Goal: Information Seeking & Learning: Learn about a topic

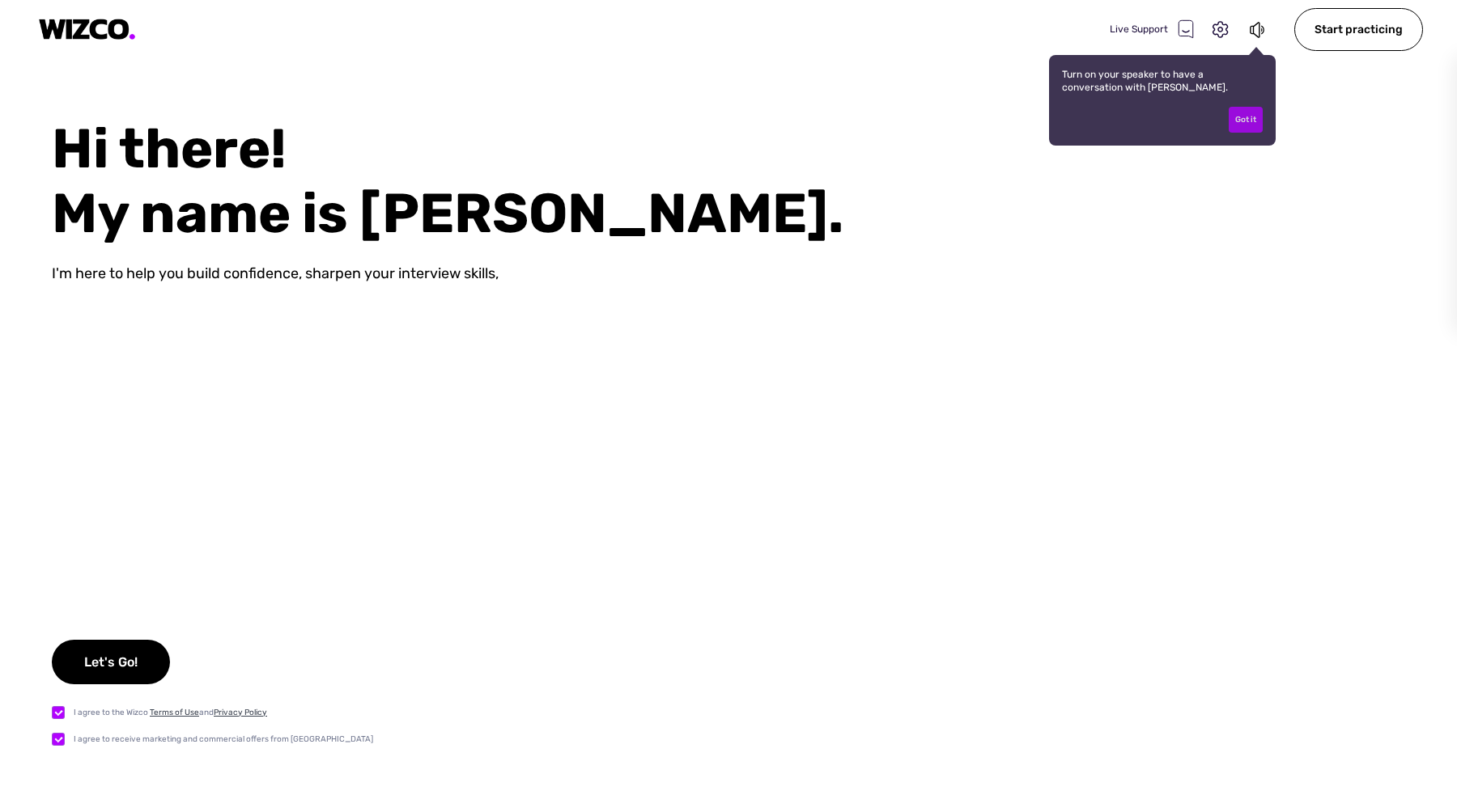
click at [1240, 117] on div "Got it" at bounding box center [1245, 119] width 34 height 26
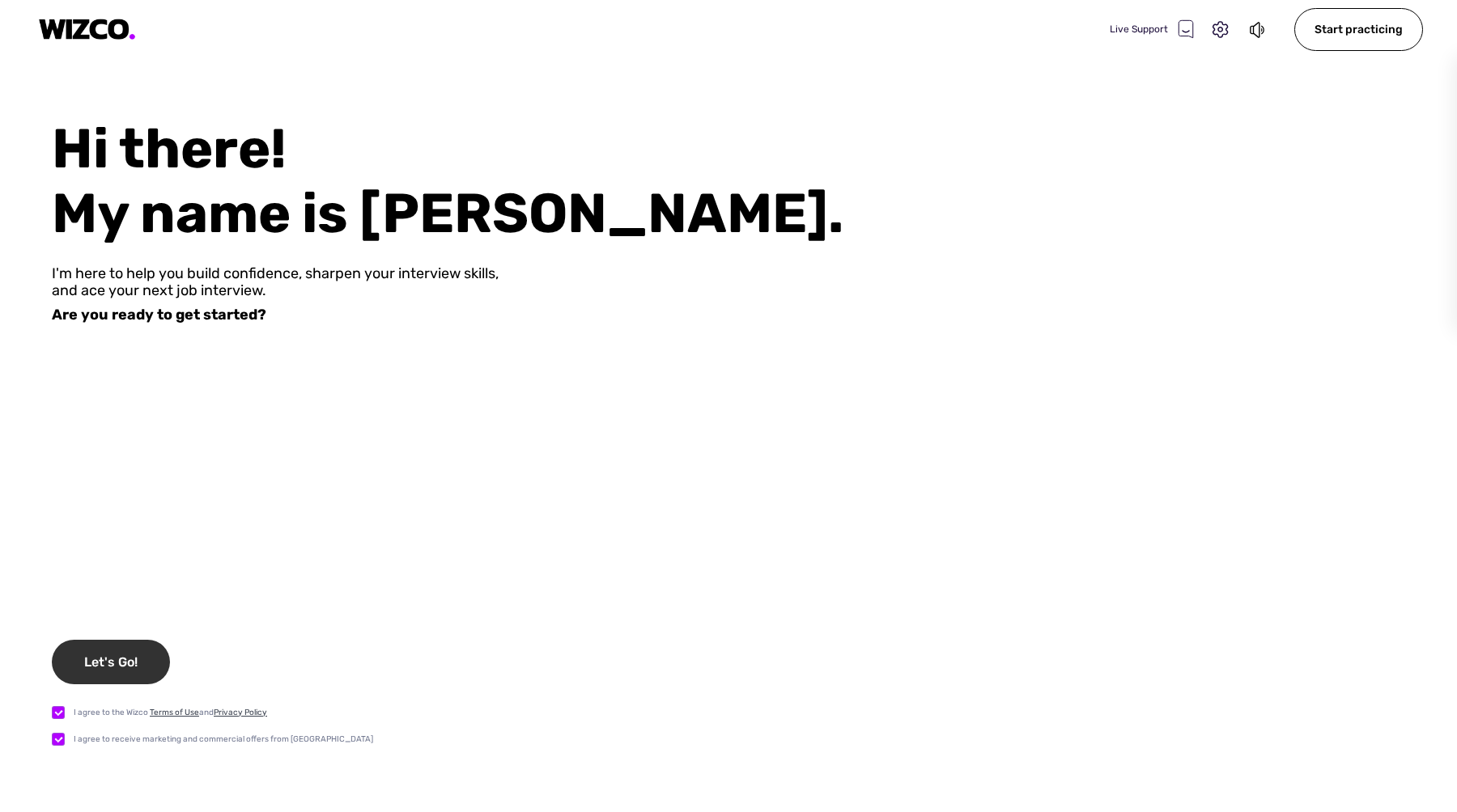
click at [121, 670] on div "Let's Go!" at bounding box center [110, 661] width 118 height 44
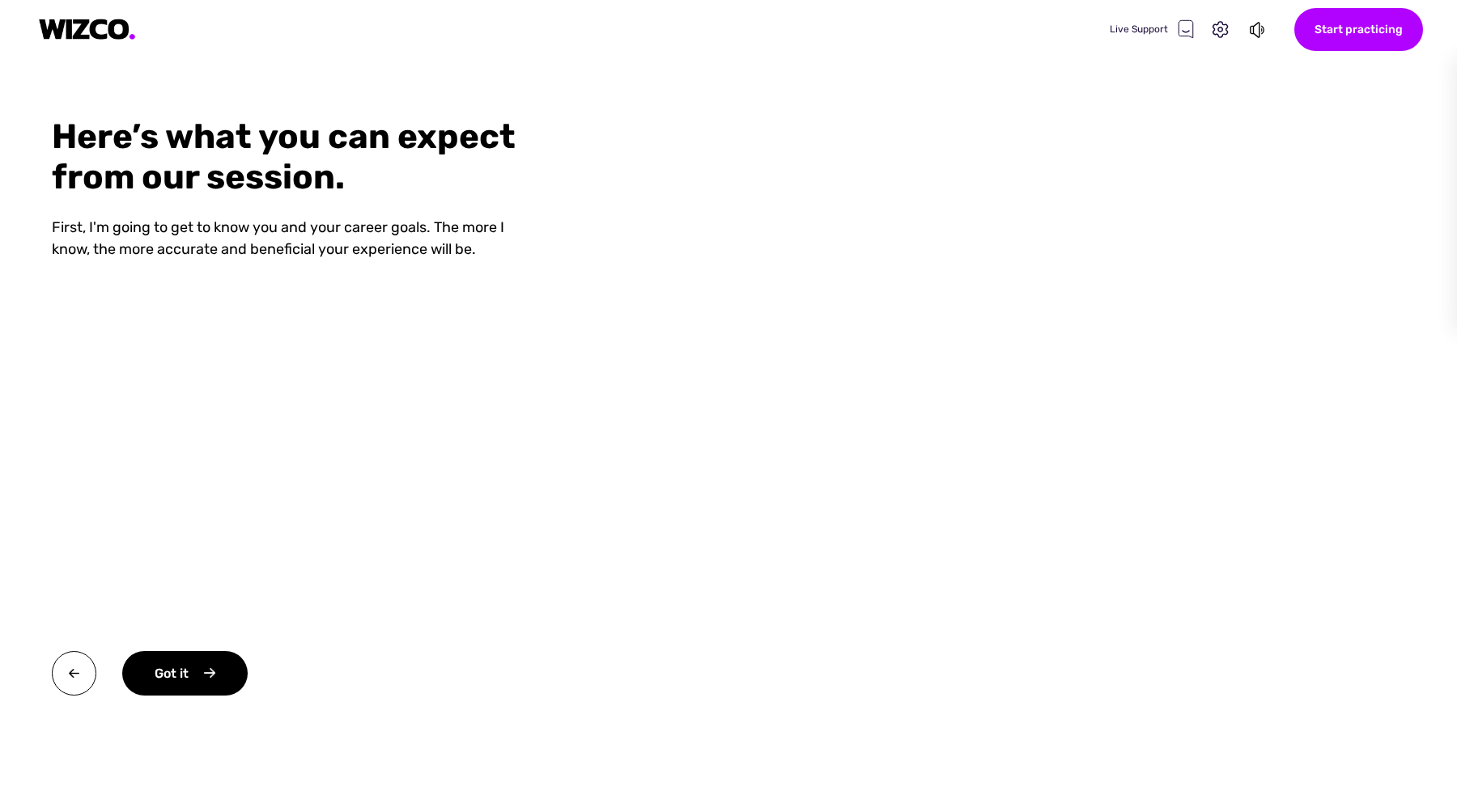
click at [1371, 27] on div "Start practicing" at bounding box center [1358, 29] width 129 height 43
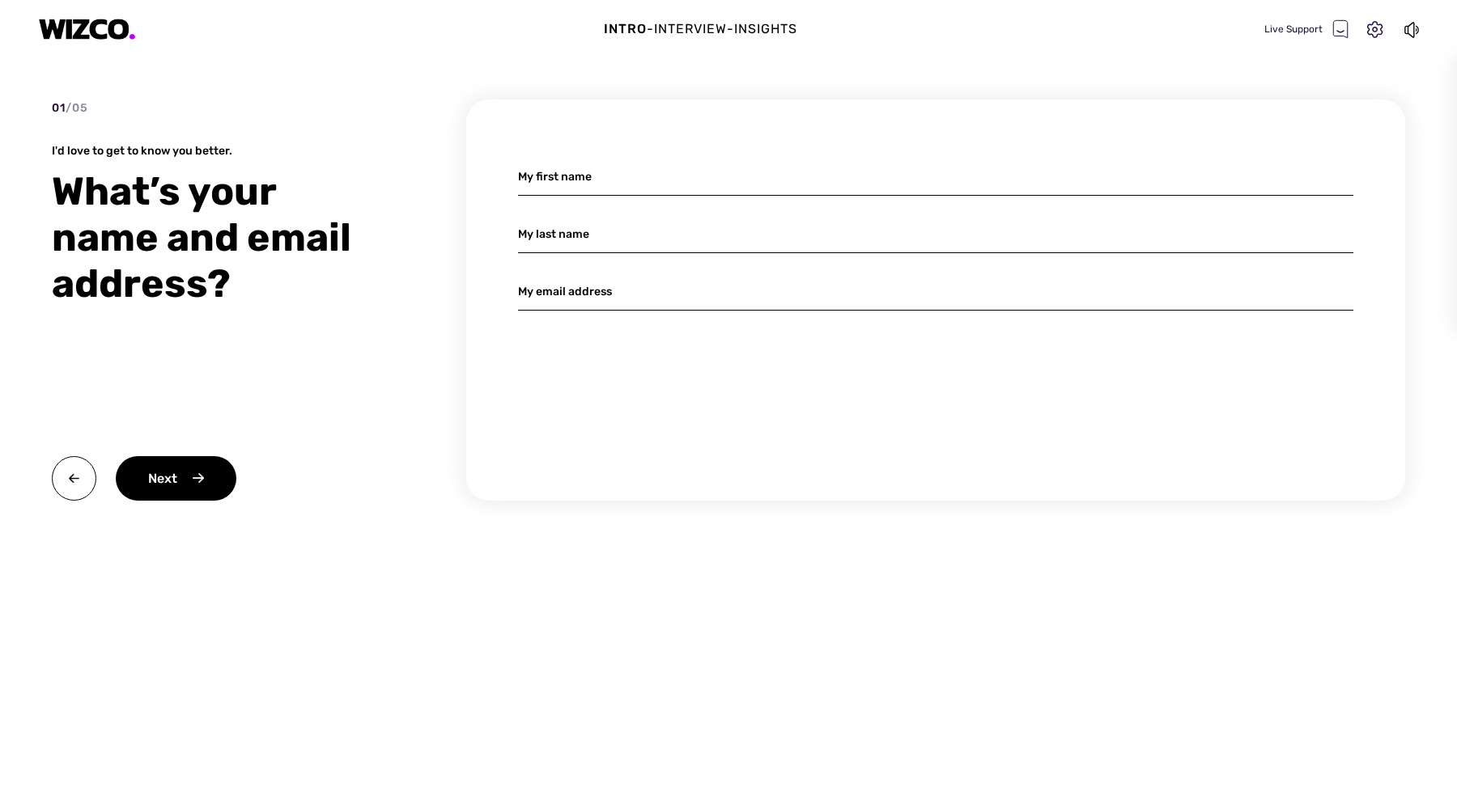
click at [570, 184] on input at bounding box center [935, 177] width 835 height 38
type input "INGRID"
type input "ARAGON"
click at [718, 298] on input "ingrid.aragon@mavibal.com" at bounding box center [935, 291] width 835 height 38
type input "aragon.ingrid@gmail.com"
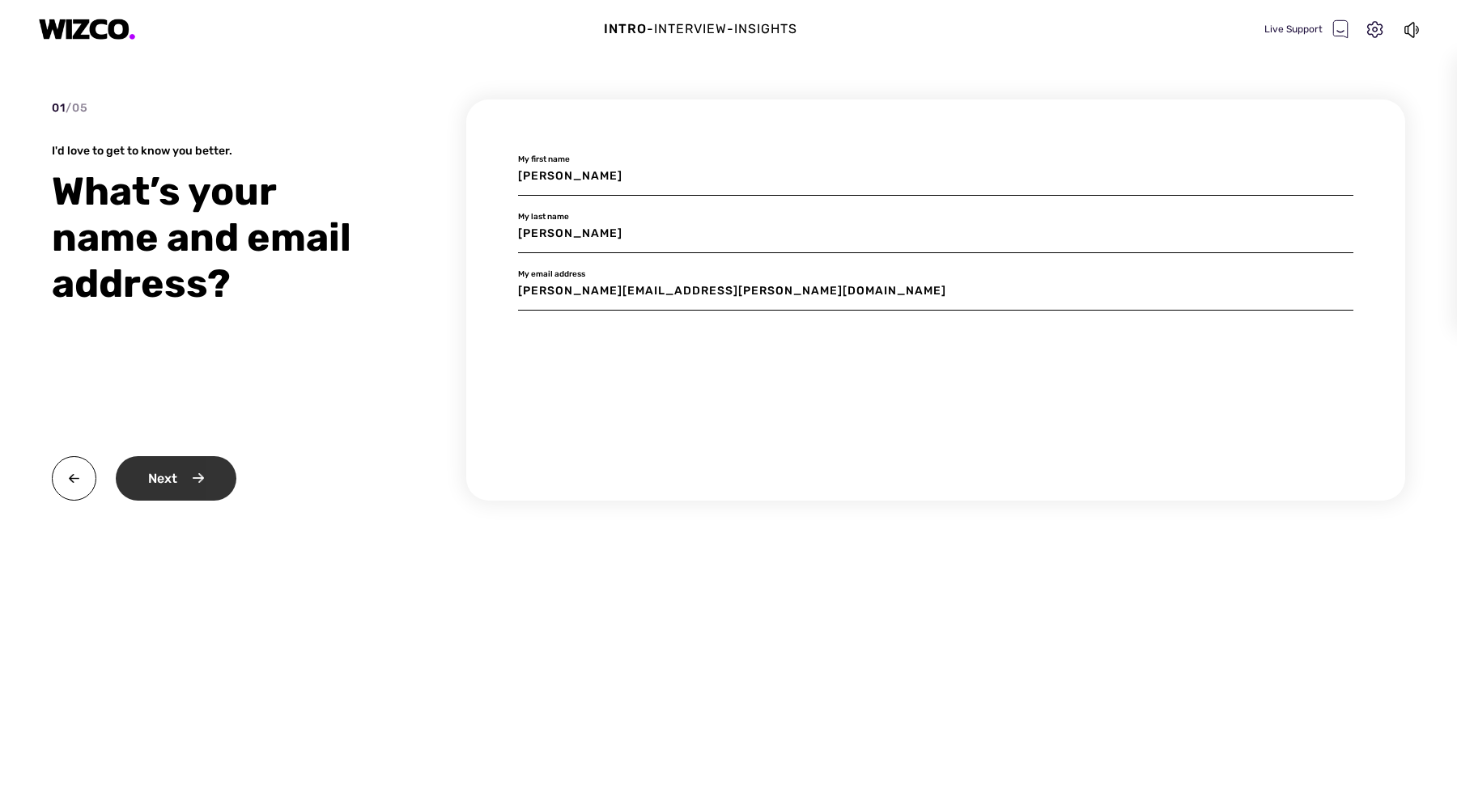
click at [176, 478] on div "Next" at bounding box center [176, 478] width 121 height 44
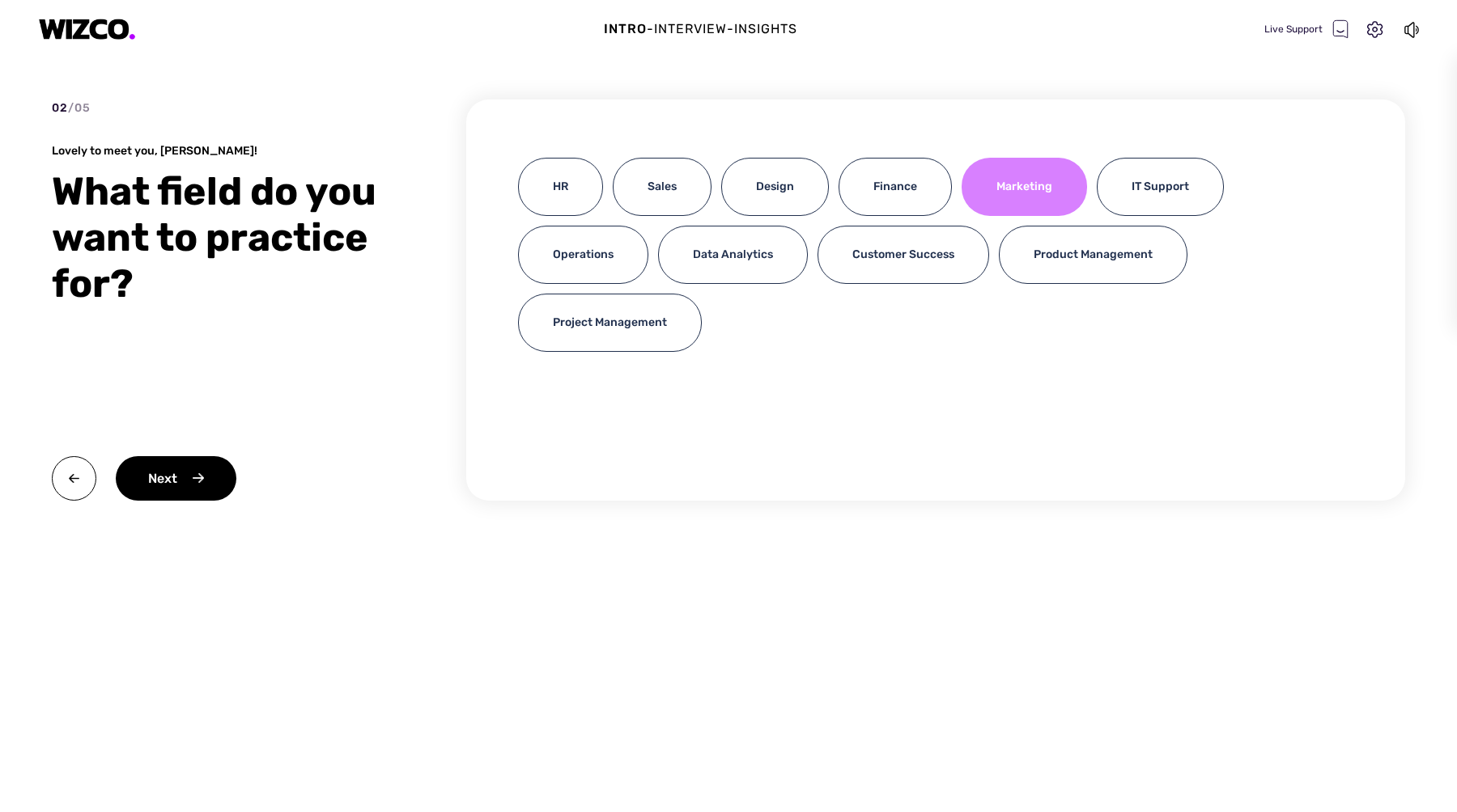
click at [1036, 201] on div "Marketing" at bounding box center [1024, 187] width 126 height 58
click at [186, 477] on div "Next" at bounding box center [176, 478] width 121 height 44
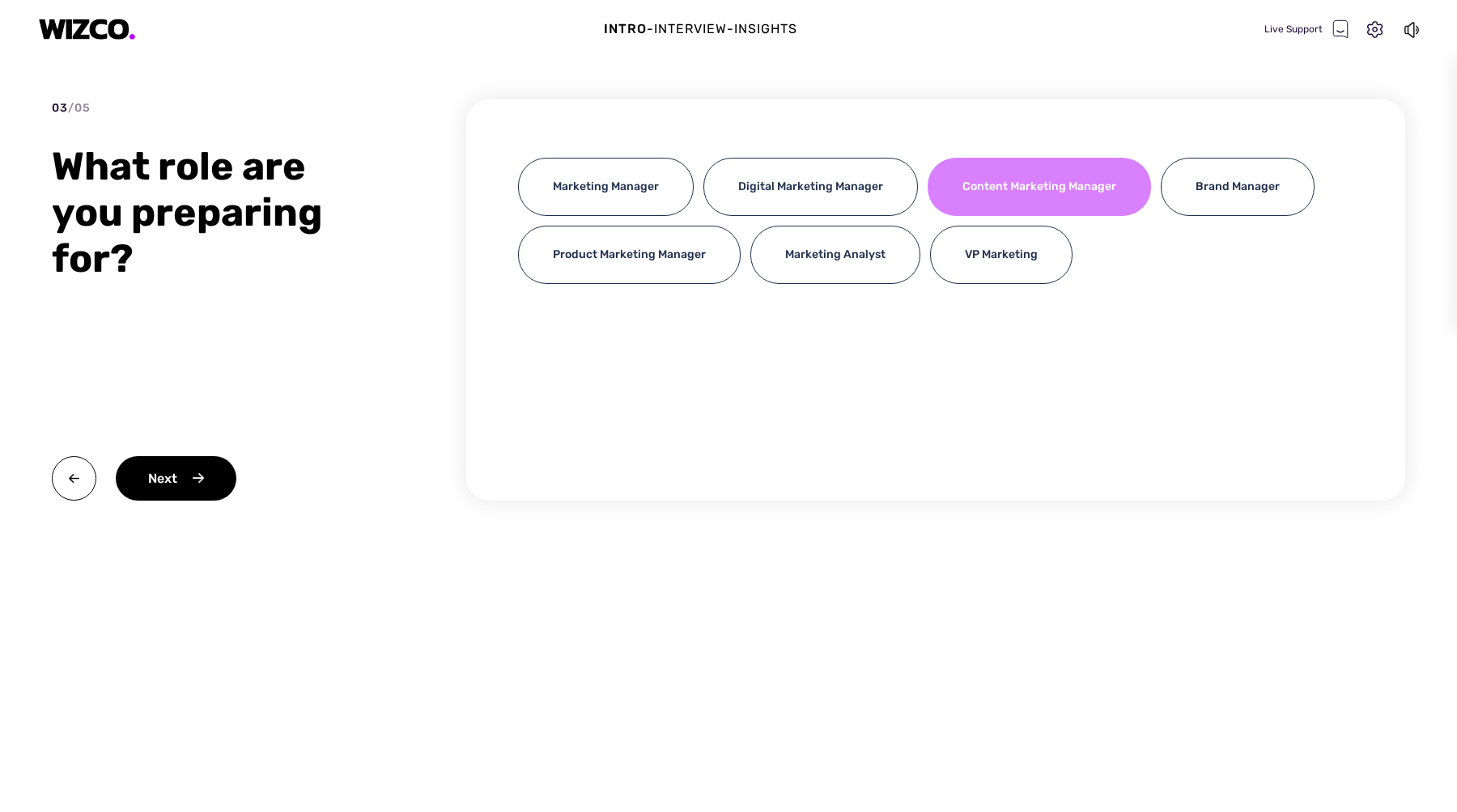
click at [988, 209] on div "Content Marketing Manager" at bounding box center [1039, 187] width 223 height 58
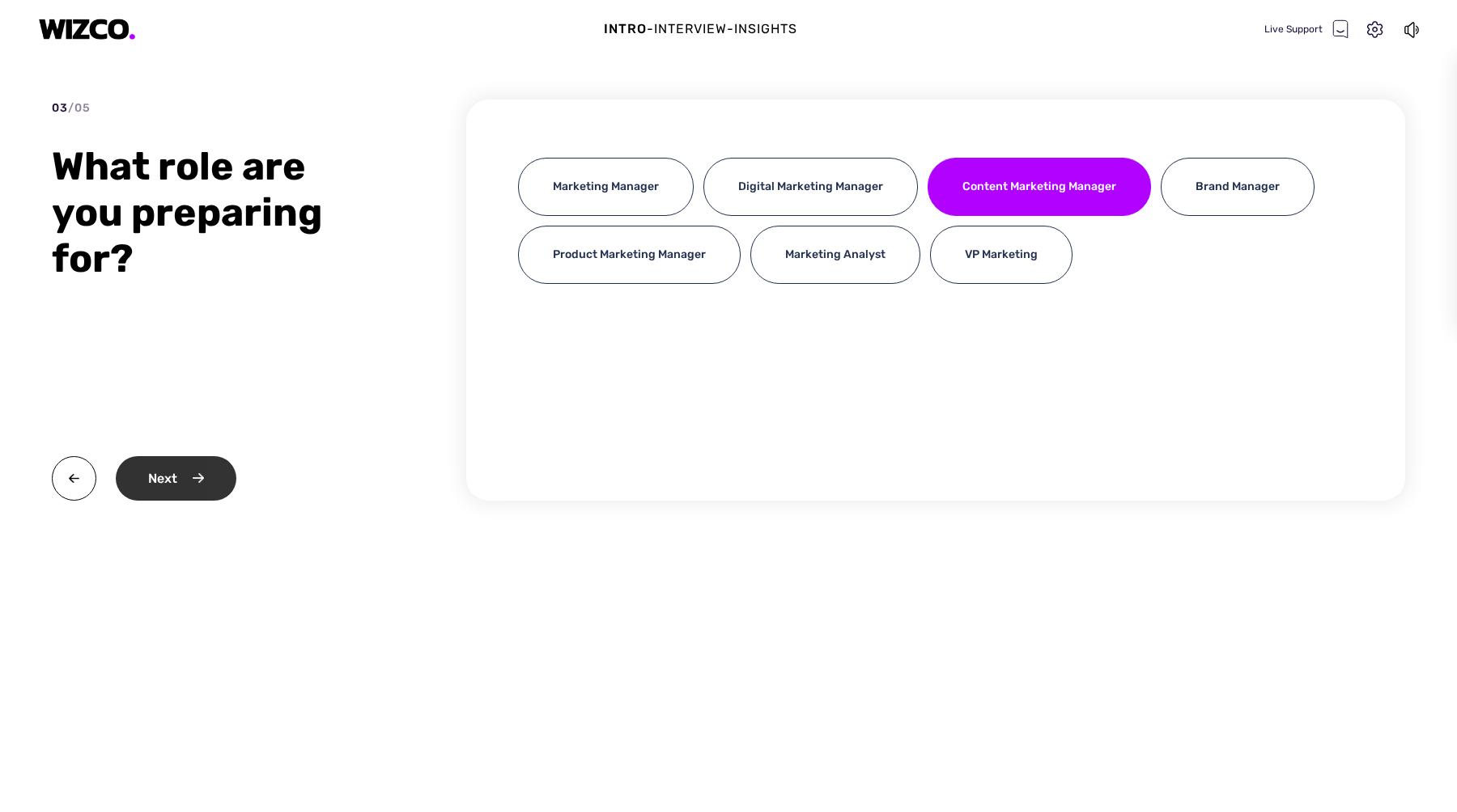
click at [149, 481] on div "Next" at bounding box center [176, 478] width 121 height 44
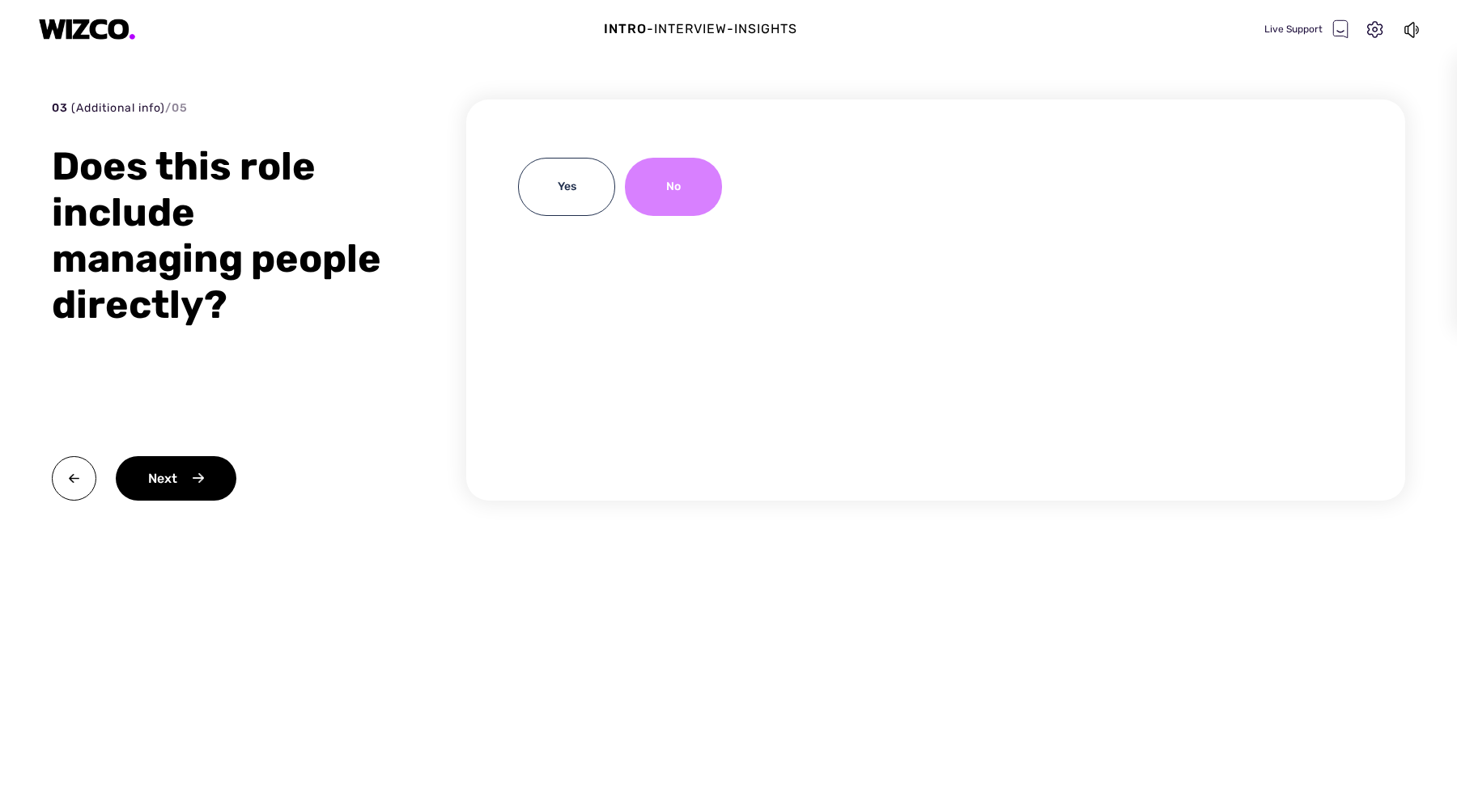
click at [711, 201] on div "No" at bounding box center [672, 187] width 97 height 58
click at [156, 479] on div "Next" at bounding box center [176, 478] width 121 height 44
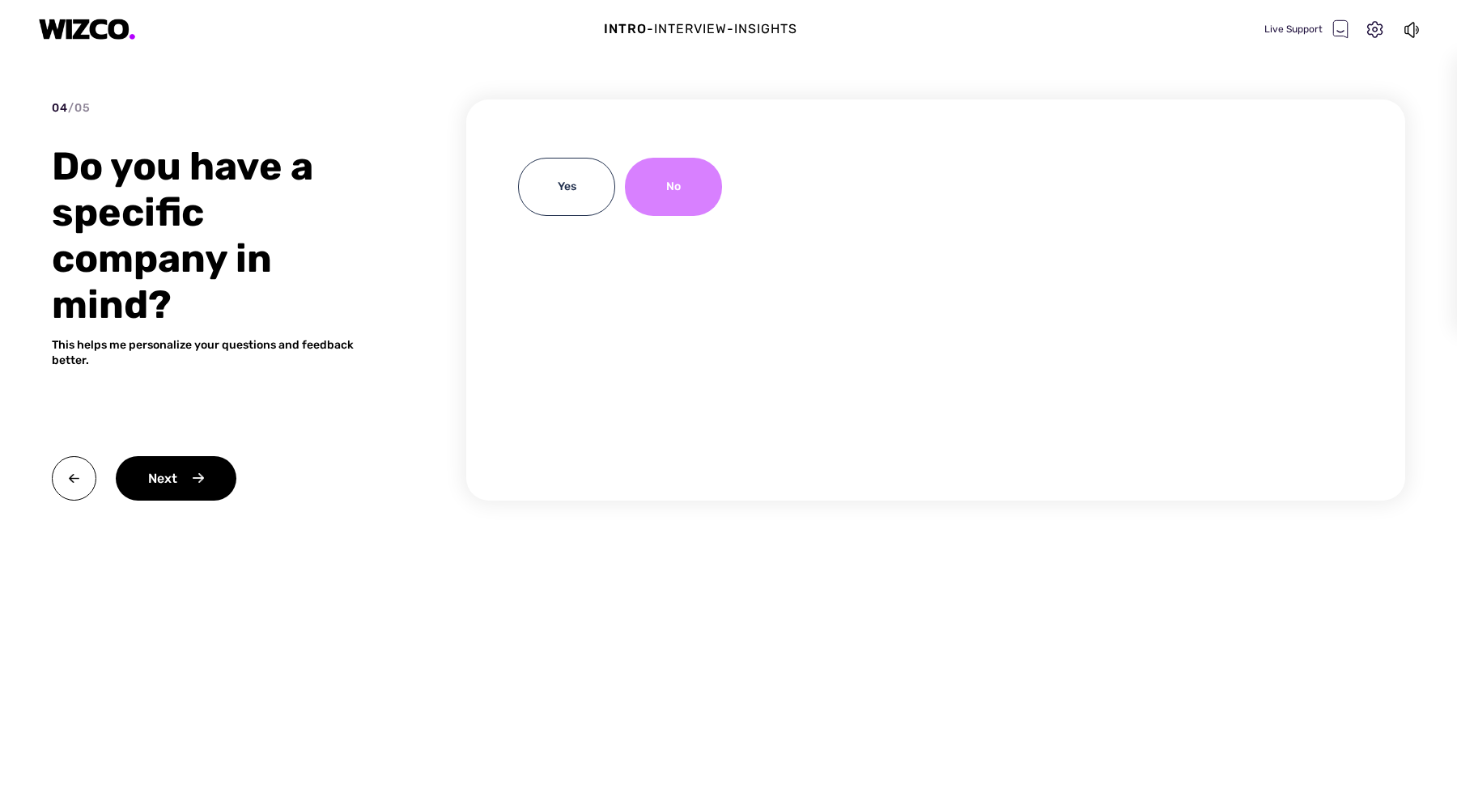
click at [687, 194] on div "No" at bounding box center [672, 187] width 97 height 58
click at [159, 470] on div "Next" at bounding box center [176, 478] width 121 height 44
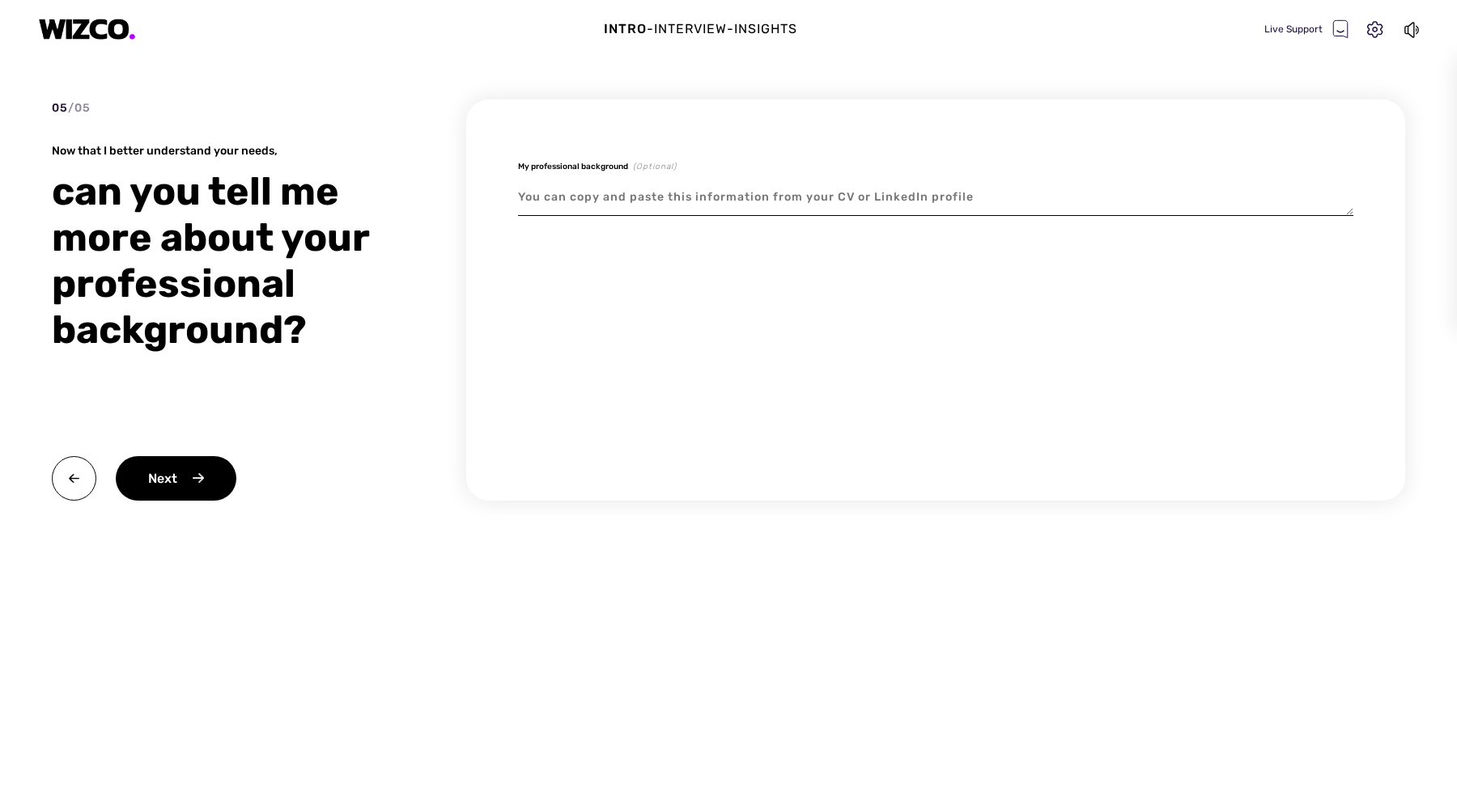
click at [583, 198] on textarea at bounding box center [935, 197] width 835 height 37
click at [972, 201] on textarea at bounding box center [935, 197] width 835 height 37
type textarea "x"
type textarea "G"
type textarea "x"
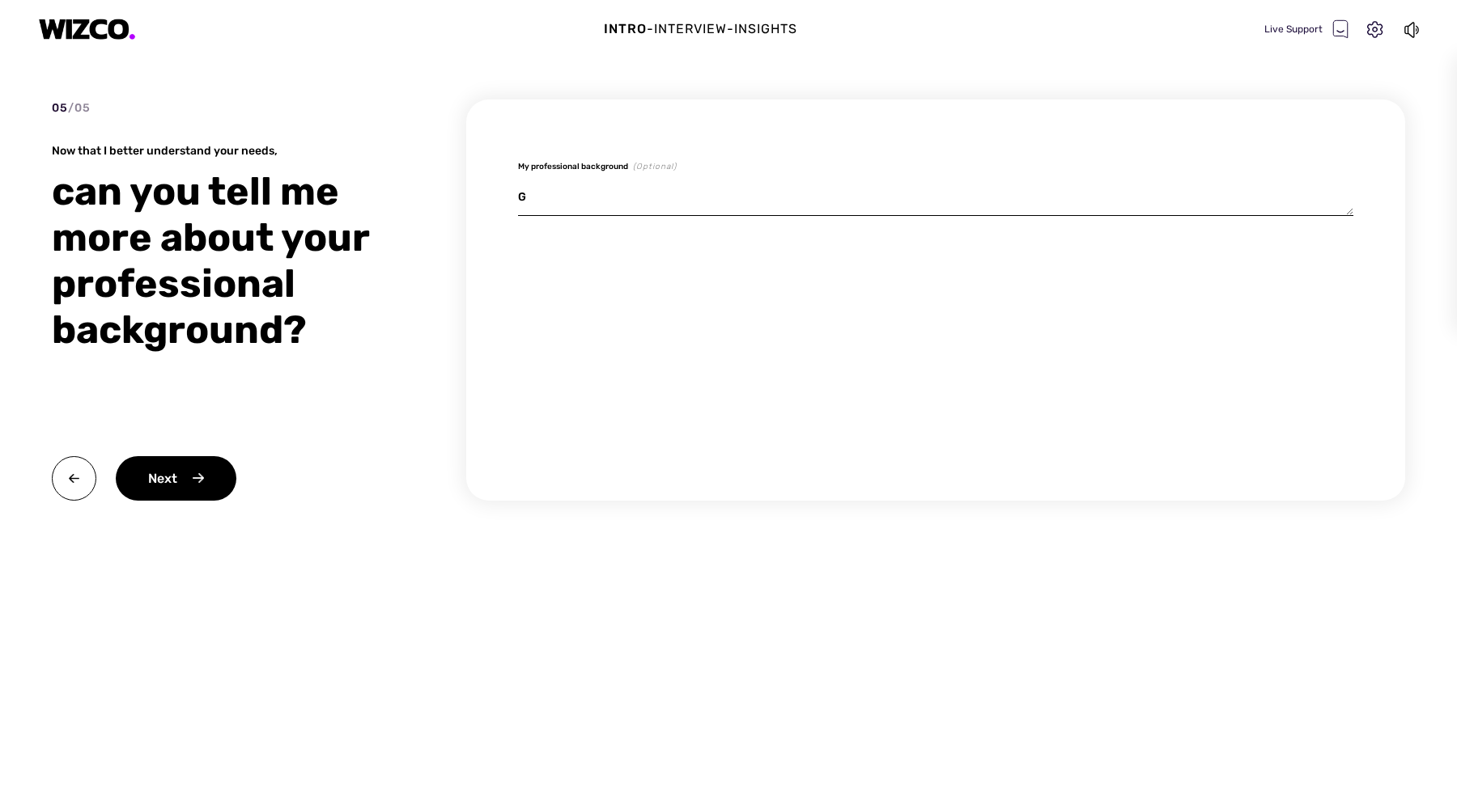
type textarea "Gr"
type textarea "x"
type textarea "Gra"
type textarea "x"
type textarea "Grad"
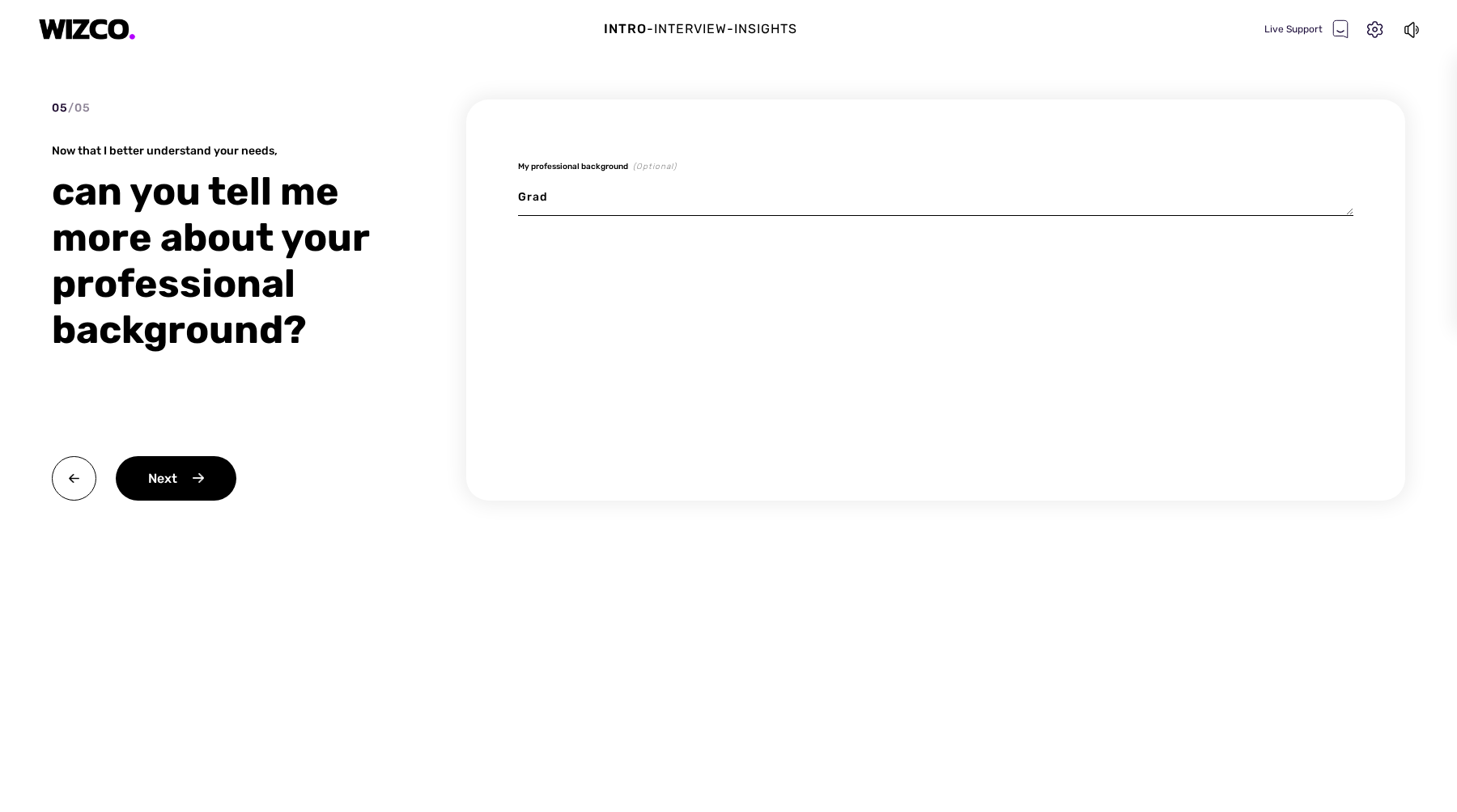
type textarea "x"
type textarea "Gradu"
type textarea "x"
type textarea "Gradua"
type textarea "x"
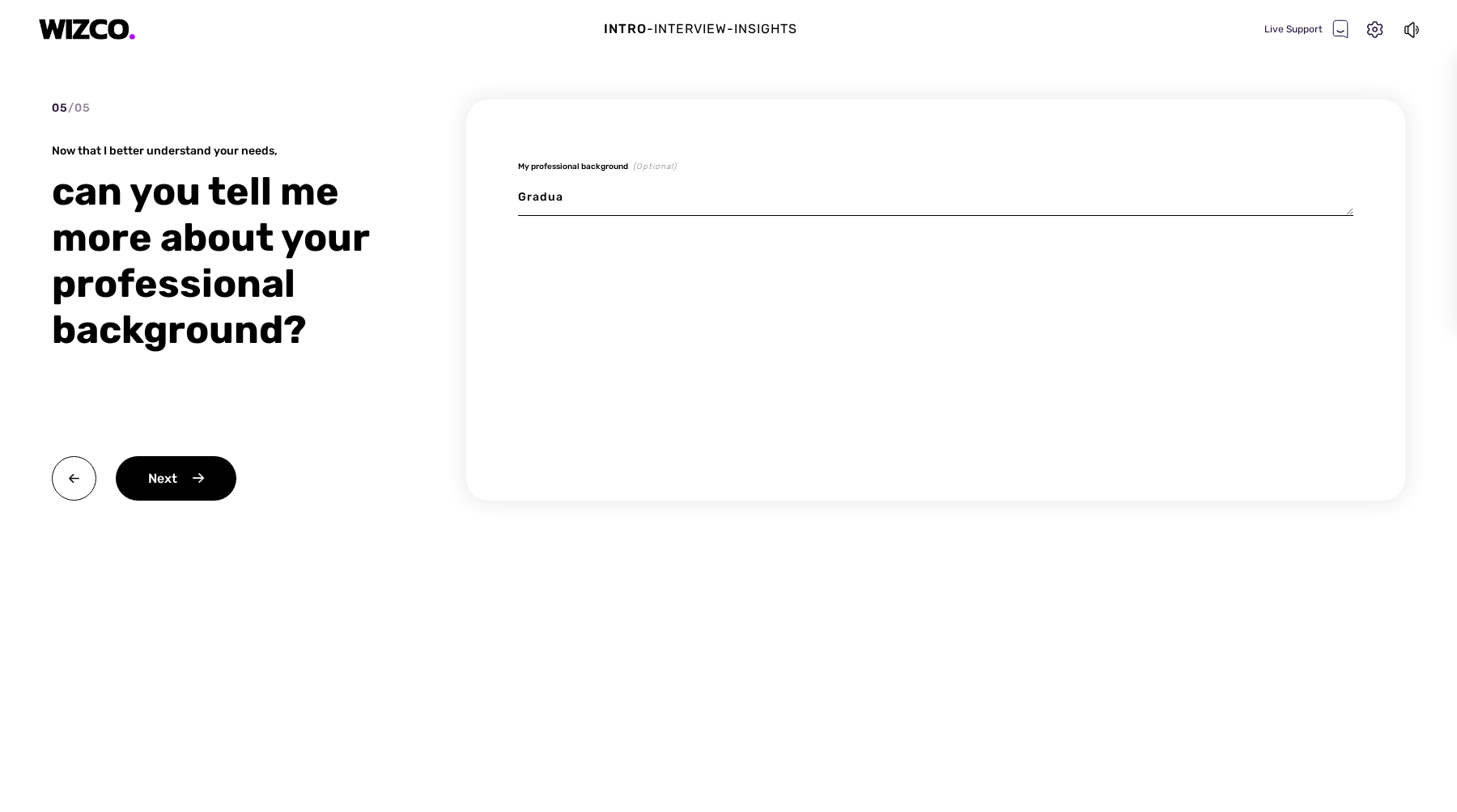
type textarea "Graduat"
type textarea "x"
type textarea "Graduate"
type textarea "x"
type textarea "Graduated"
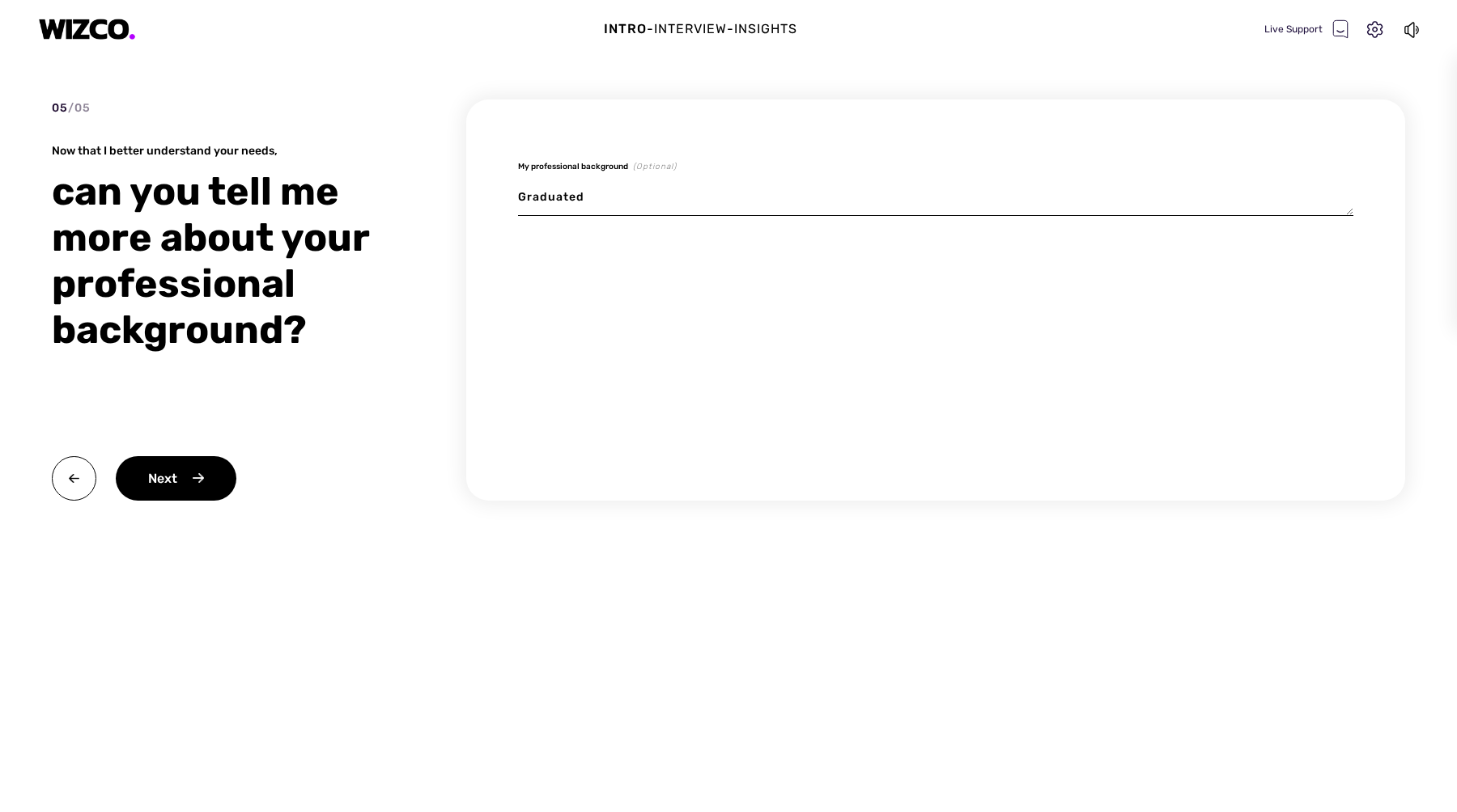
type textarea "x"
type textarea "Graduated"
type textarea "x"
type textarea "Graduated f"
type textarea "x"
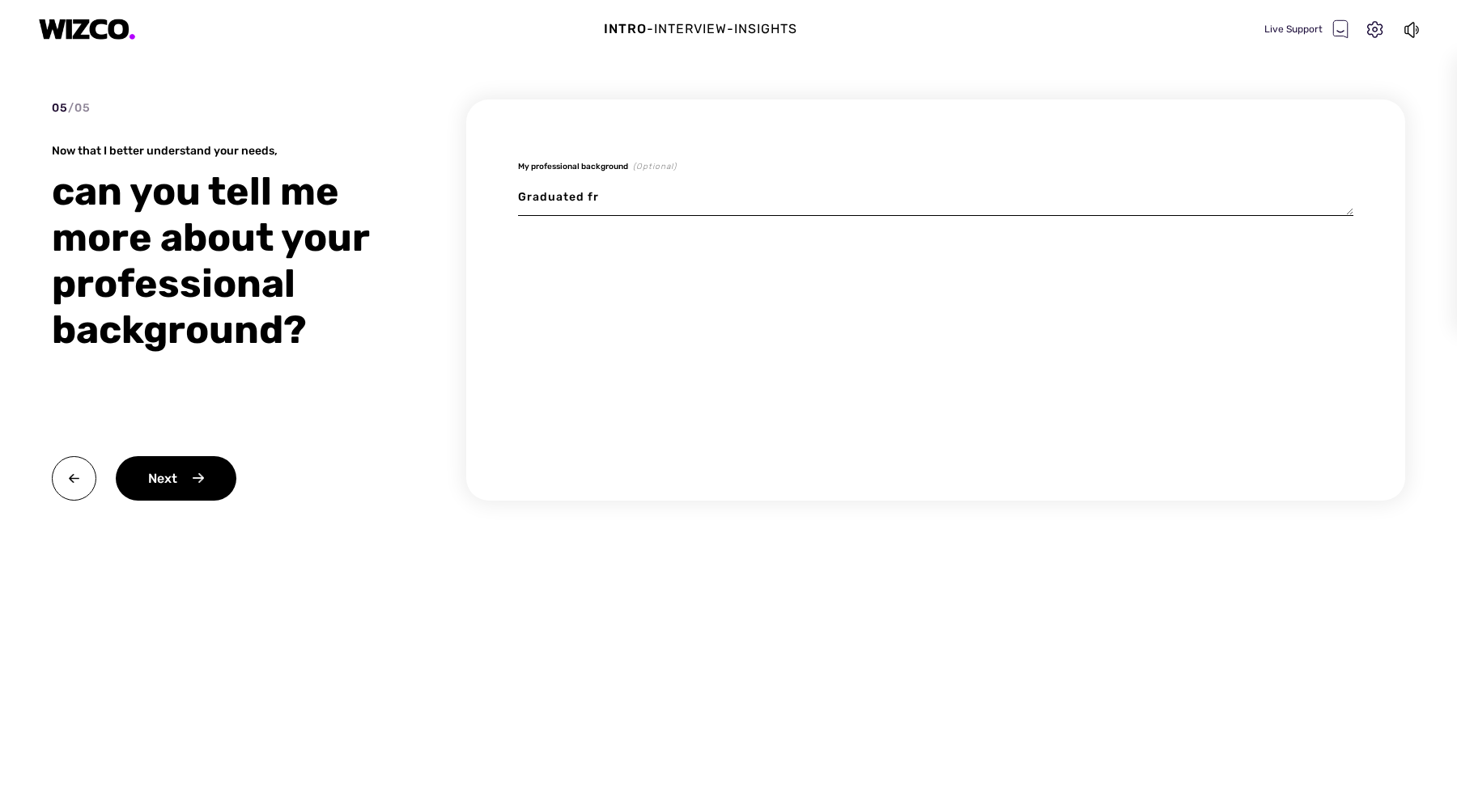
type textarea "Graduated fro"
type textarea "x"
type textarea "Graduated from"
type textarea "x"
type textarea "Graduated from"
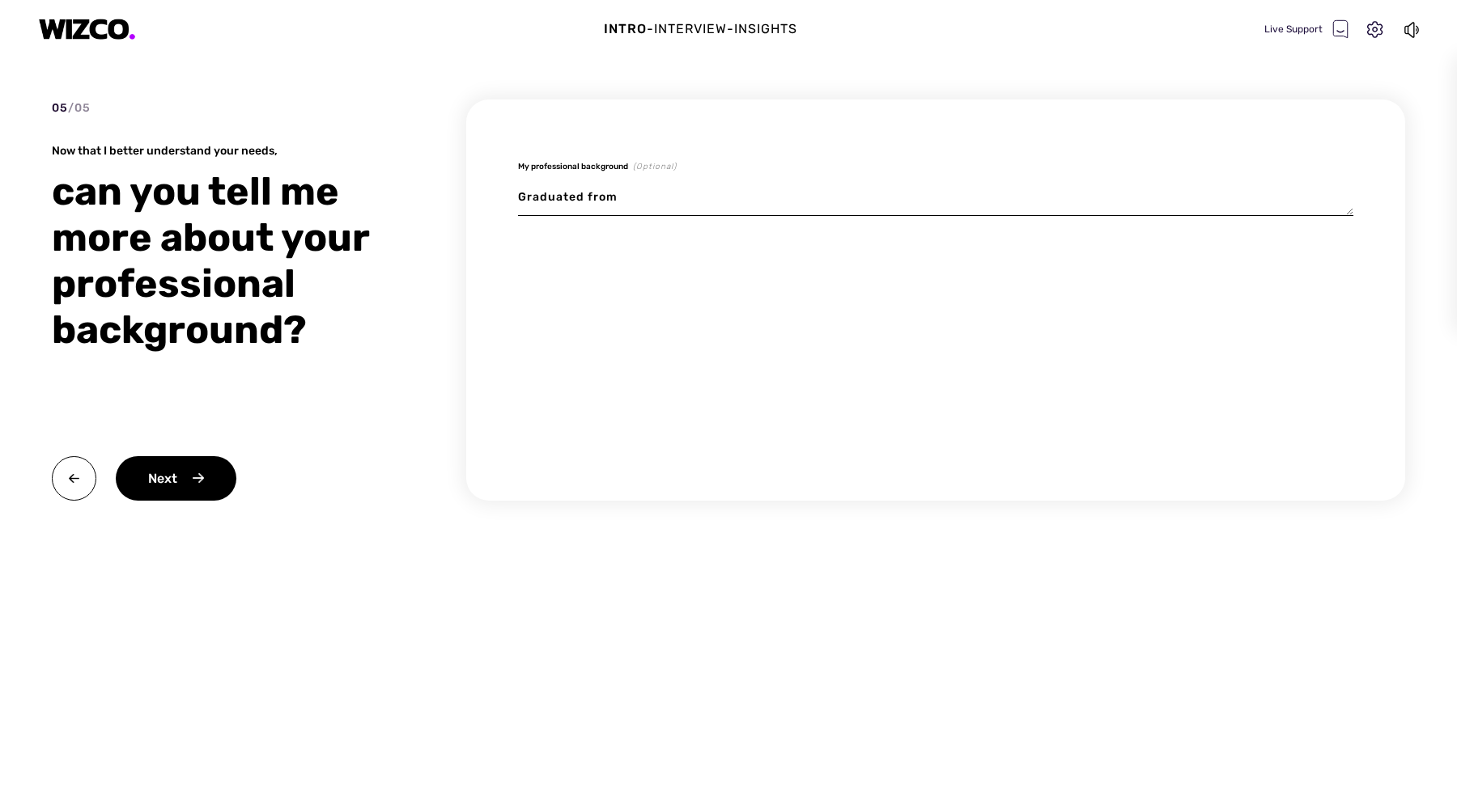
type textarea "x"
type textarea "Graduated from B"
type textarea "x"
type textarea "Graduated from Be"
type textarea "x"
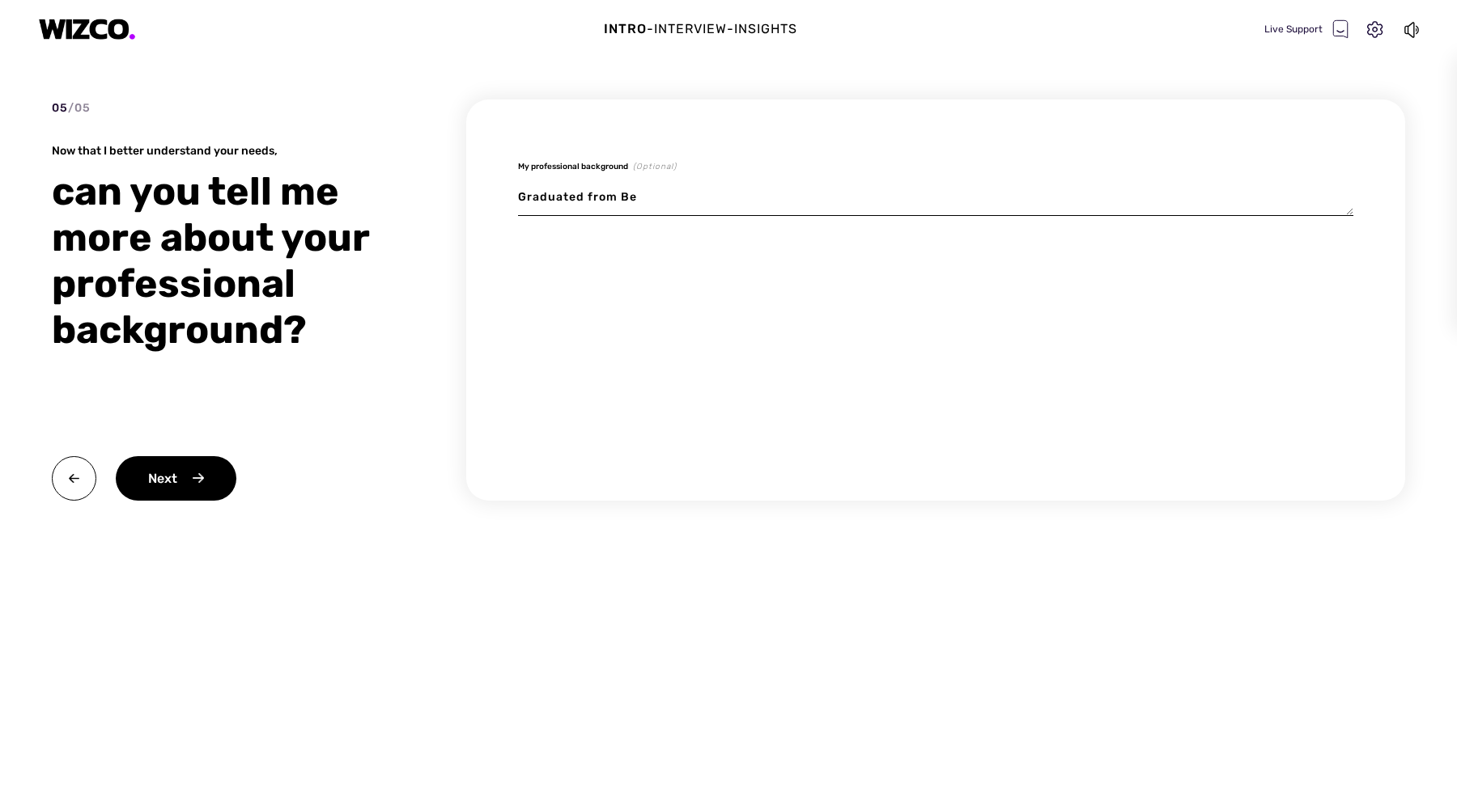
type textarea "Graduated from Ber"
type textarea "x"
type textarea "Graduated from Berg"
type textarea "x"
type textarea "Graduated from Berge"
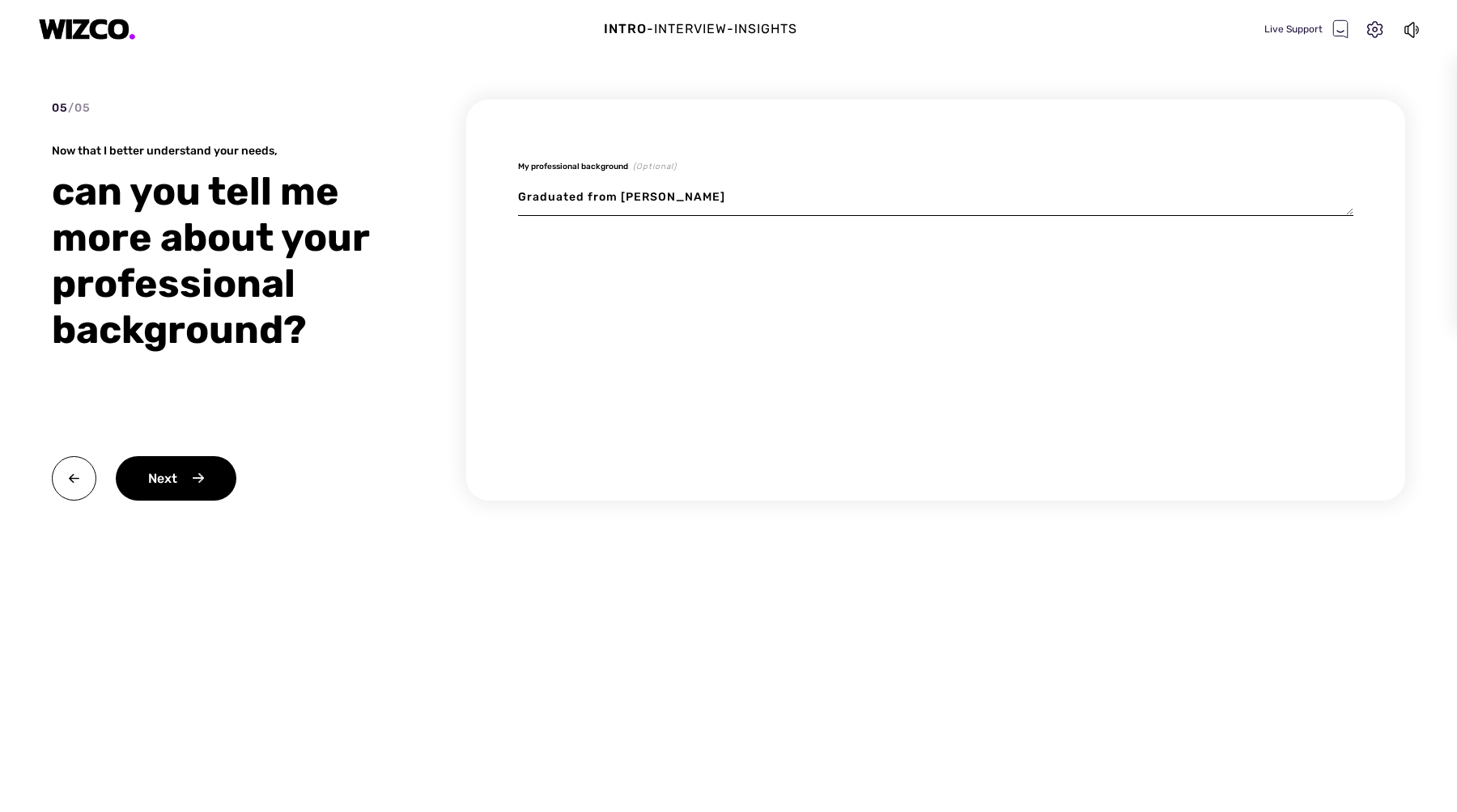
type textarea "x"
type textarea "Graduated from Bergen"
type textarea "x"
type textarea "Graduated from Bergen"
type textarea "x"
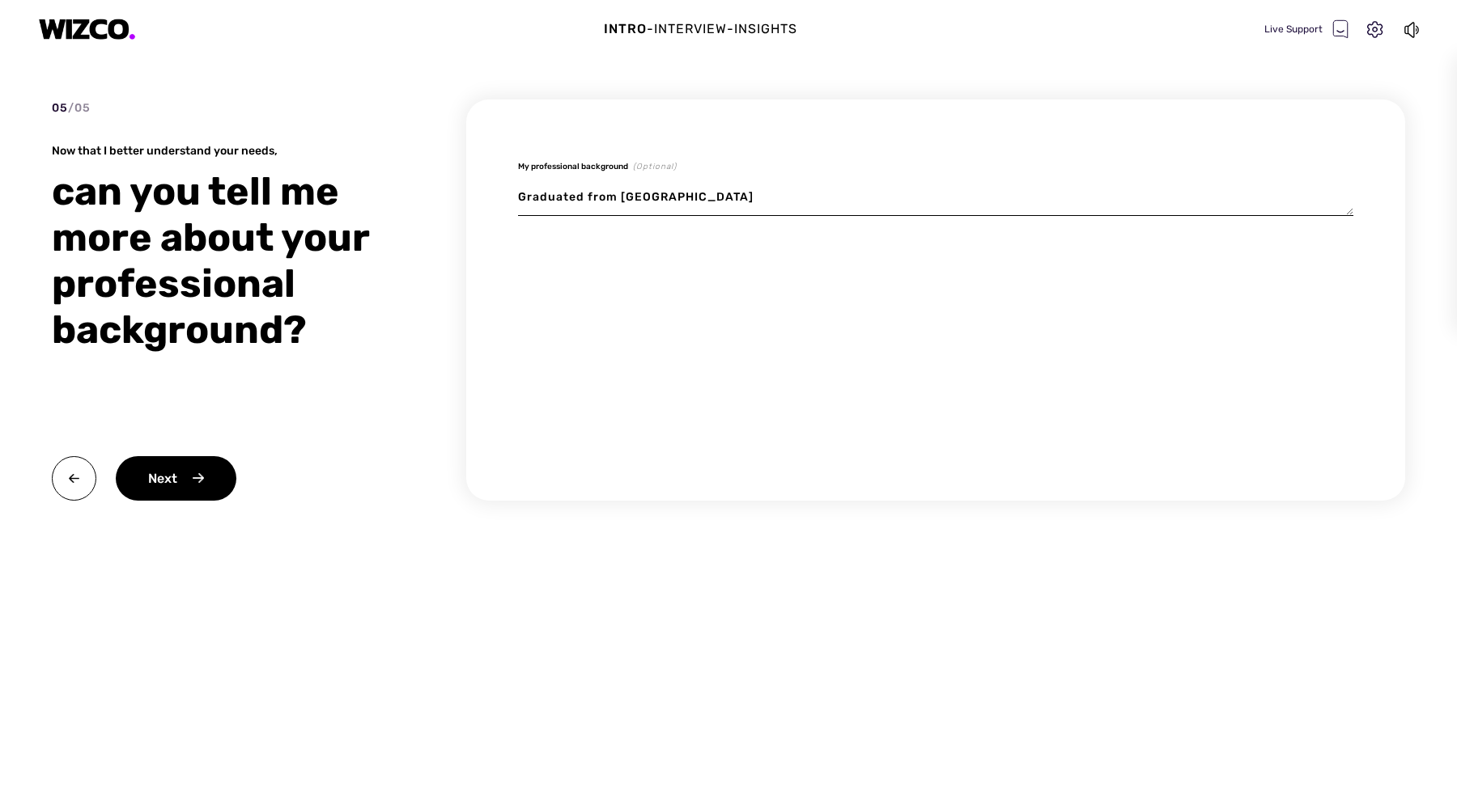
type textarea "Graduated from Bergen"
type textarea "x"
type textarea "Graduated from Berge"
type textarea "x"
type textarea "Graduated from Berg"
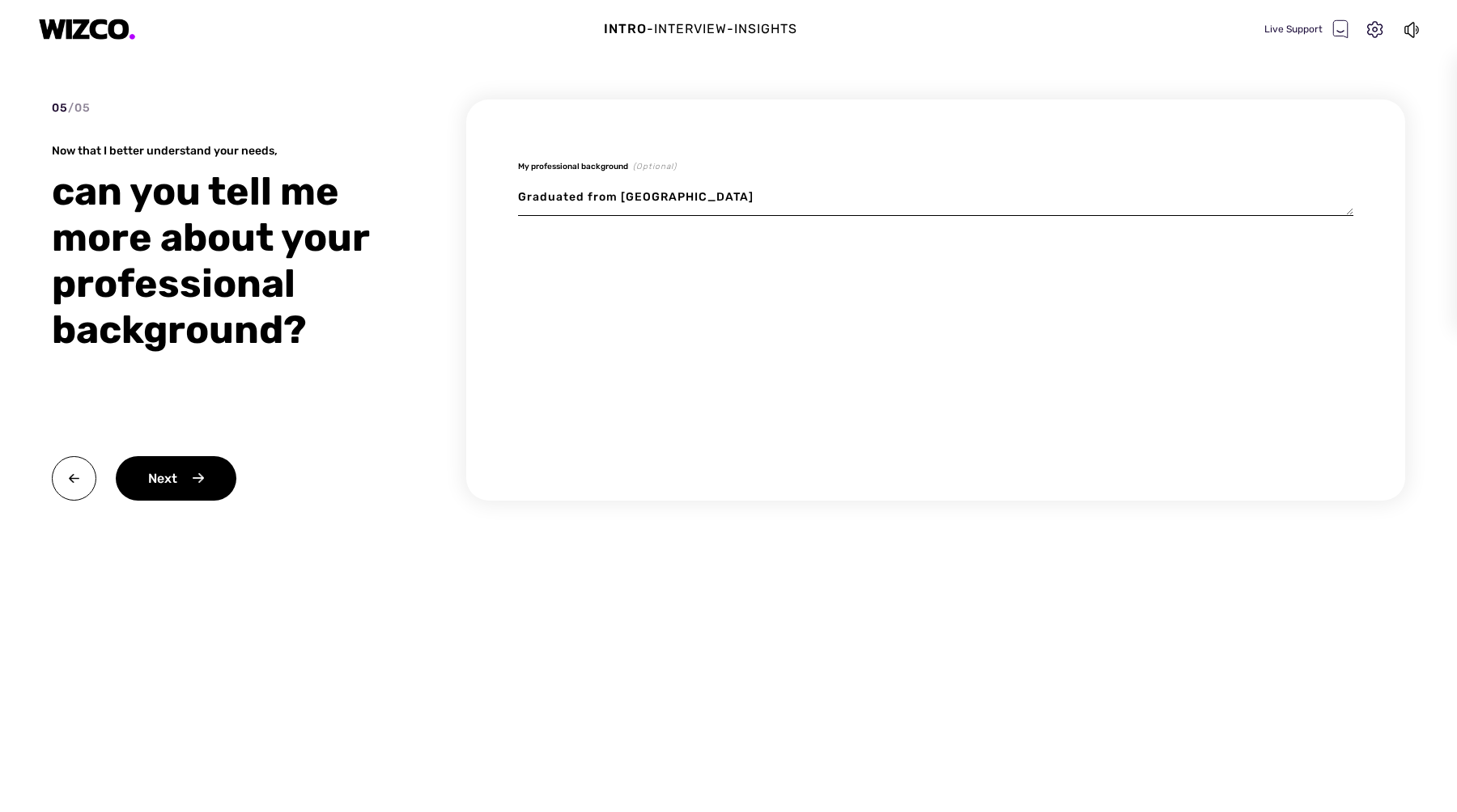
type textarea "x"
type textarea "Graduated from Ber"
type textarea "x"
type textarea "Graduated from Be"
type textarea "x"
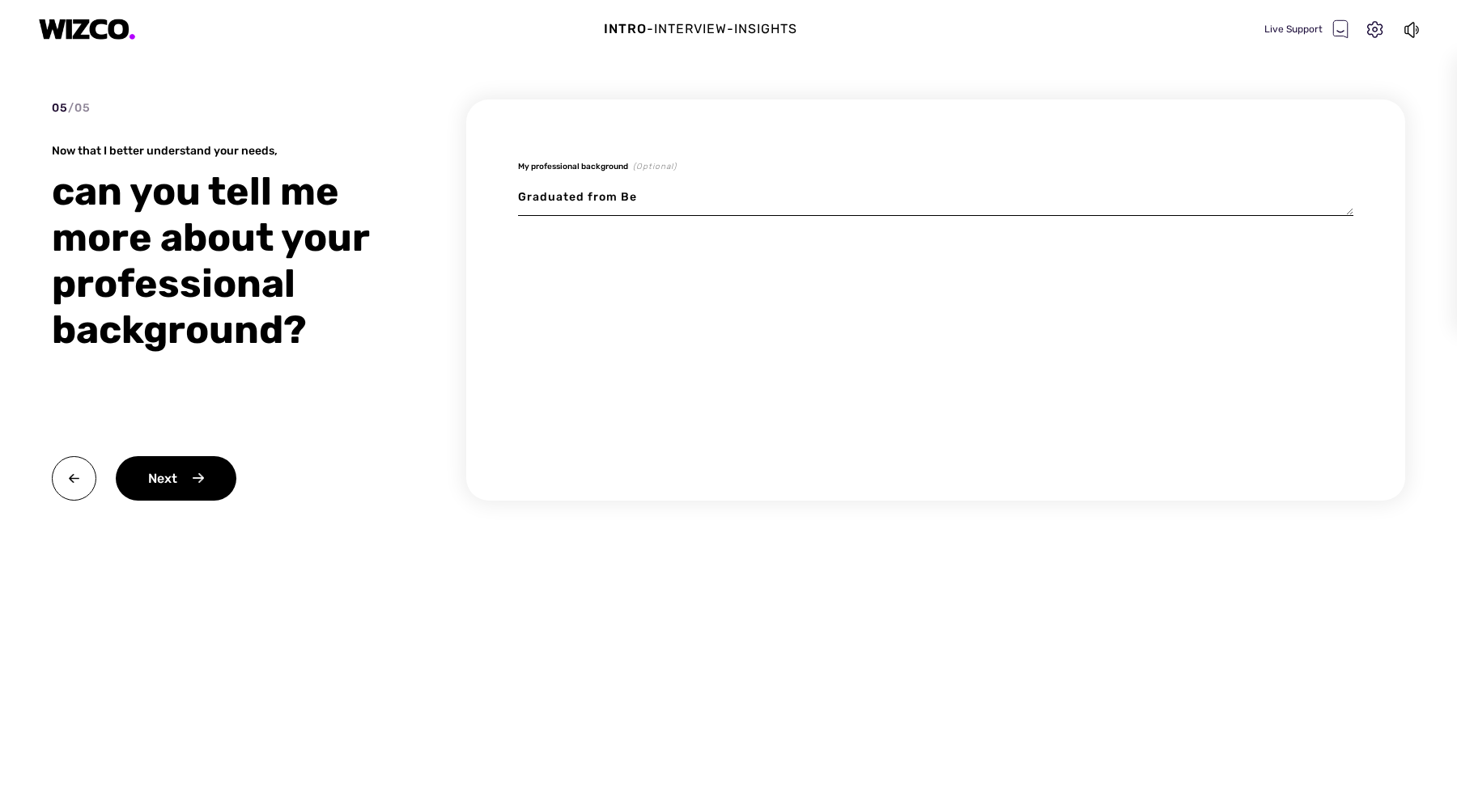
type textarea "Graduated from B"
type textarea "x"
type textarea "Graduated from"
type textarea "x"
type textarea "Graduated from U"
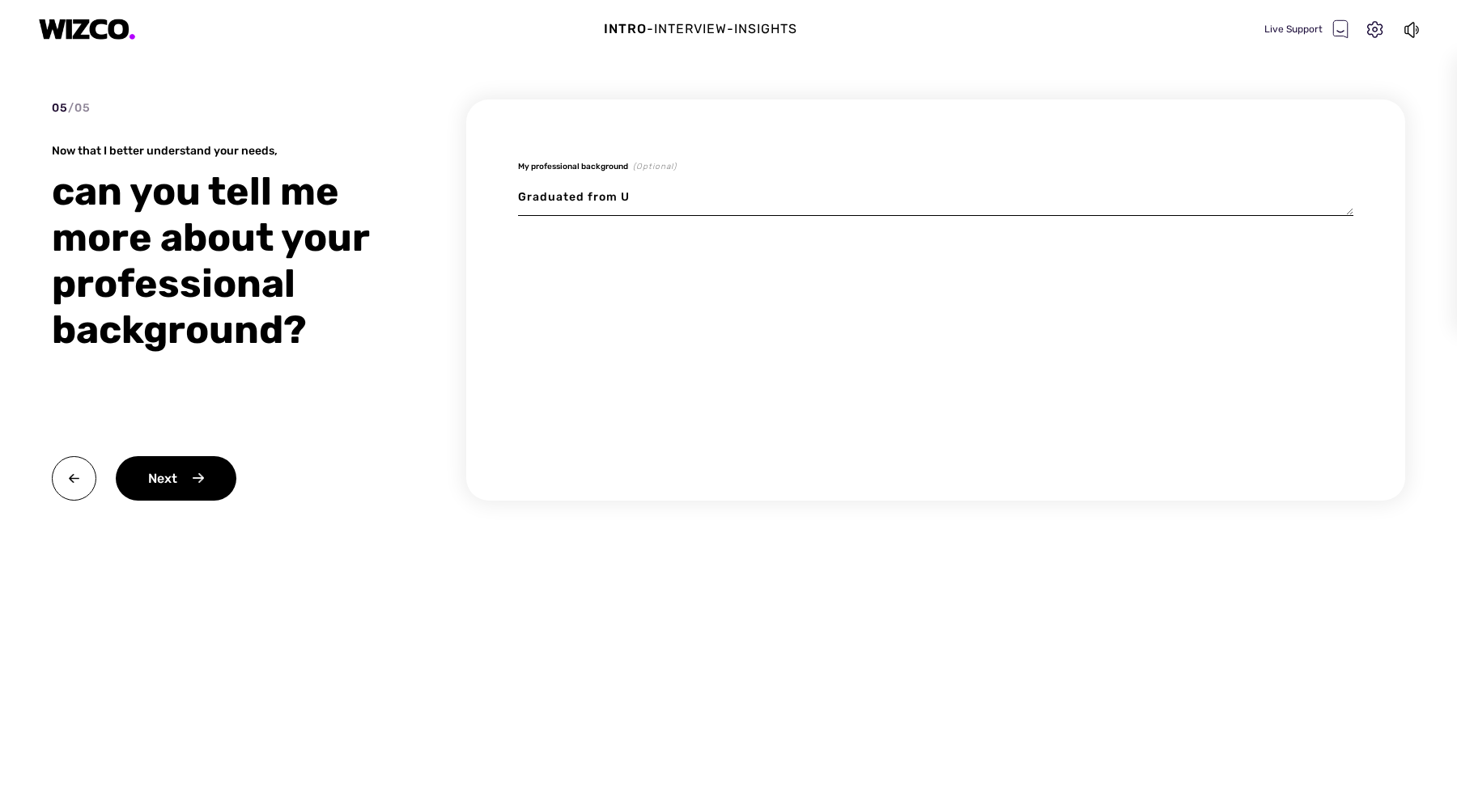
type textarea "x"
type textarea "Graduated from Un"
type textarea "x"
type textarea "Graduated from Uni"
type textarea "x"
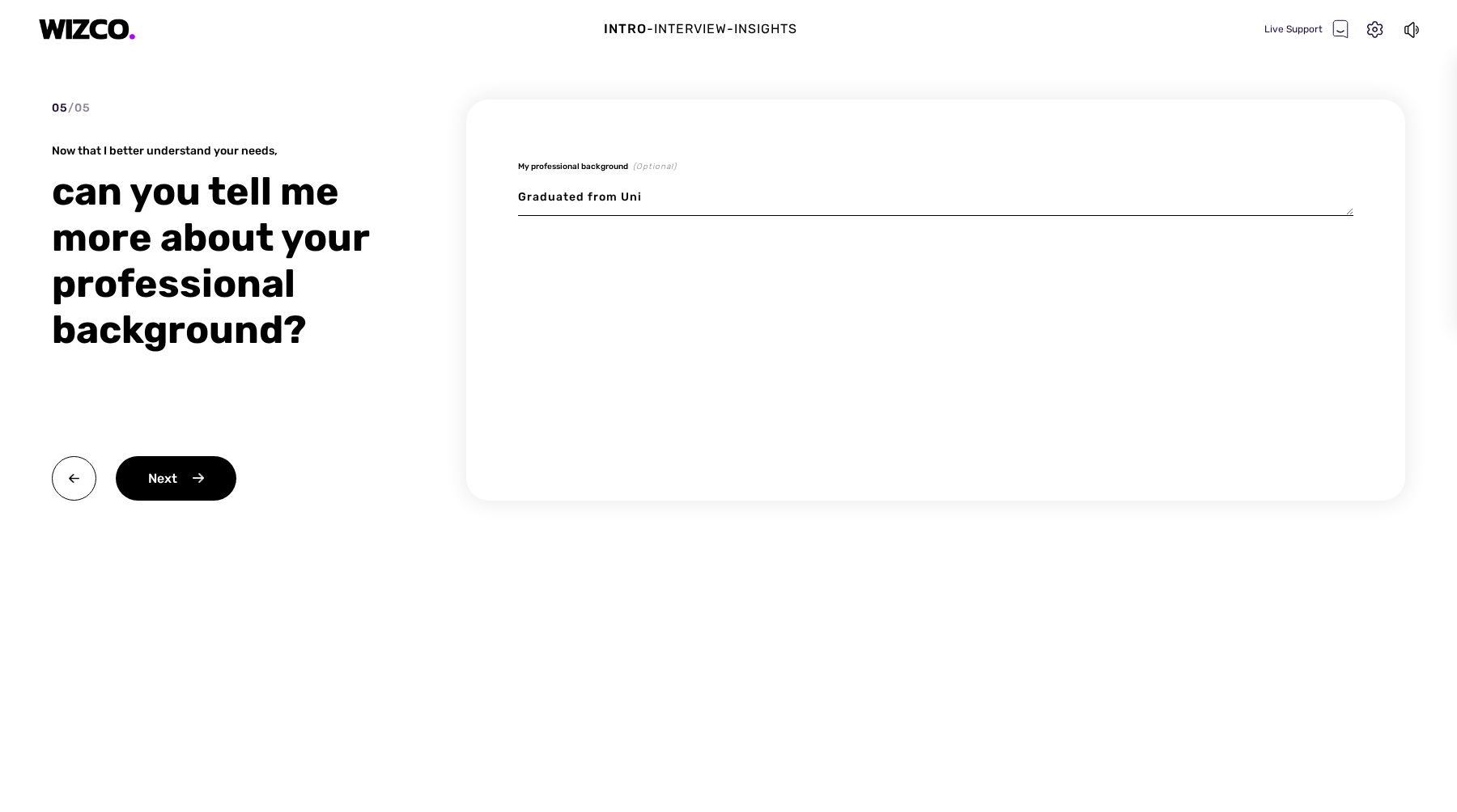
type textarea "Graduated from Unio"
type textarea "x"
type textarea "Graduated from Union"
type textarea "x"
type textarea "Graduated from Union"
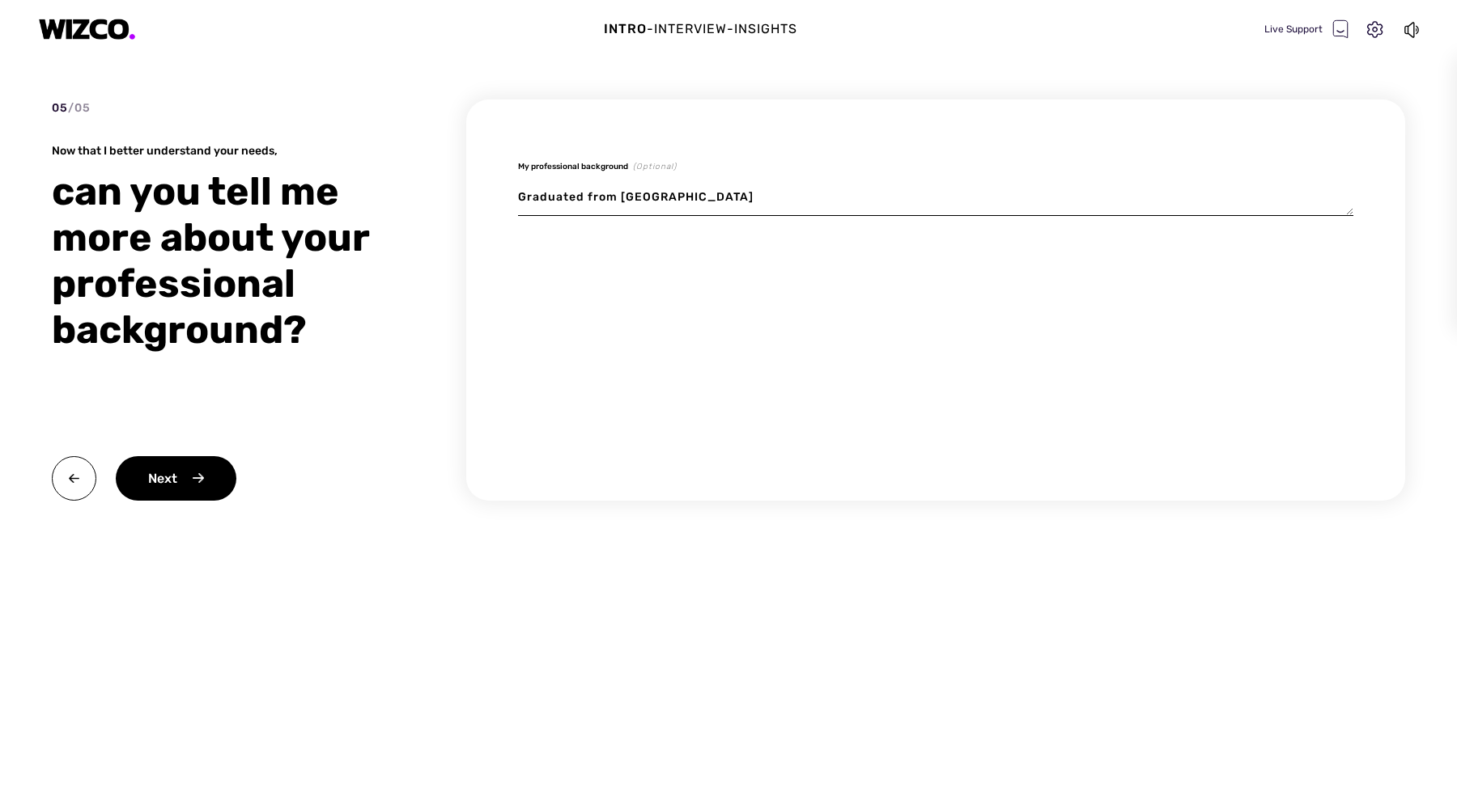
type textarea "x"
type textarea "Graduated from Union C"
type textarea "x"
type textarea "Graduated from Union Co"
type textarea "x"
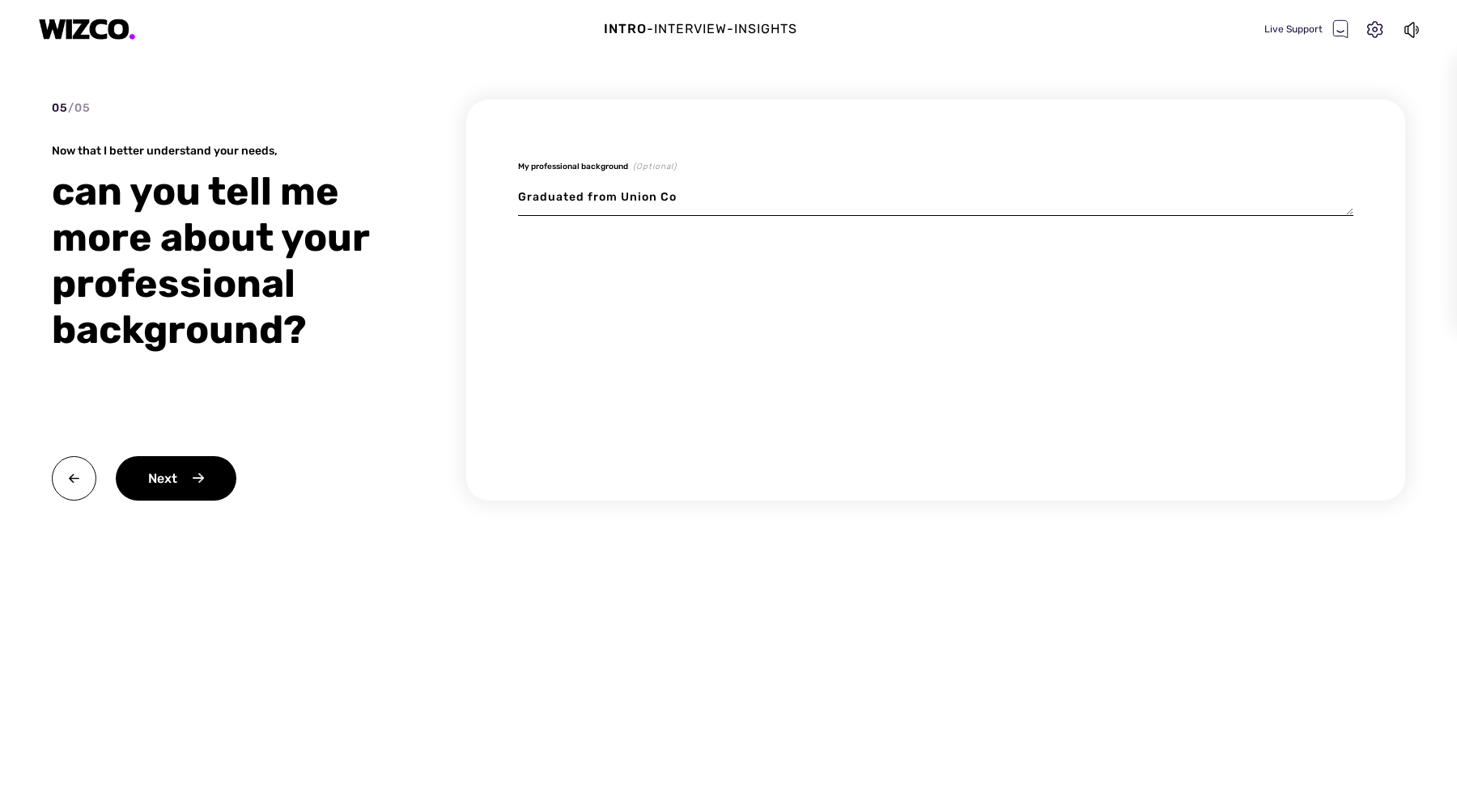
type textarea "Graduated from Union Col"
type textarea "x"
type textarea "Graduated from Union Coll"
type textarea "x"
type textarea "Graduated from Union Colle"
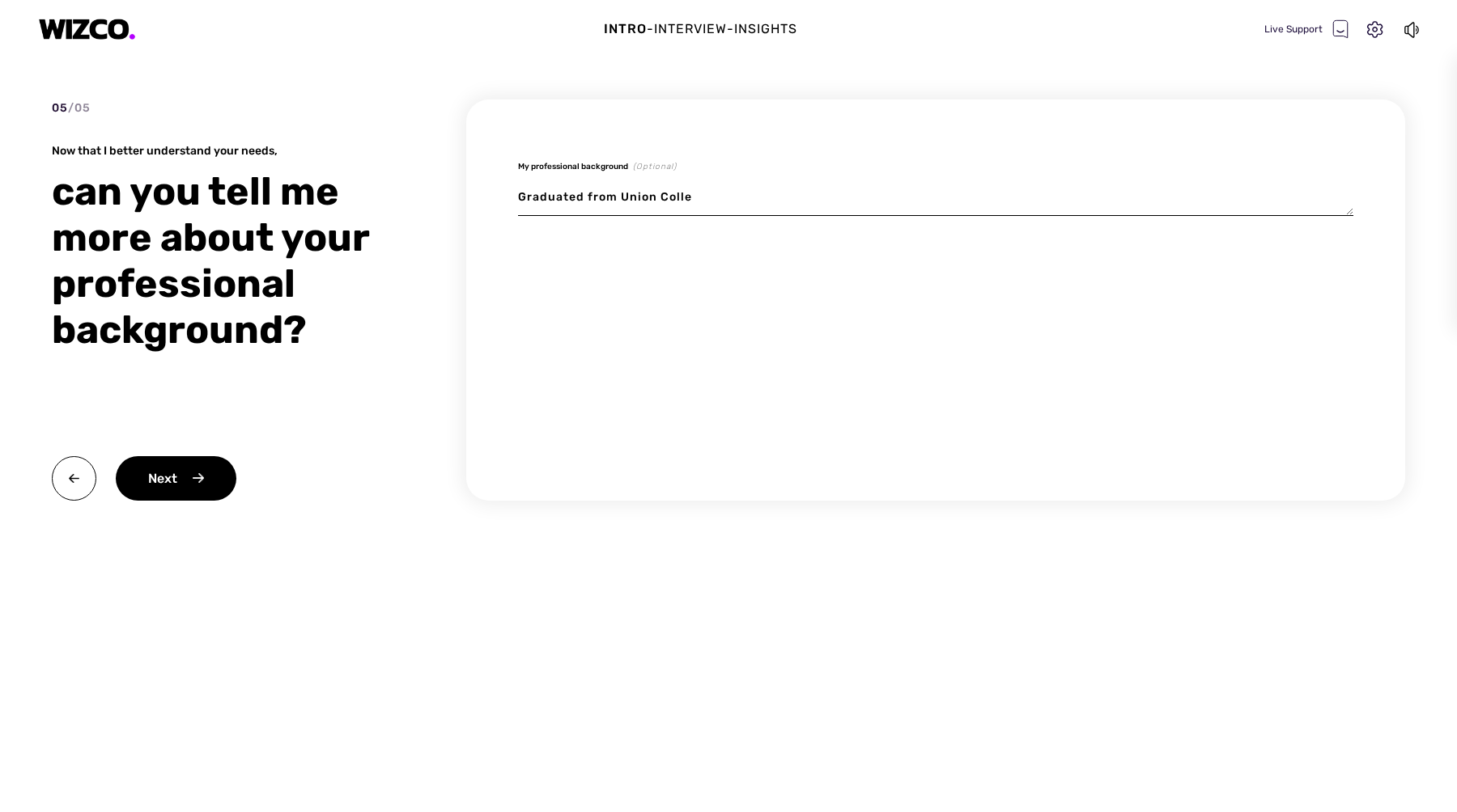
type textarea "x"
type textarea "Graduated from Union Colleg"
type textarea "x"
type textarea "Graduated from Union College"
type textarea "x"
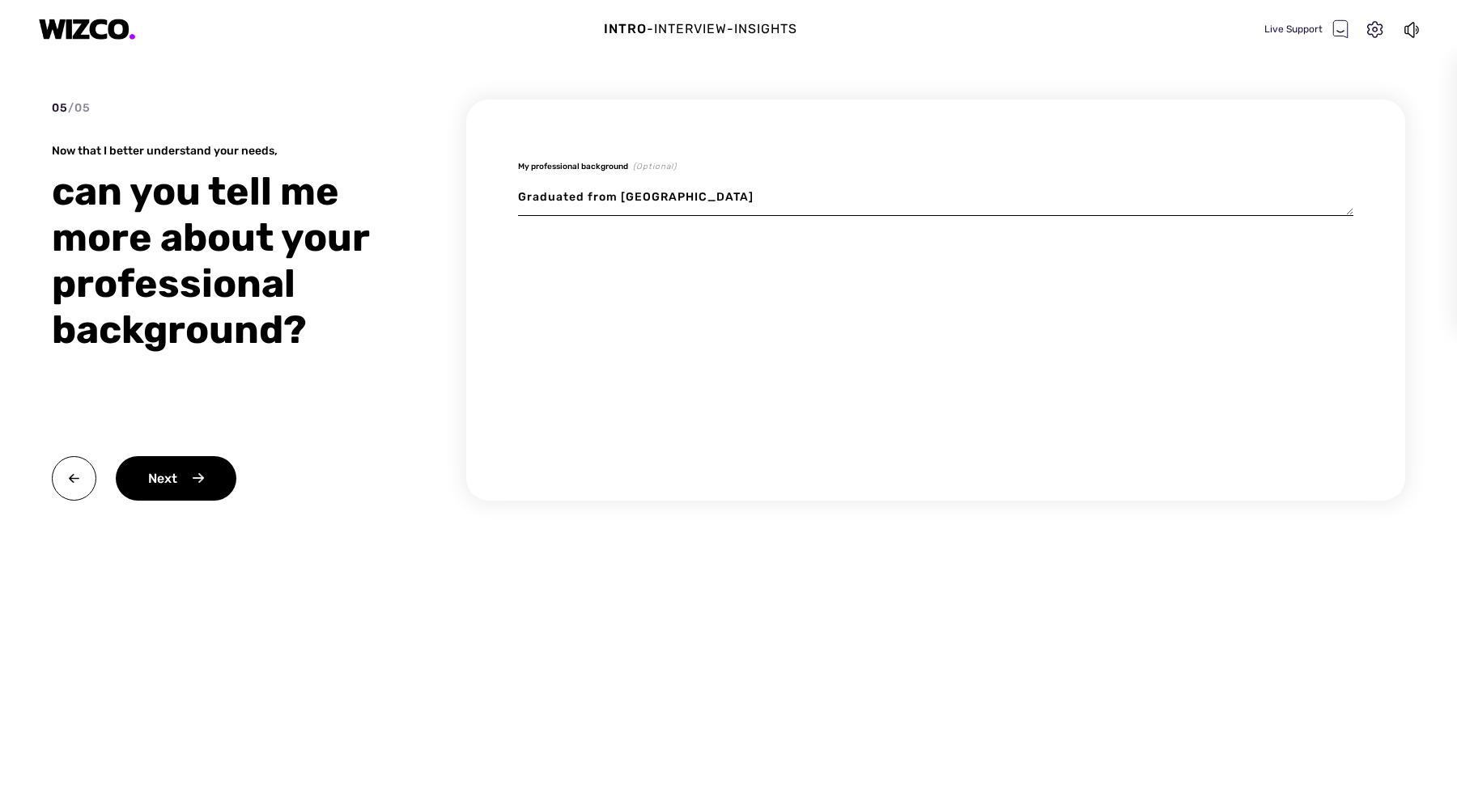
type textarea "Graduated from Union College"
type textarea "x"
type textarea "Graduated from Union College o"
type textarea "x"
type textarea "Graduated from Union College of"
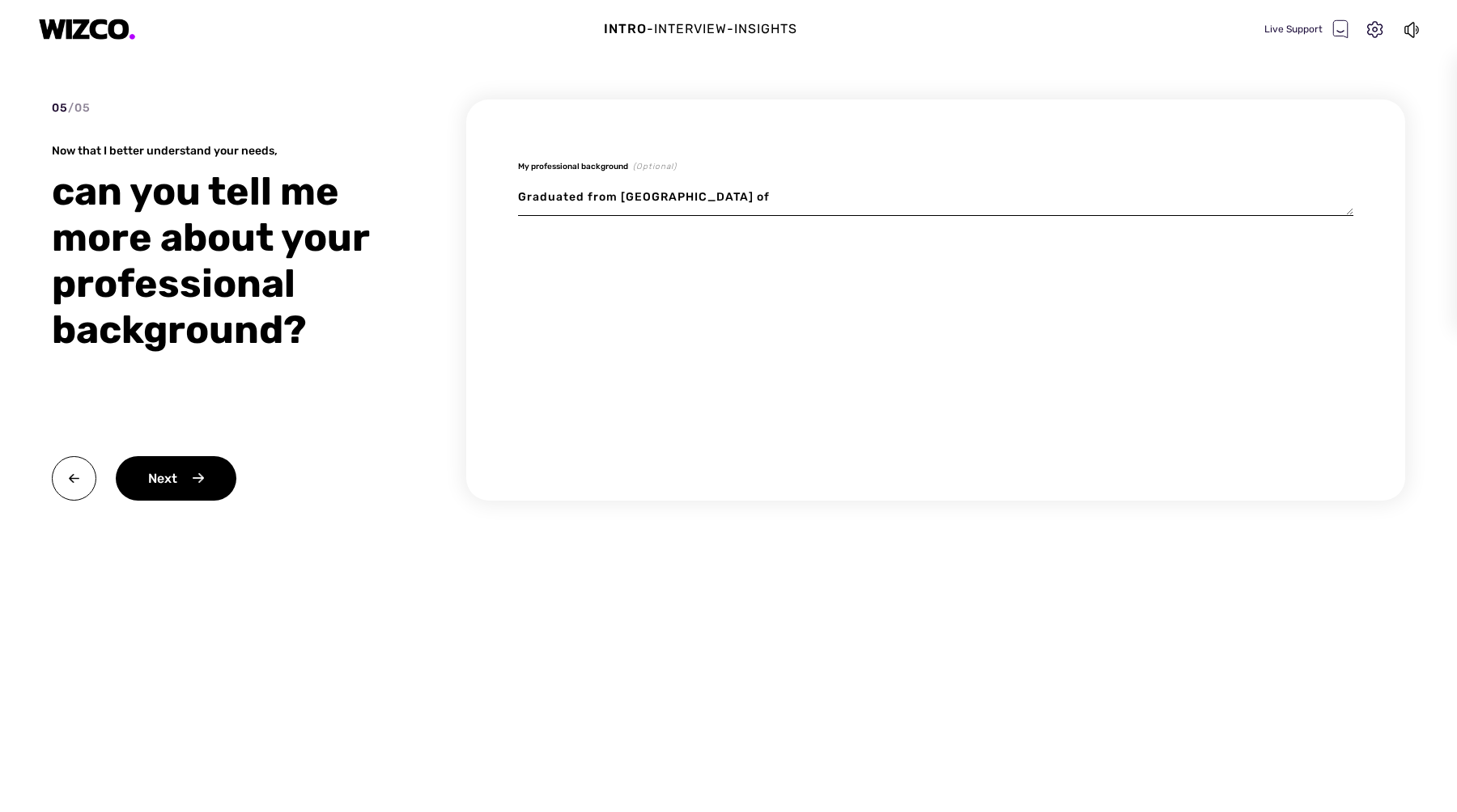
type textarea "x"
type textarea "Graduated from Union College of"
type textarea "x"
type textarea "Graduated from Union College of U"
type textarea "x"
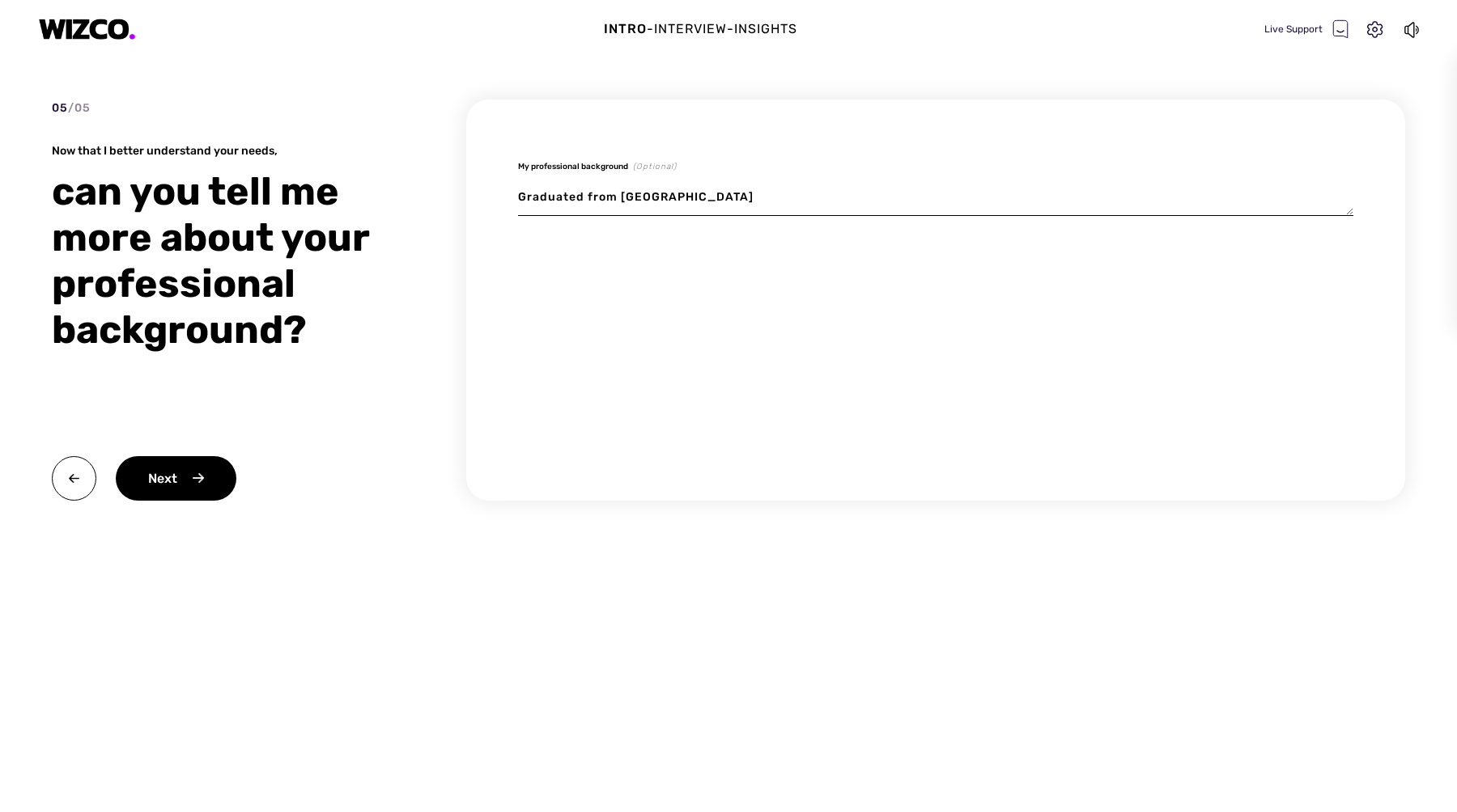
type textarea "Graduated from Union College of Un"
type textarea "x"
type textarea "Graduated from Union College of Uni"
type textarea "x"
type textarea "Graduated from Union College of Unio"
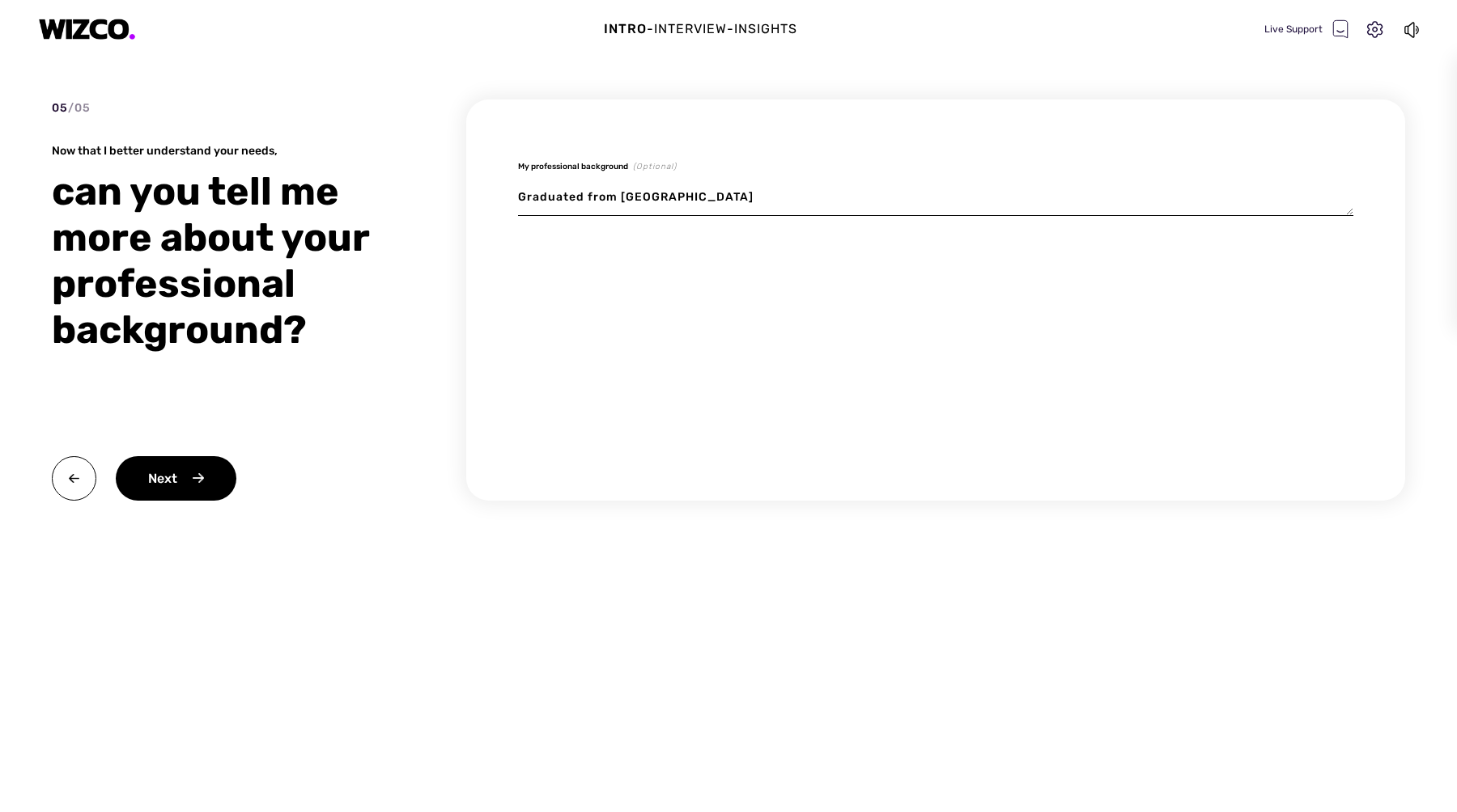
type textarea "x"
type textarea "Graduated from Union College of Union"
type textarea "x"
type textarea "Graduated from Union College of Union"
type textarea "x"
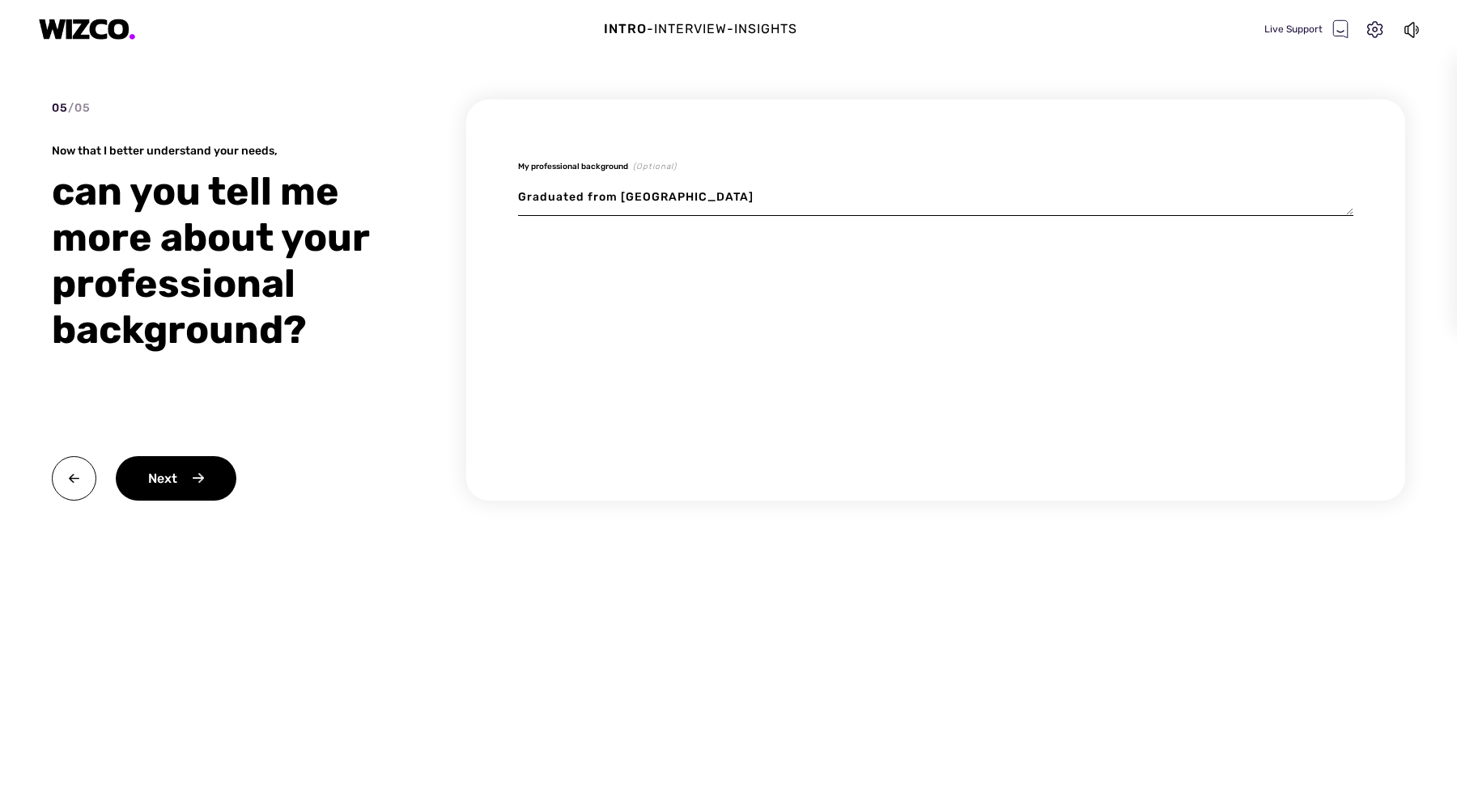
type textarea "Graduated from Union College of Union C"
type textarea "x"
type textarea "Graduated from Union College of Union Co"
type textarea "x"
type textarea "Graduated from Union College of Union Cou"
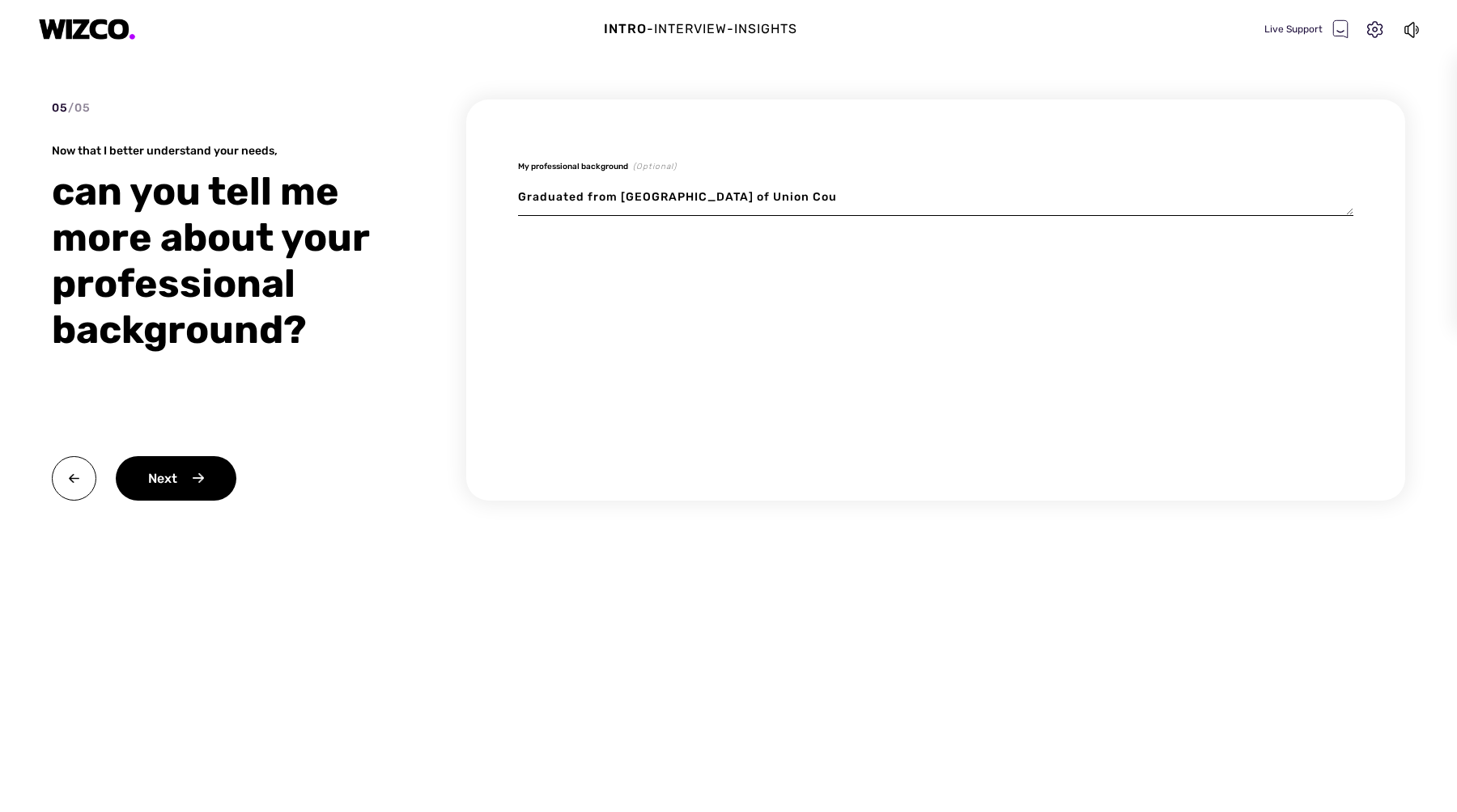
type textarea "x"
type textarea "Graduated from Union College of Union Coun"
type textarea "x"
type textarea "Graduated from Union College of Union Count"
type textarea "x"
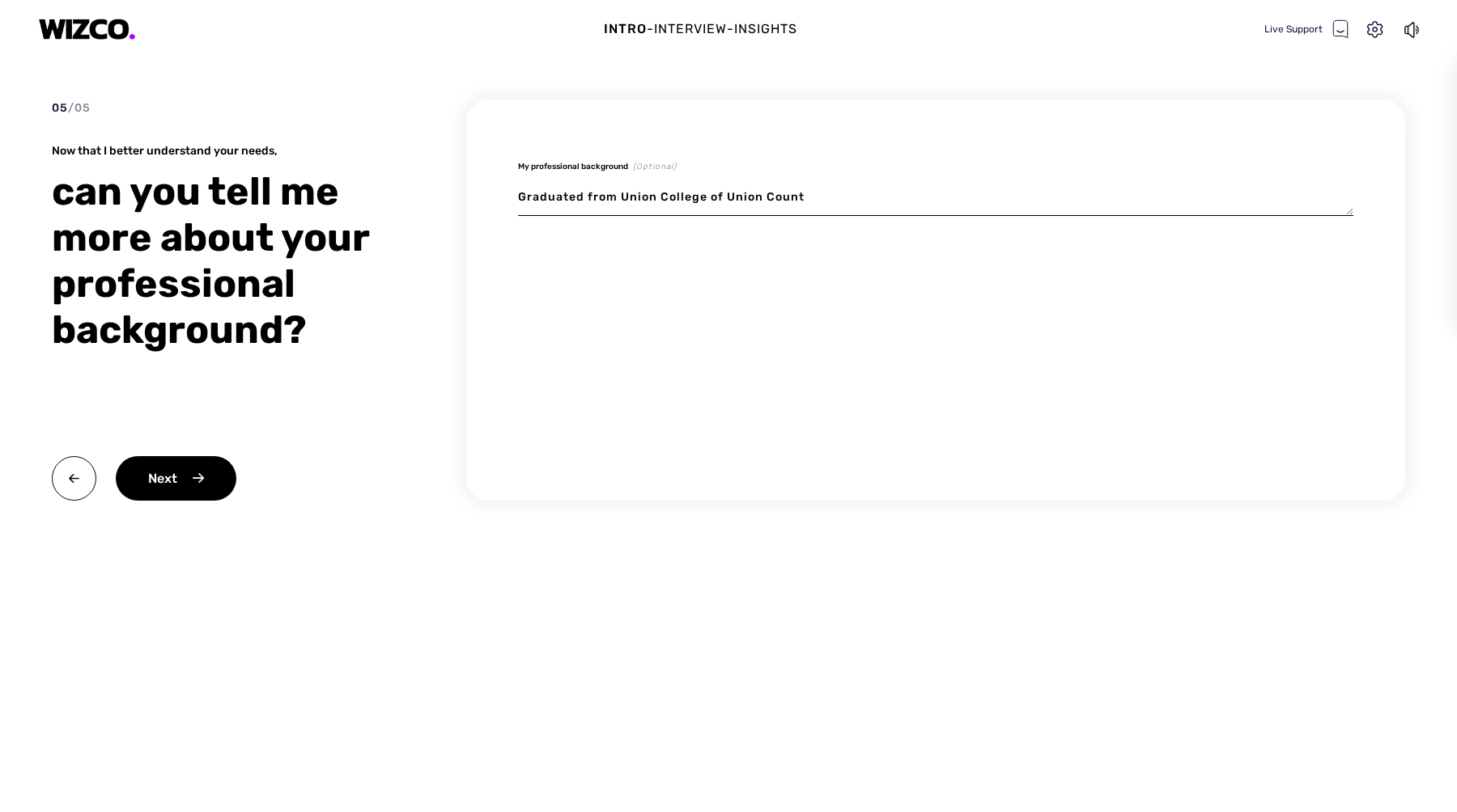
type textarea "Graduated from Union College of Union County"
type textarea "x"
type textarea "Graduated from Union College of Union County"
type textarea "x"
type textarea "Graduated from Union College of Union County )"
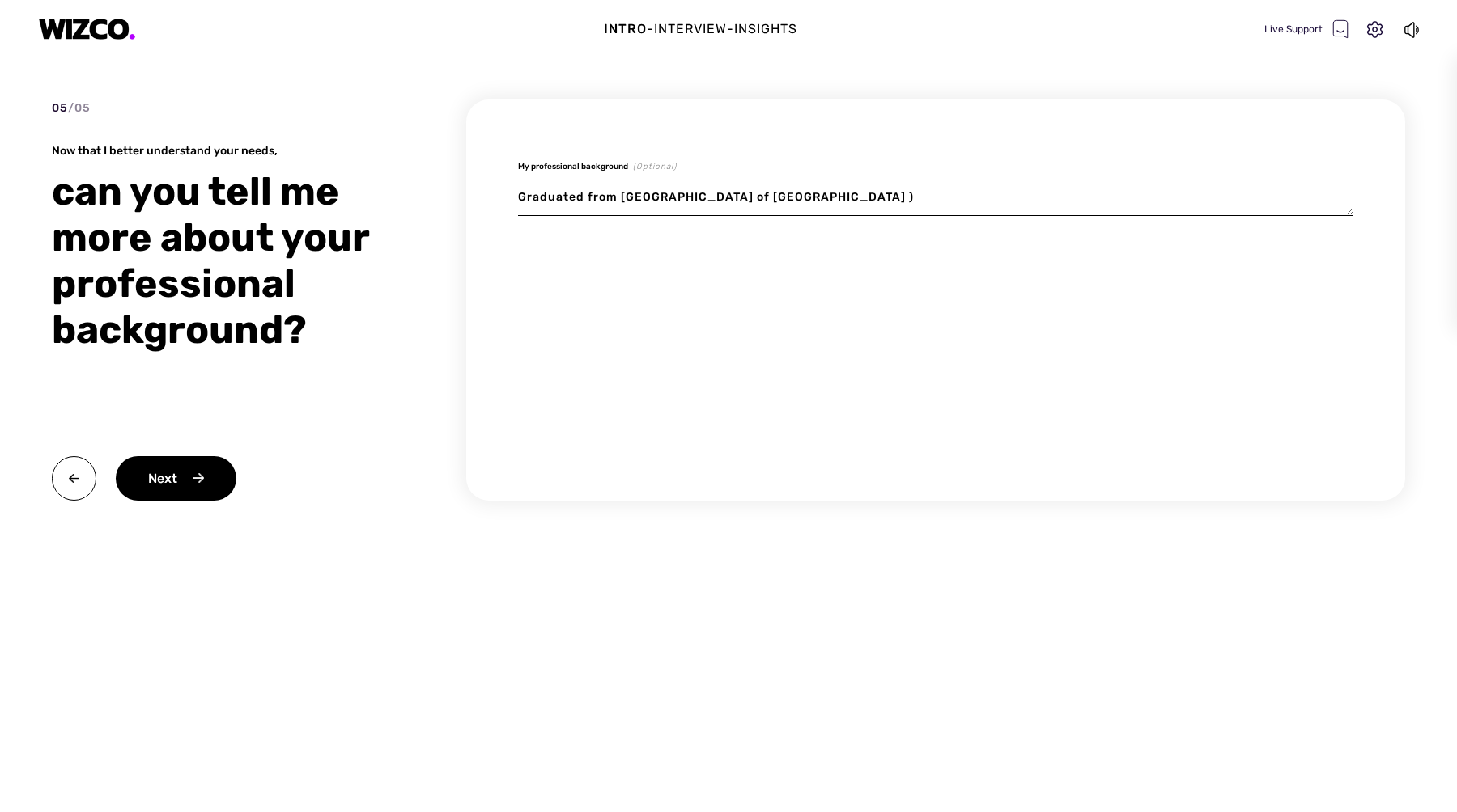
type textarea "x"
type textarea "Graduated from Union College of Union County"
type textarea "x"
type textarea "Graduated from Union College of Union County ("
type textarea "x"
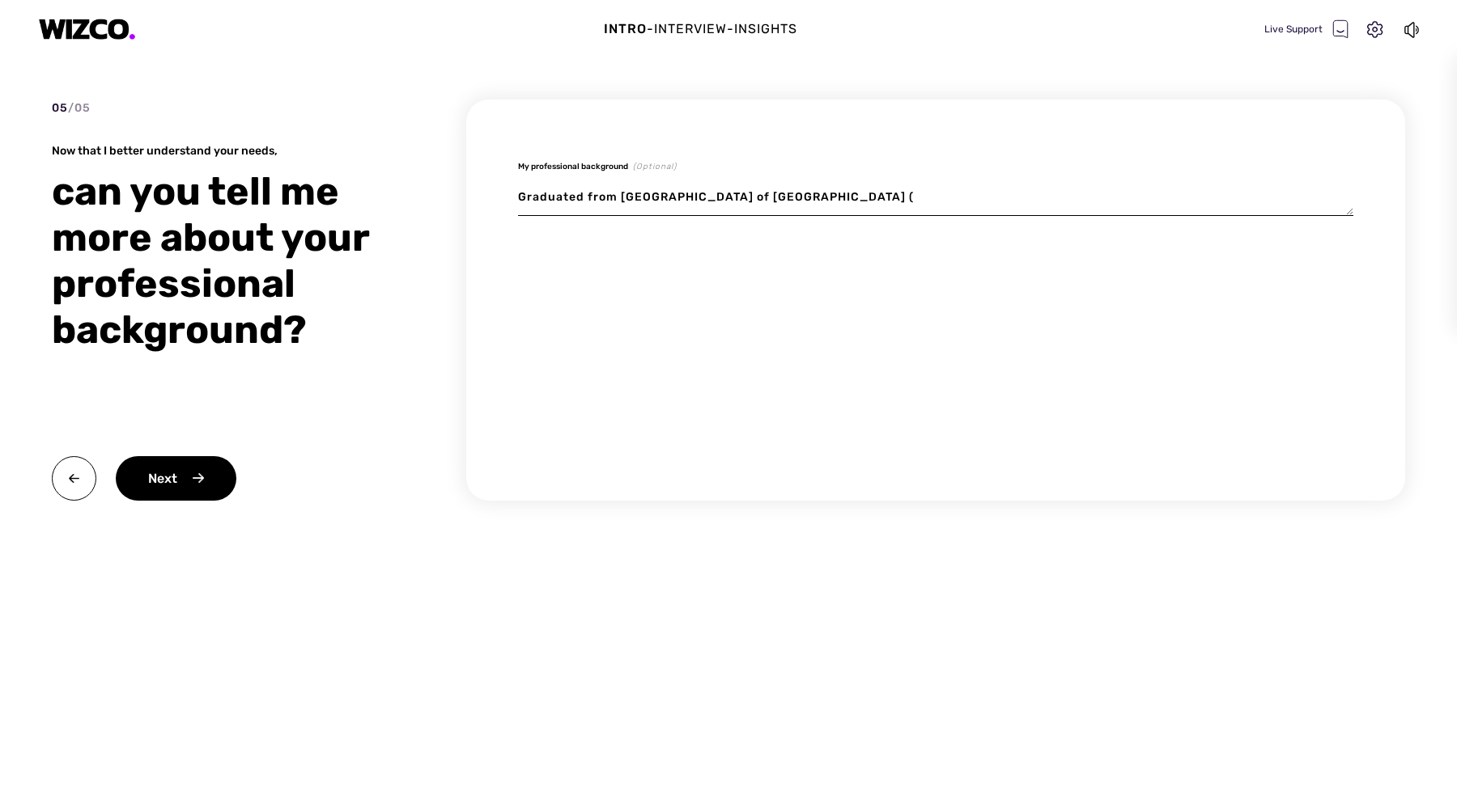
type textarea "Graduated from Union College of Union County (U"
type textarea "x"
type textarea "Graduated from Union College of Union County (UC"
type textarea "x"
type textarea "Graduated from Union College of Union County (UCN"
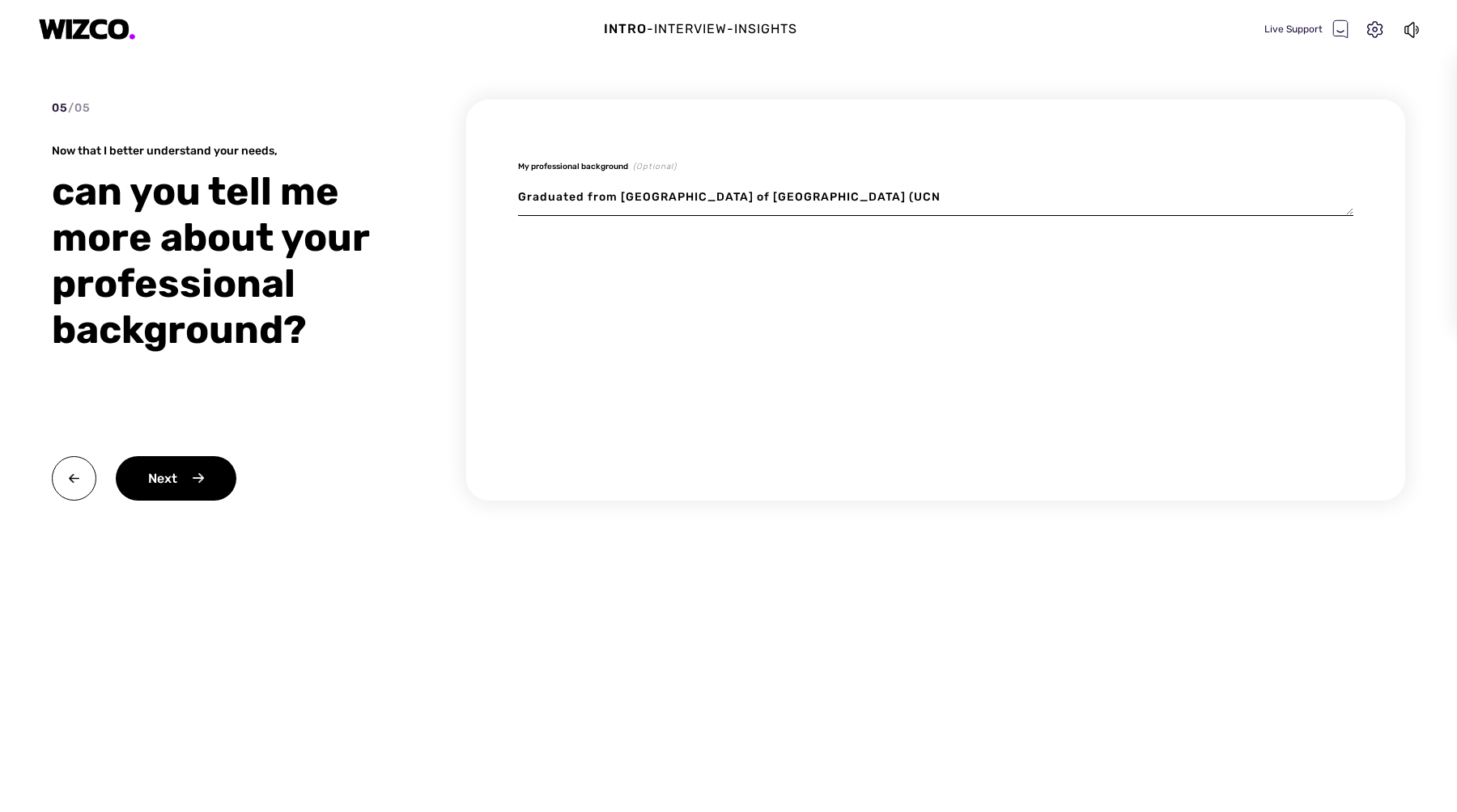
type textarea "x"
type textarea "Graduated from Union College of Union County (UCNJ"
type textarea "x"
type textarea "Graduated from Union College of Union County (UCNJ="
type textarea "x"
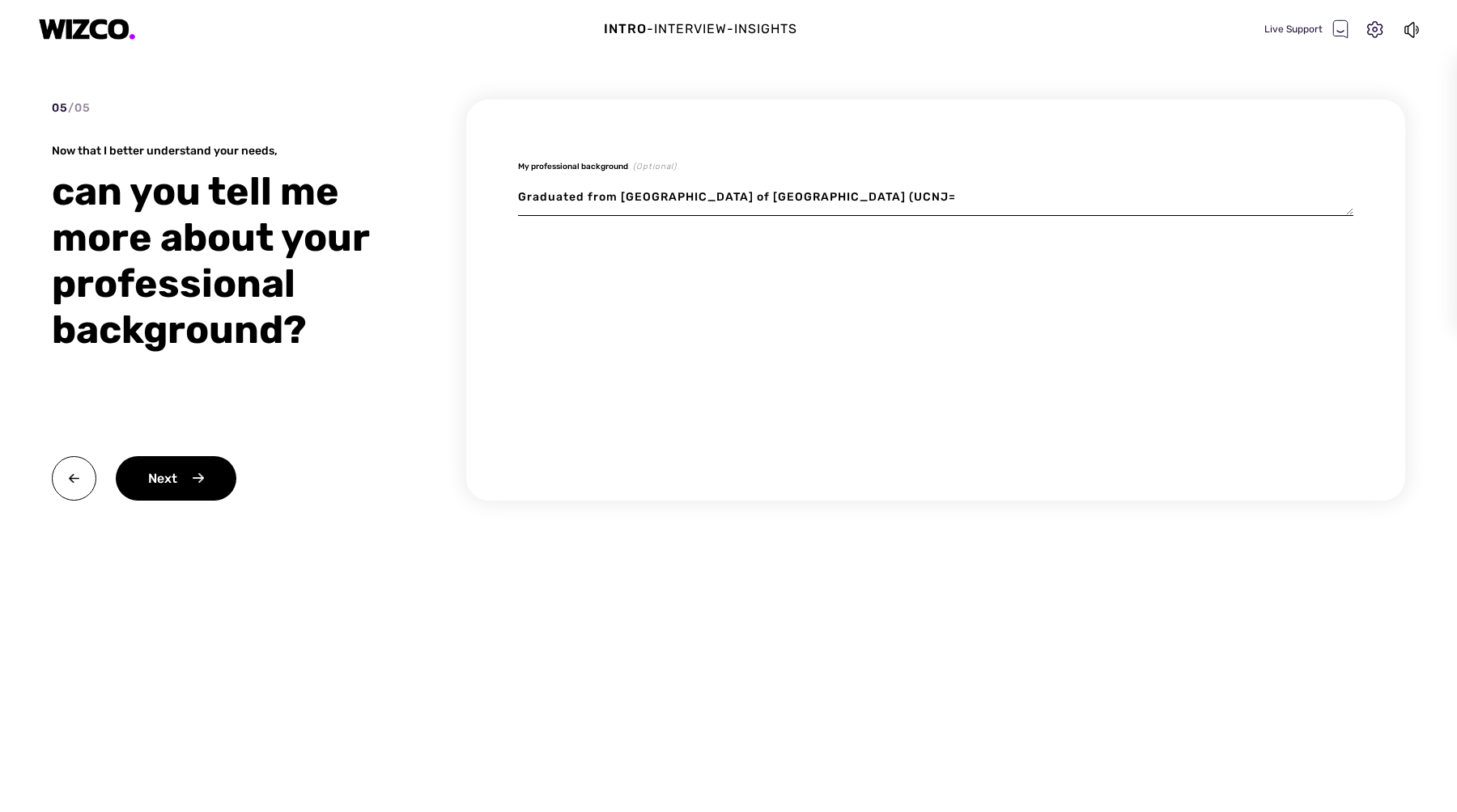
type textarea "Graduated from Union College of Union County (UCNJ"
type textarea "x"
type textarea "Graduated from Union College of Union County (UCNJ)"
type textarea "x"
type textarea "Graduated from Union College of Union County (UCNJ)"
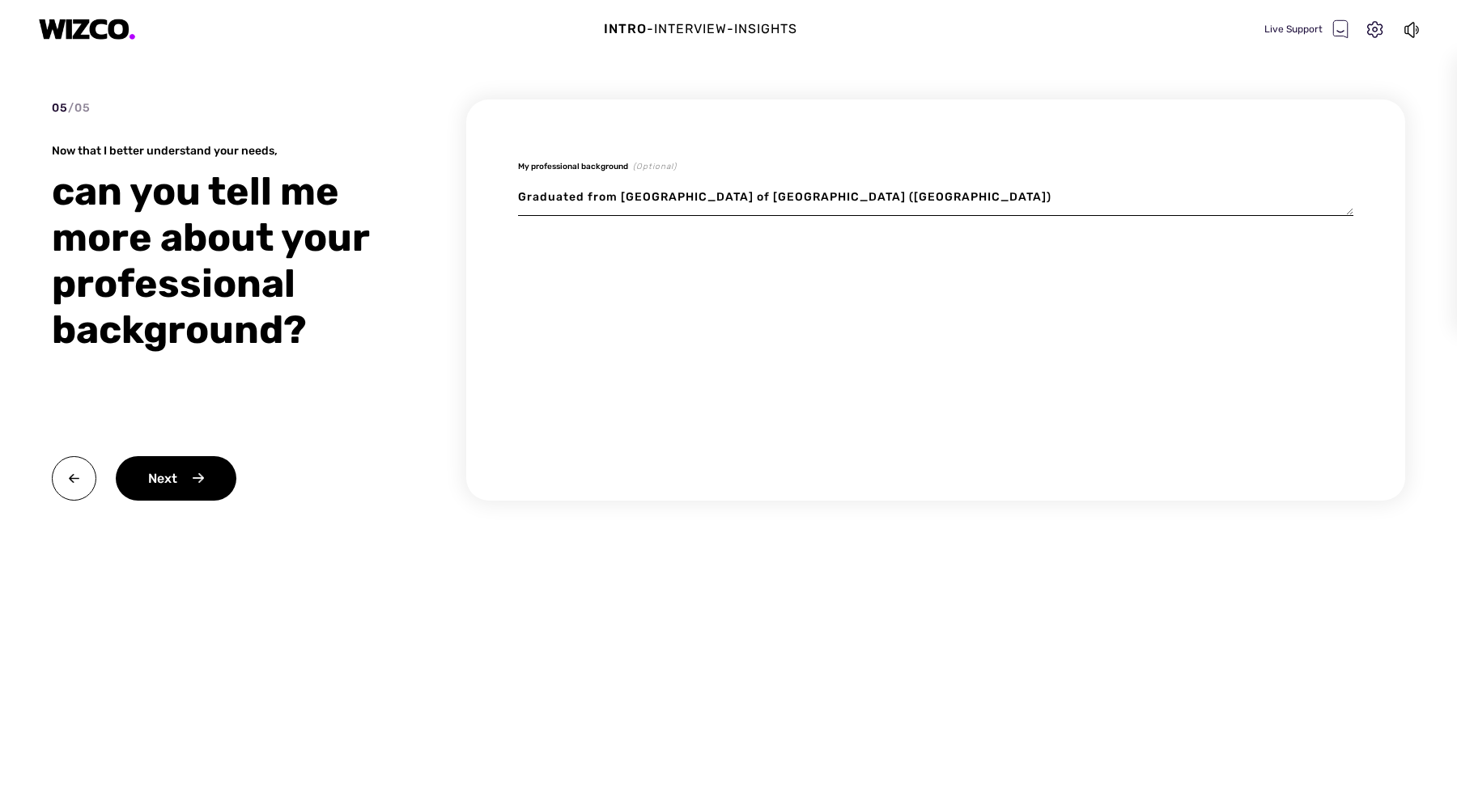
type textarea "x"
type textarea "Graduated from Union College of Union County (UCNJ) i"
type textarea "x"
type textarea "Graduated from Union College of Union County (UCNJ) in"
type textarea "x"
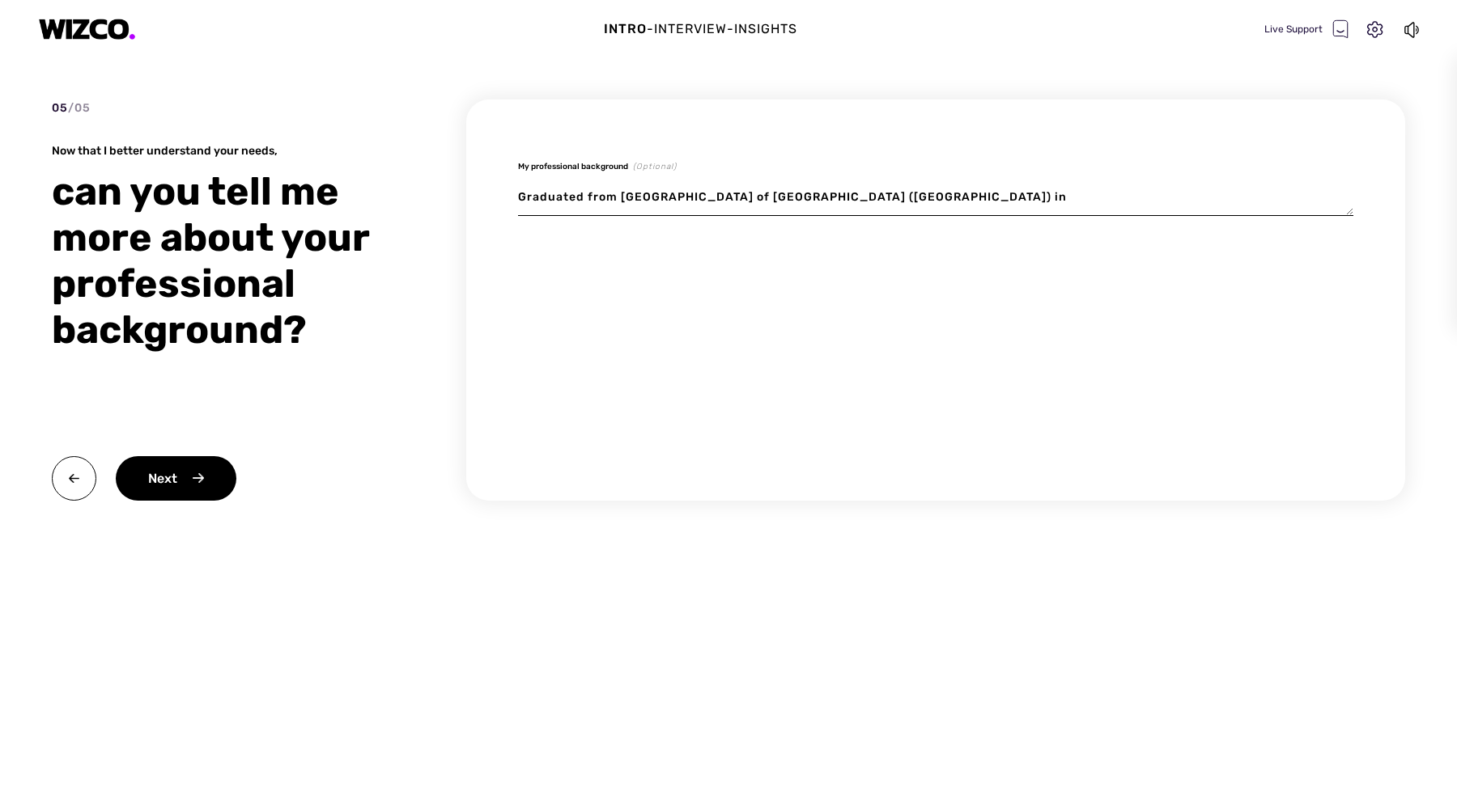
type textarea "Graduated from Union College of Union County (UCNJ) in"
type textarea "x"
type textarea "Graduated from Union College of Union County (UCNJ) in N"
type textarea "x"
type textarea "Graduated from Union College of Union County (UCNJ) in Ne"
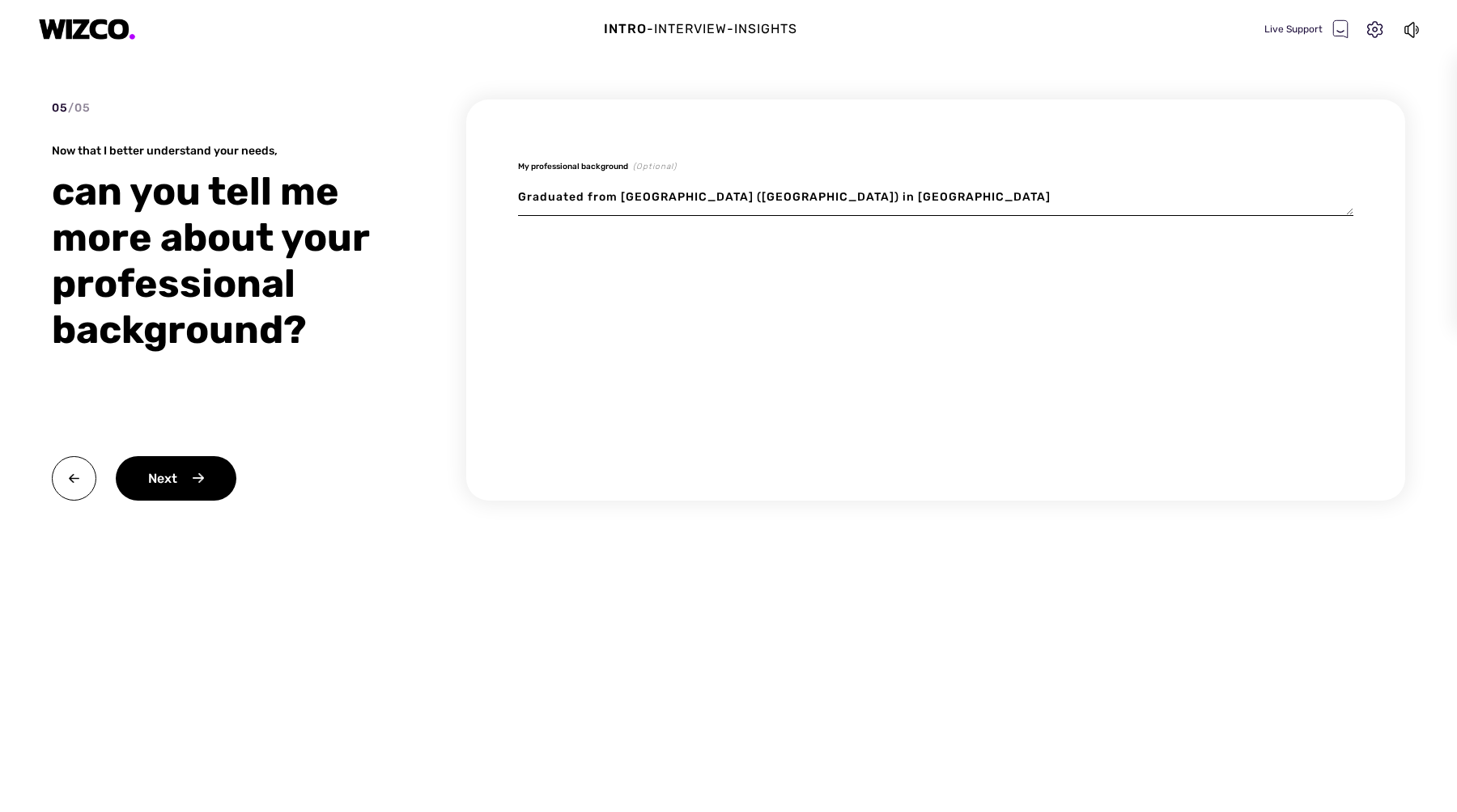
type textarea "x"
type textarea "Graduated from Union College of Union County (UCNJ) in New"
type textarea "x"
type textarea "Graduated from Union College of Union County (UCNJ) in New"
type textarea "x"
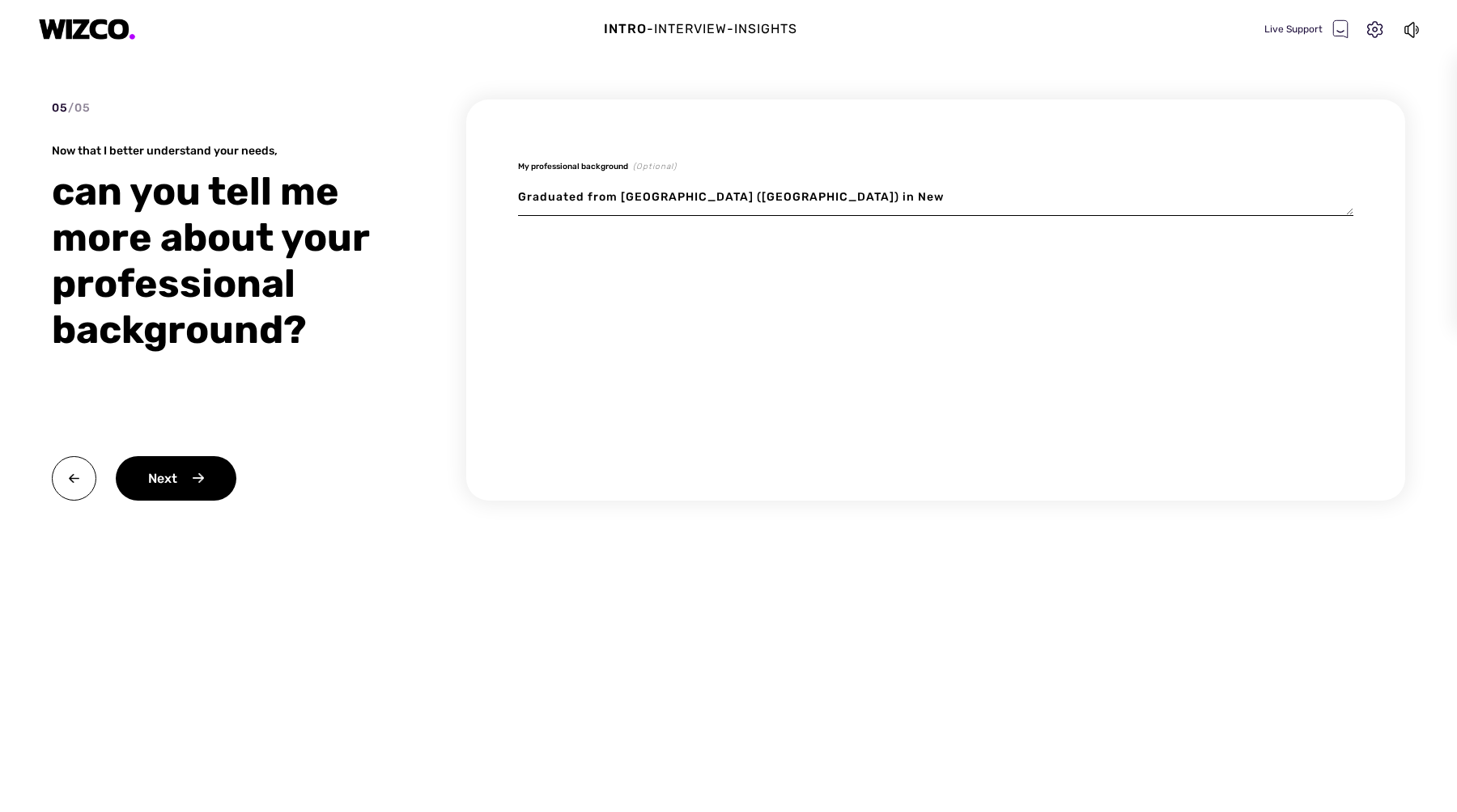
type textarea "Graduated from Union College of Union County (UCNJ) in New J"
type textarea "x"
type textarea "Graduated from Union College of Union County (UCNJ) in New Je"
type textarea "x"
type textarea "Graduated from Union College of Union County (UCNJ) in New Jer"
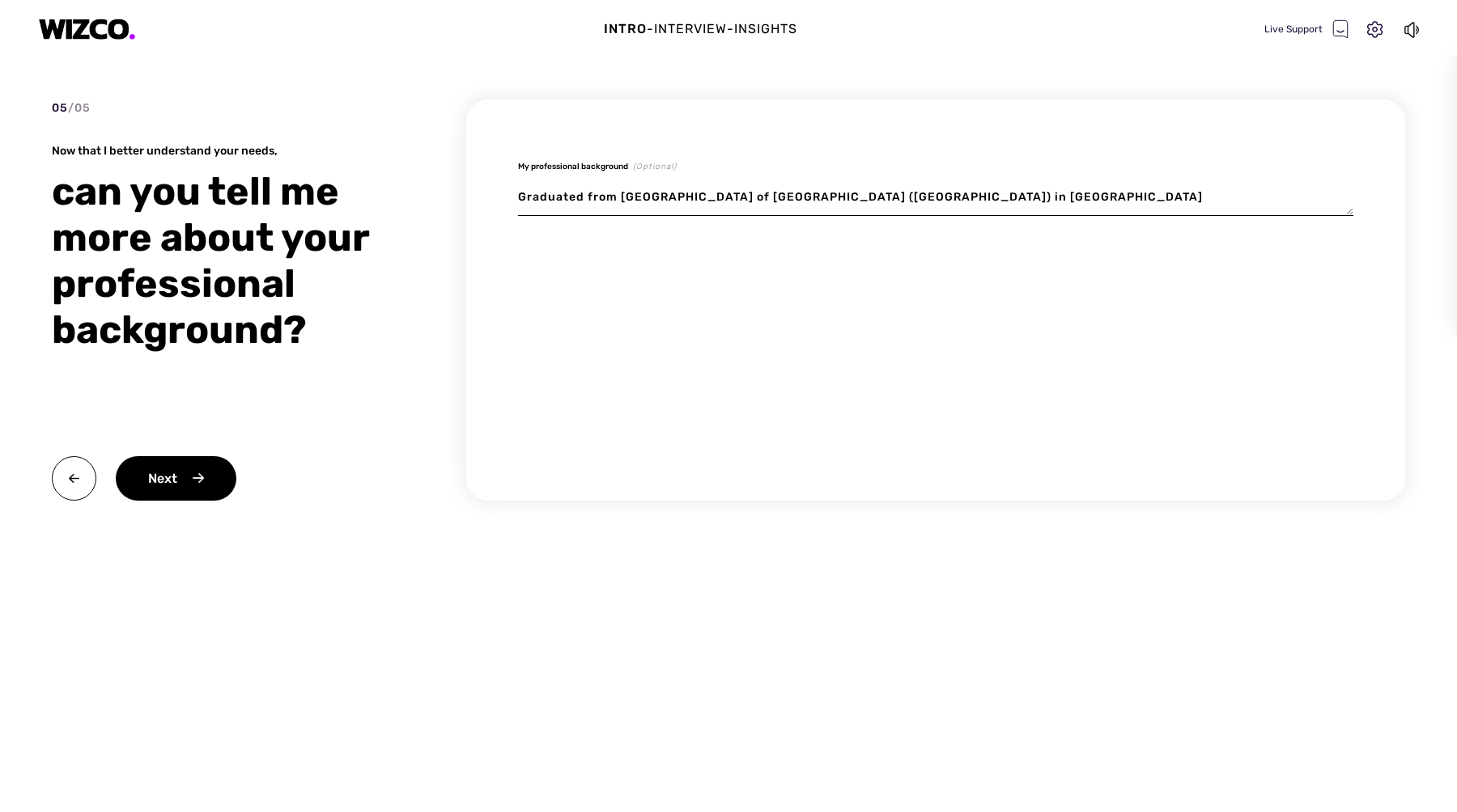
type textarea "x"
type textarea "Graduated from Union College of Union County (UCNJ) in New Jers"
type textarea "x"
type textarea "Graduated from Union College of Union County (UCNJ) in New Jerse"
type textarea "x"
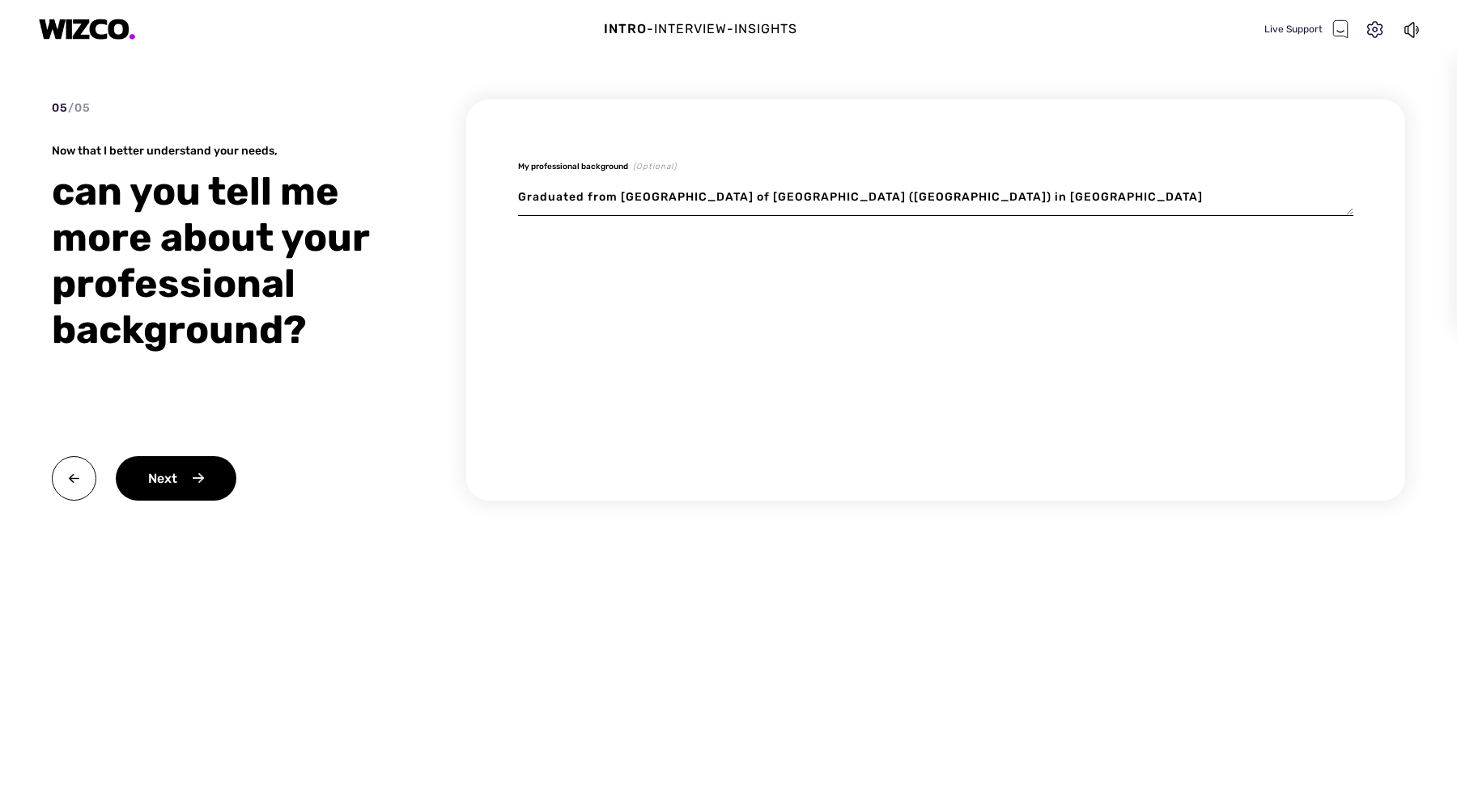
type textarea "Graduated from Union College of Union County (UCNJ) in New Jerser"
type textarea "x"
type textarea "Graduated from Union College of Union County (UCNJ) in New Jersery"
type textarea "x"
type textarea "Graduated from Union College of Union County (UCNJ) in New Jerser"
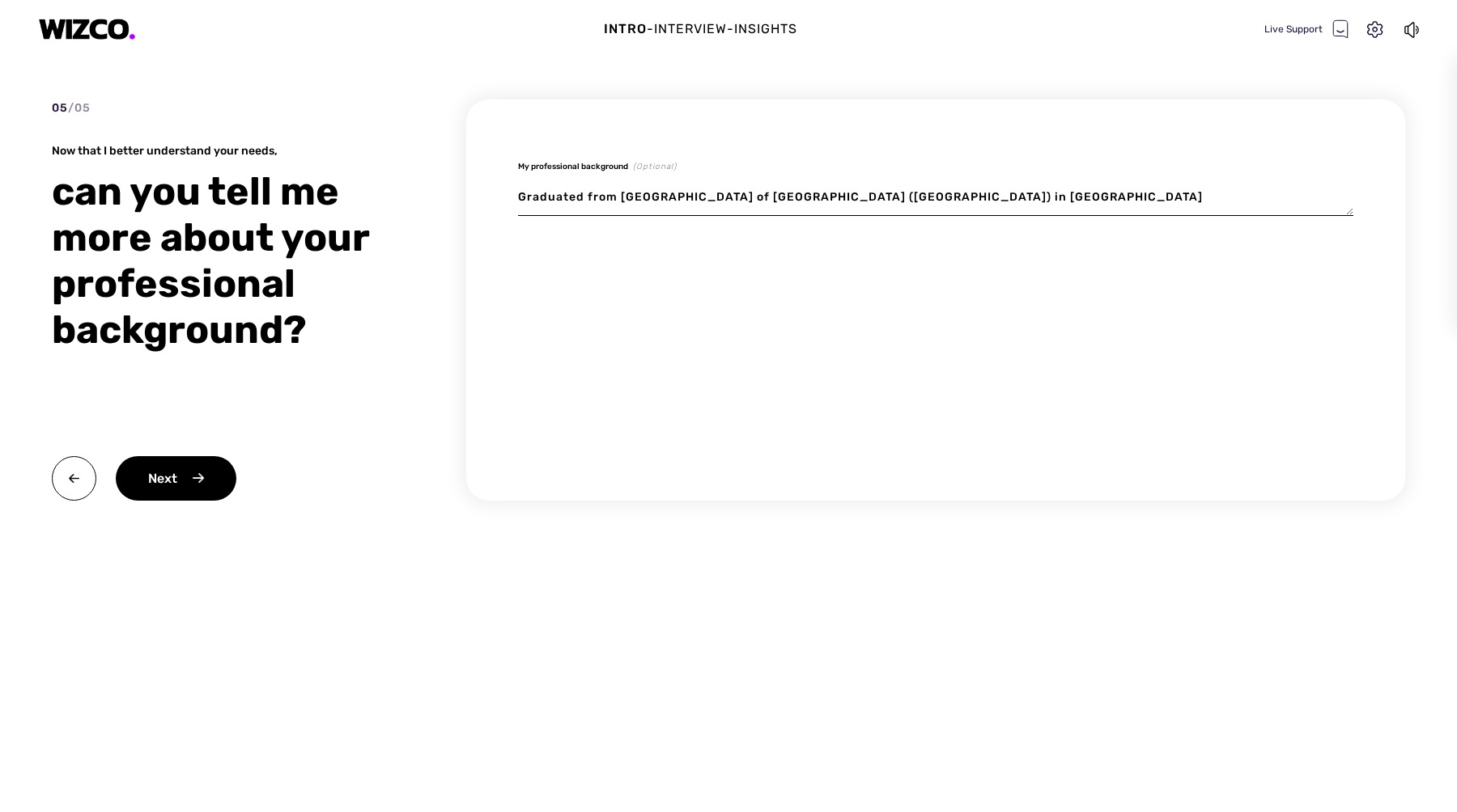
type textarea "x"
type textarea "Graduated from Union College of Union County (UCNJ) in New Jerse"
type textarea "x"
type textarea "Graduated from Union College of Union County (UCNJ) in New Jersey"
type textarea "x"
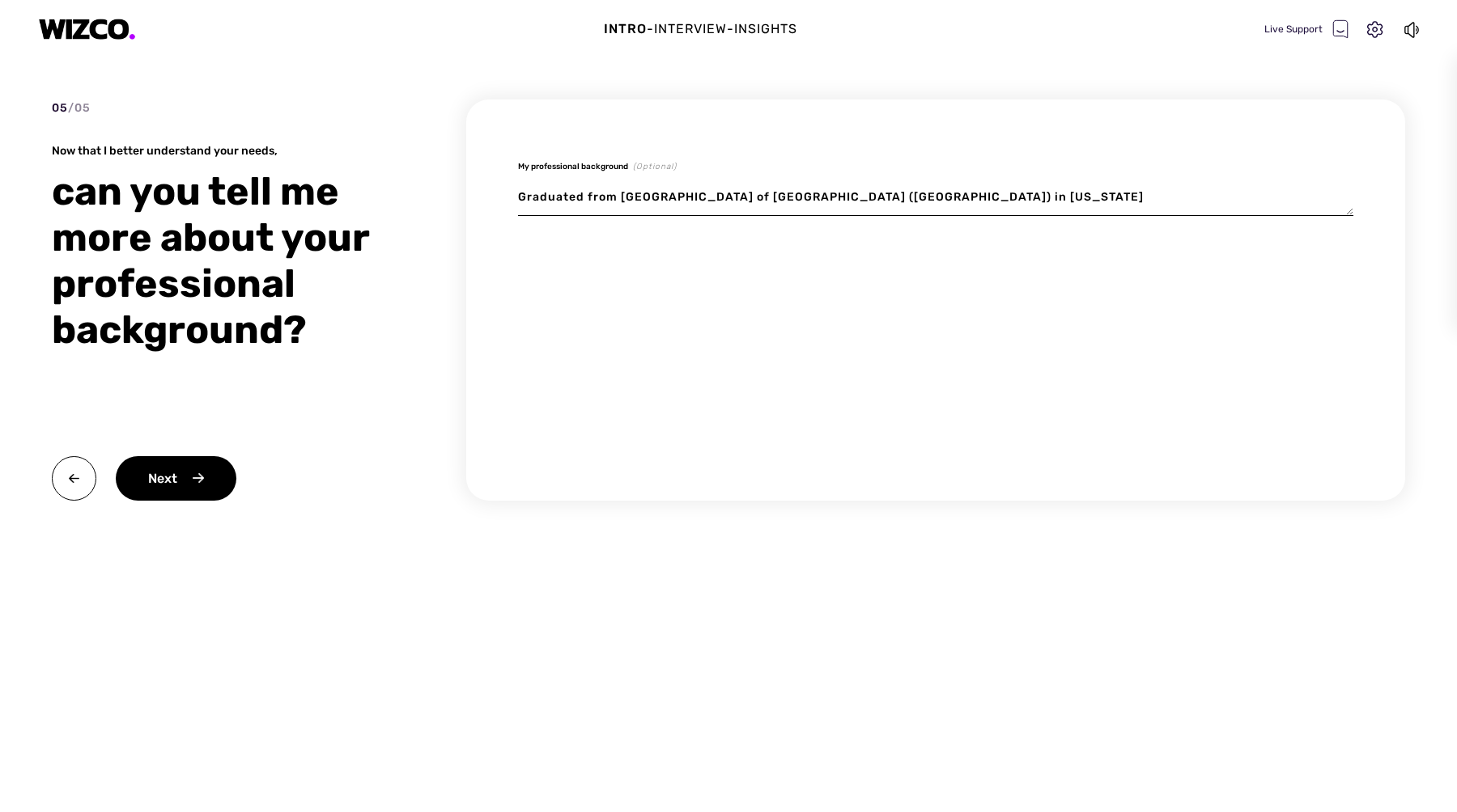
type textarea "Graduated from Union College of Union County (UCNJ) in New Jersey"
click at [584, 196] on textarea "Graduated from Union College of Union County (UCNJ) in New Jersey" at bounding box center [935, 197] width 835 height 37
type textarea "x"
type textarea "Graduate from Union College of Union County (UCNJ) in New Jersey"
type textarea "x"
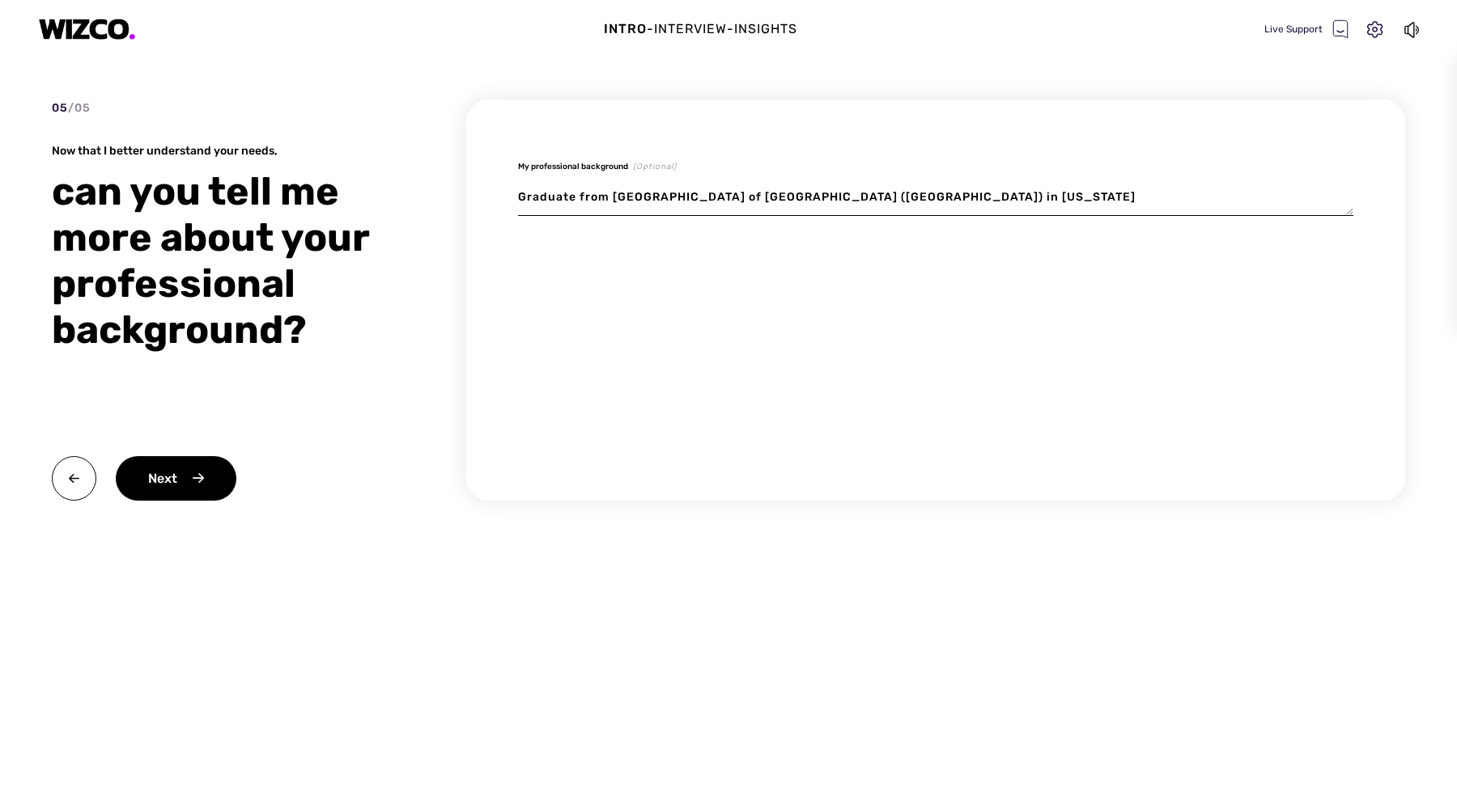
type textarea "Graduat from Union College of Union County (UCNJ) in New Jersey"
type textarea "x"
type textarea "Gradua from Union College of Union County (UCNJ) in New Jersey"
type textarea "x"
type textarea "Gradu from Union College of Union County (UCNJ) in New Jersey"
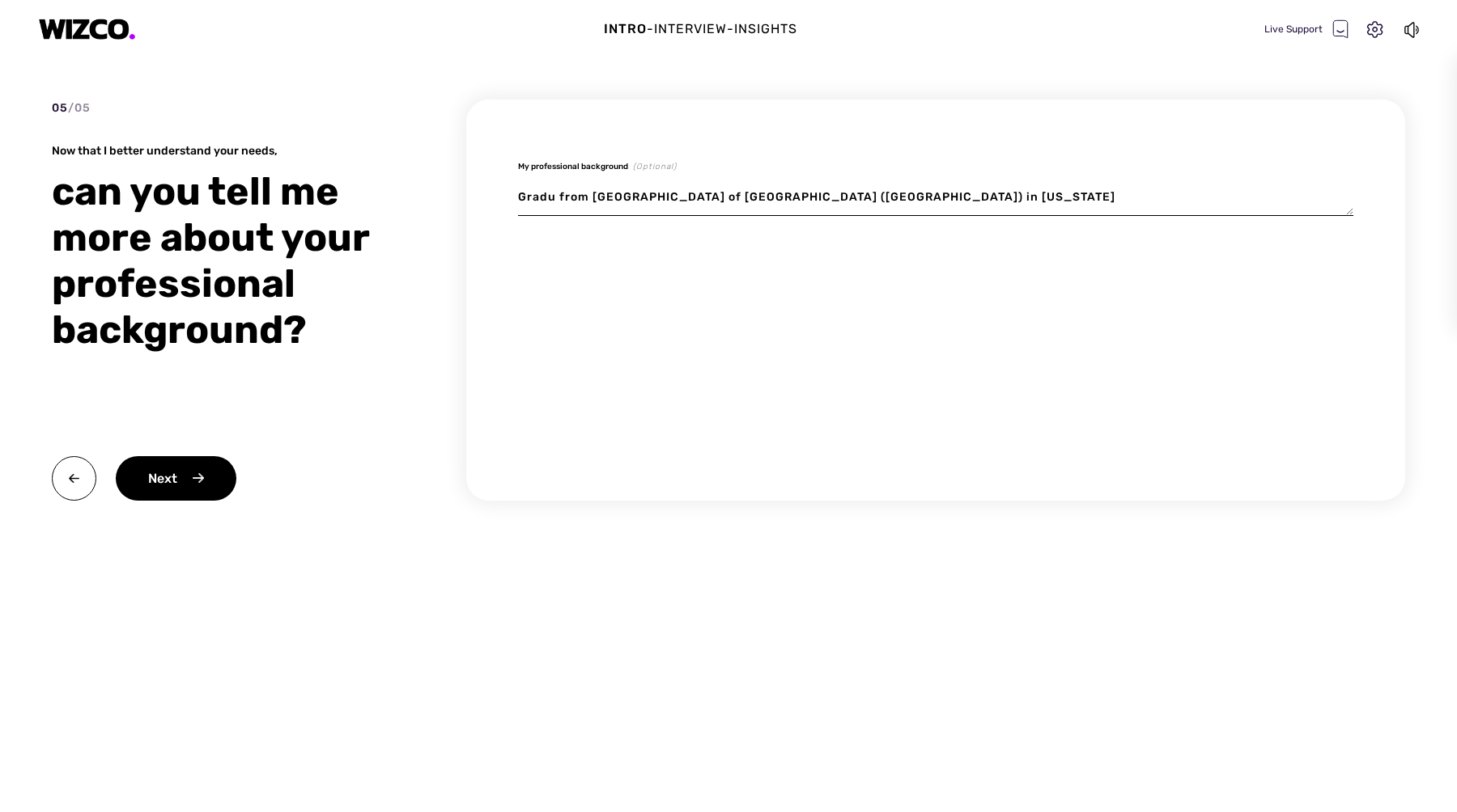
type textarea "x"
type textarea "Grad from Union College of Union County (UCNJ) in New Jersey"
type textarea "x"
type textarea "Gra from Union College of Union County (UCNJ) in New Jersey"
type textarea "x"
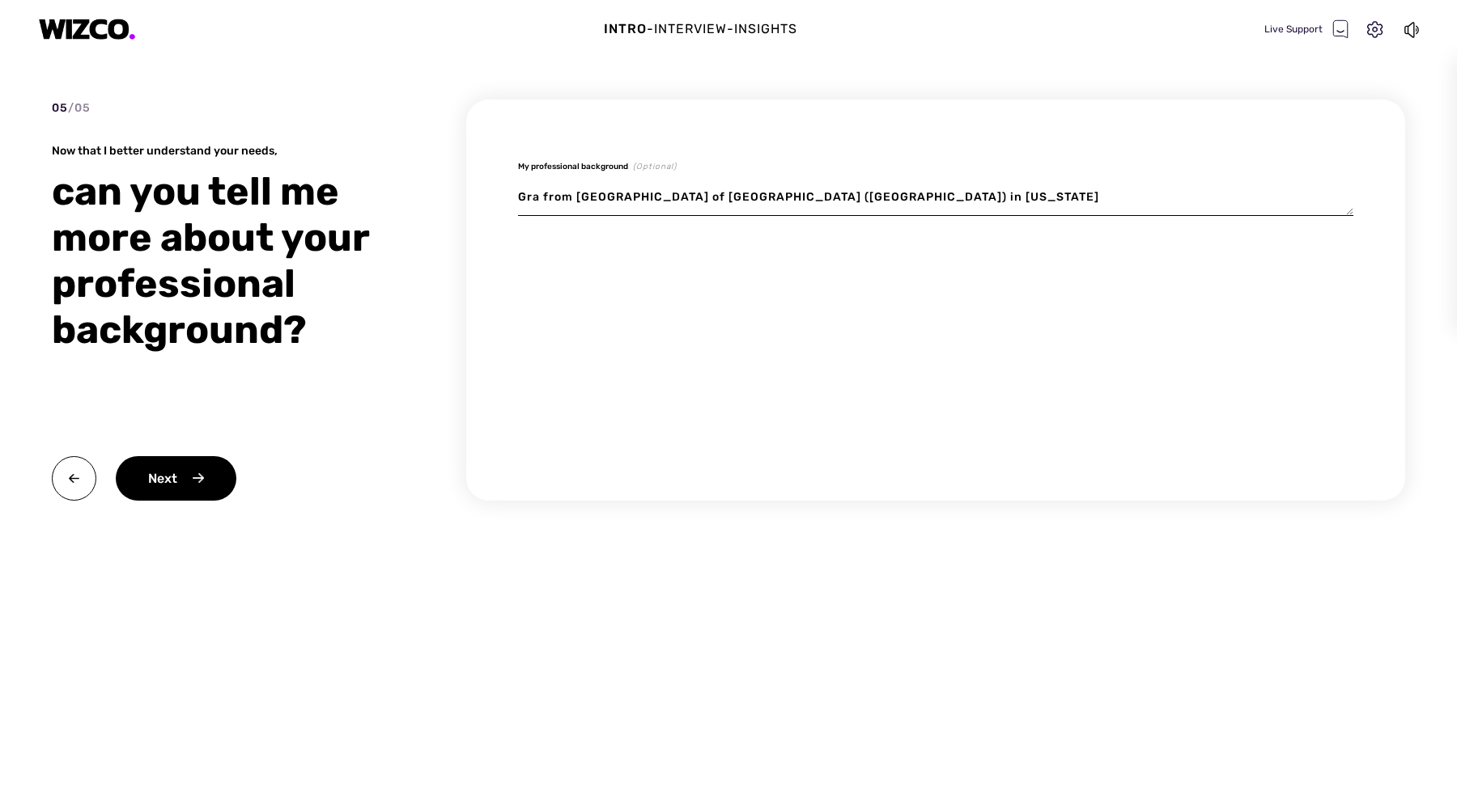
type textarea "Gr from Union College of Union County (UCNJ) in New Jersey"
type textarea "x"
type textarea "G from Union College of Union County (UCNJ) in New Jersey"
type textarea "x"
type textarea "from Union College of Union County (UCNJ) in New Jersey"
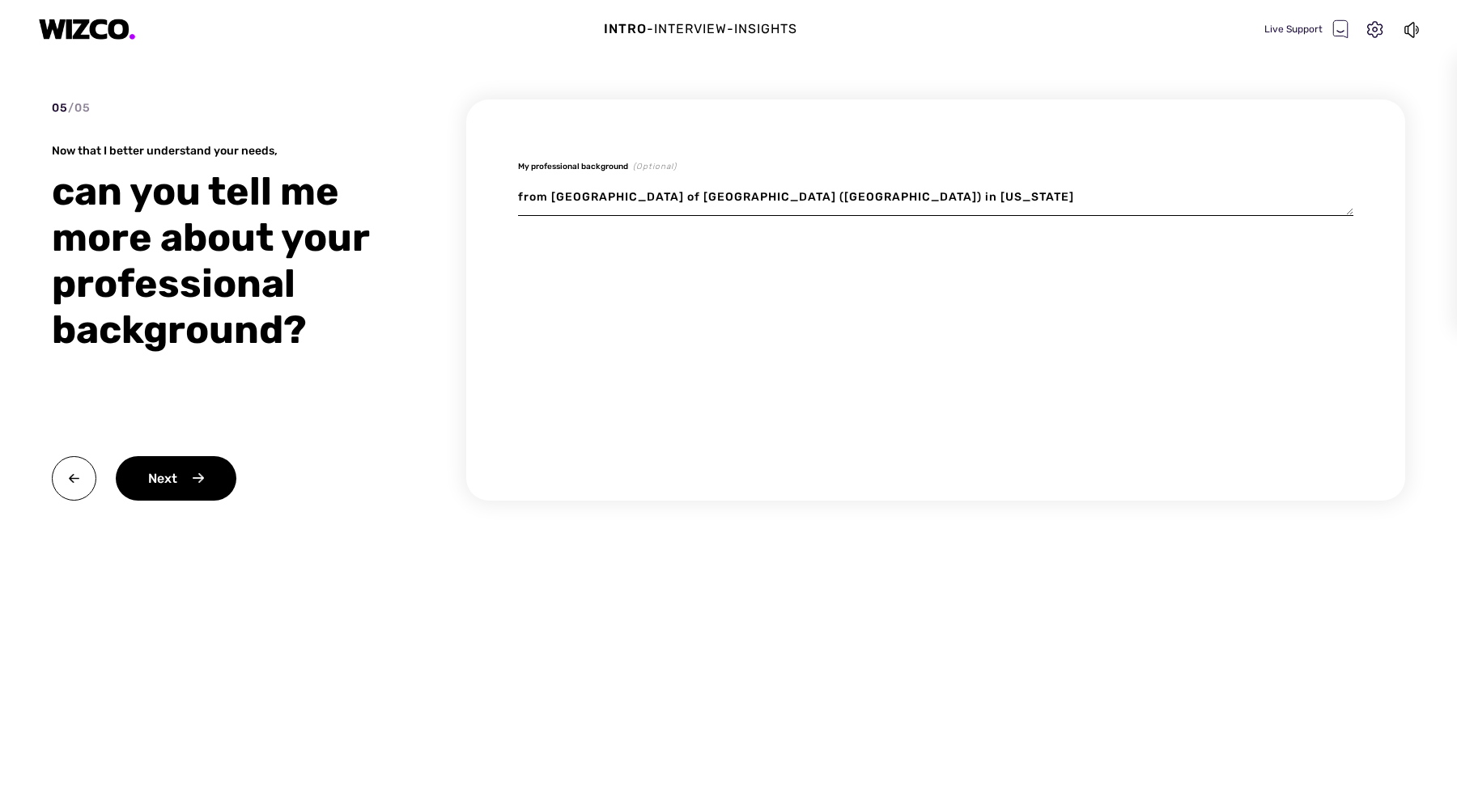
type textarea "x"
type textarea "I from Union College of Union County (UCNJ) in New Jersey"
type textarea "x"
type textarea "I from Union College of Union County (UCNJ) in New Jersey"
type textarea "x"
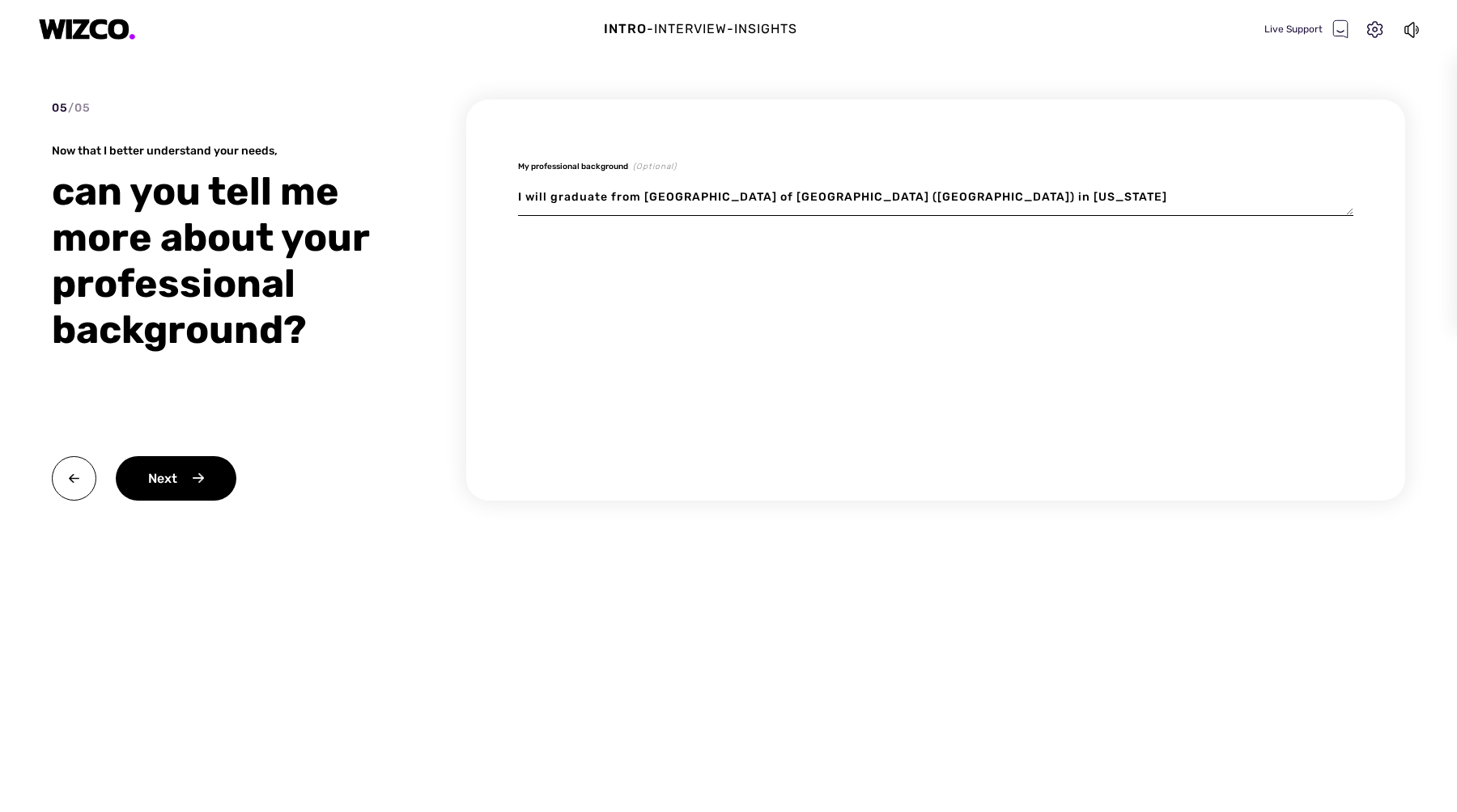
click at [986, 197] on textarea "I will graduate from Union College of Union County (UCNJ) in New Jersey" at bounding box center [935, 197] width 835 height 37
drag, startPoint x: 519, startPoint y: 197, endPoint x: 1105, endPoint y: 208, distance: 586.1
click at [1105, 208] on textarea "I will graduate from Union College of Union County (UCNJ) in New Jersey on Dece…" at bounding box center [935, 197] width 835 height 37
paste textarea "Associate in BS major in Marketing. I want to apply for interships related to m…"
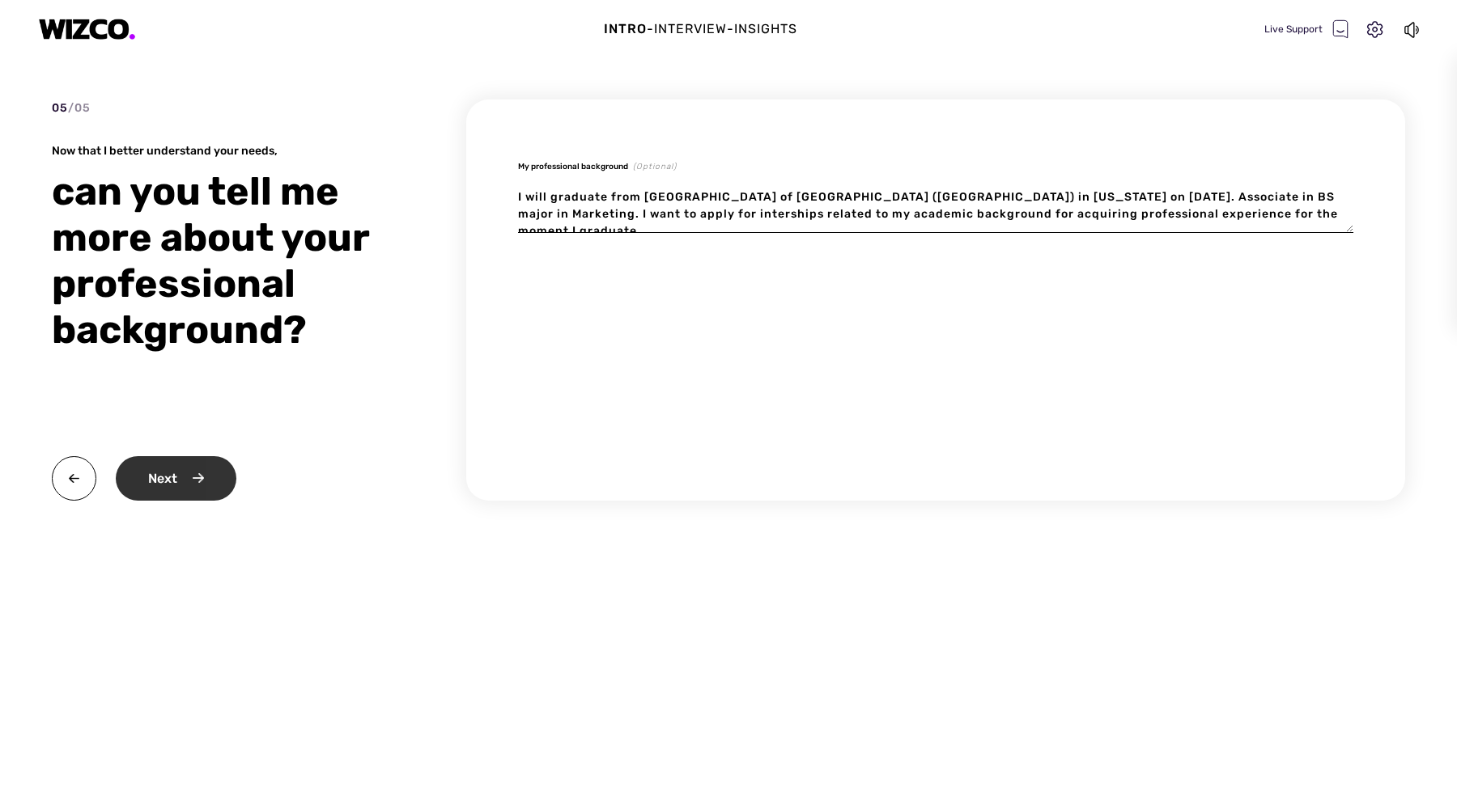
click at [153, 475] on div "Next" at bounding box center [176, 478] width 121 height 44
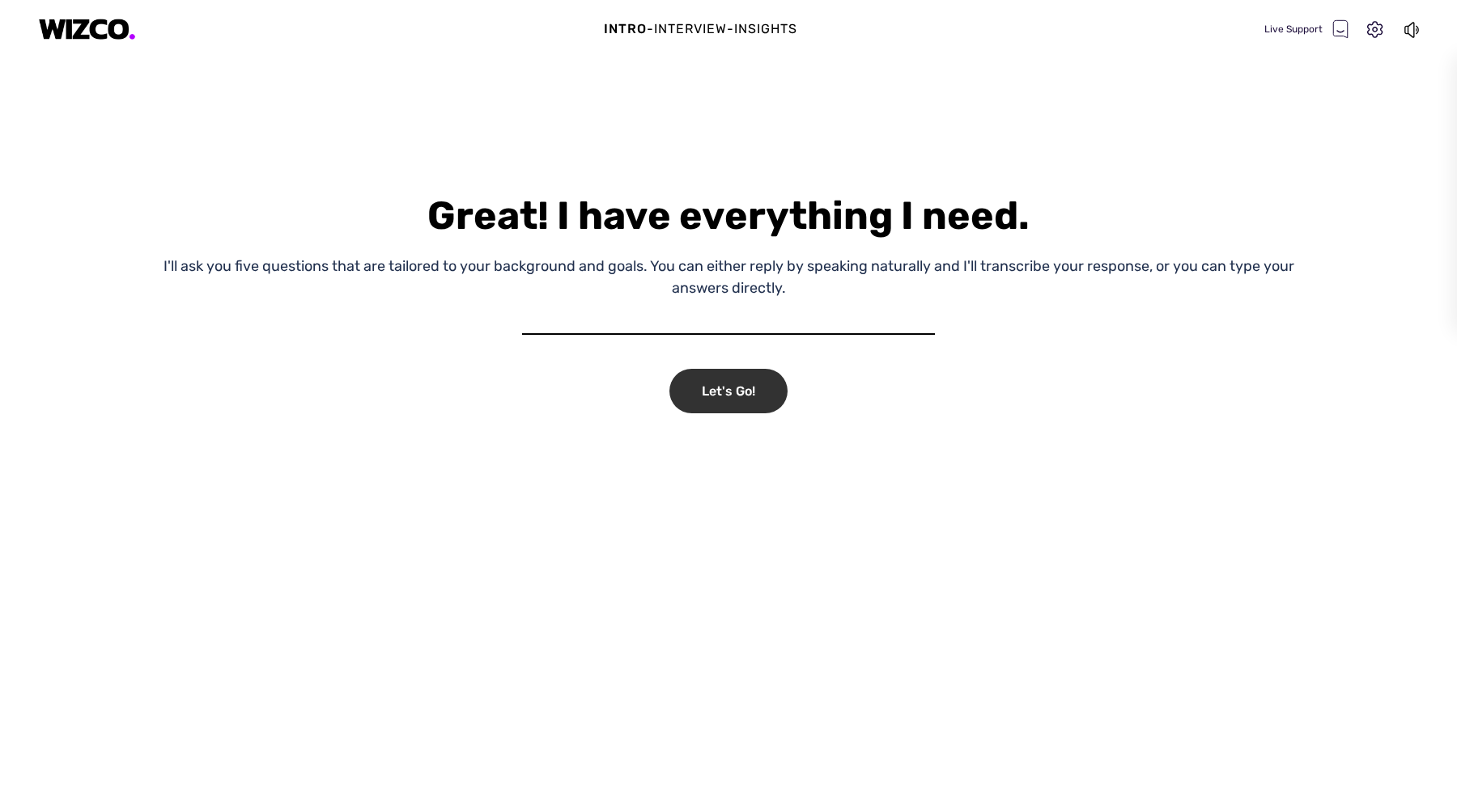
click at [758, 401] on div "Let's Go!" at bounding box center [728, 391] width 118 height 44
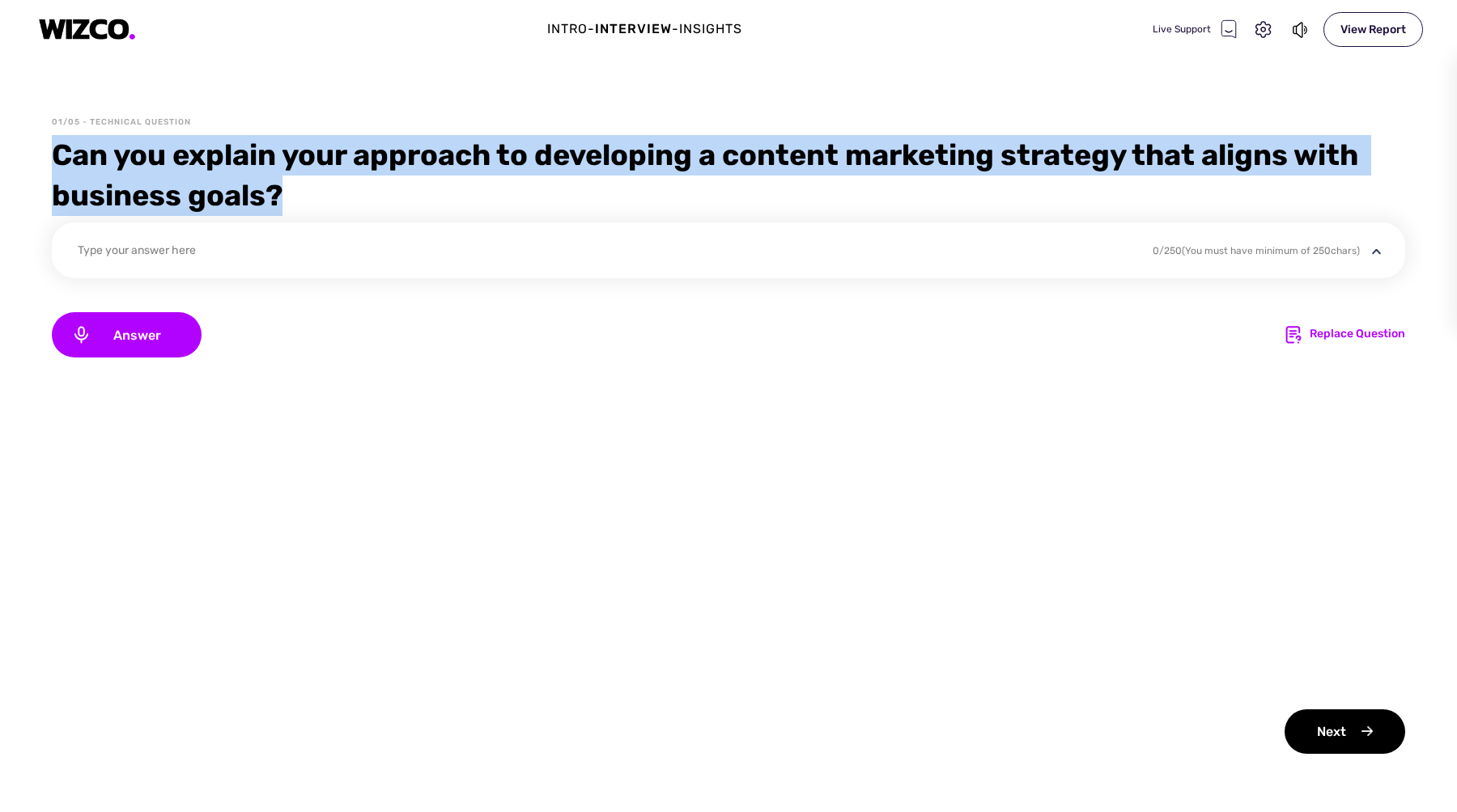
drag, startPoint x: 53, startPoint y: 150, endPoint x: 307, endPoint y: 191, distance: 257.3
click at [307, 191] on div "Can you explain your approach to developing a content marketing strategy that a…" at bounding box center [728, 175] width 1353 height 81
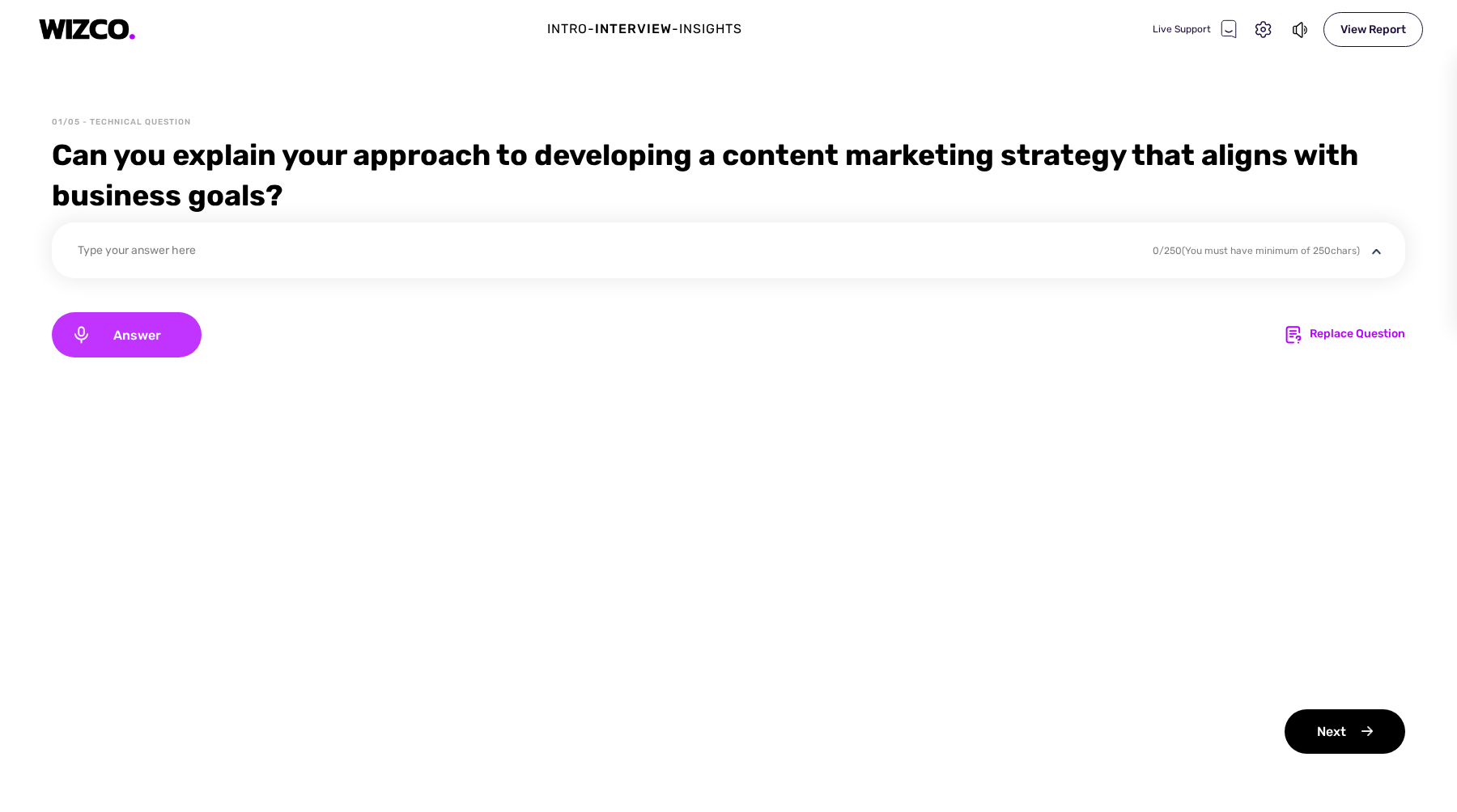
click at [72, 339] on icon at bounding box center [81, 335] width 20 height 19
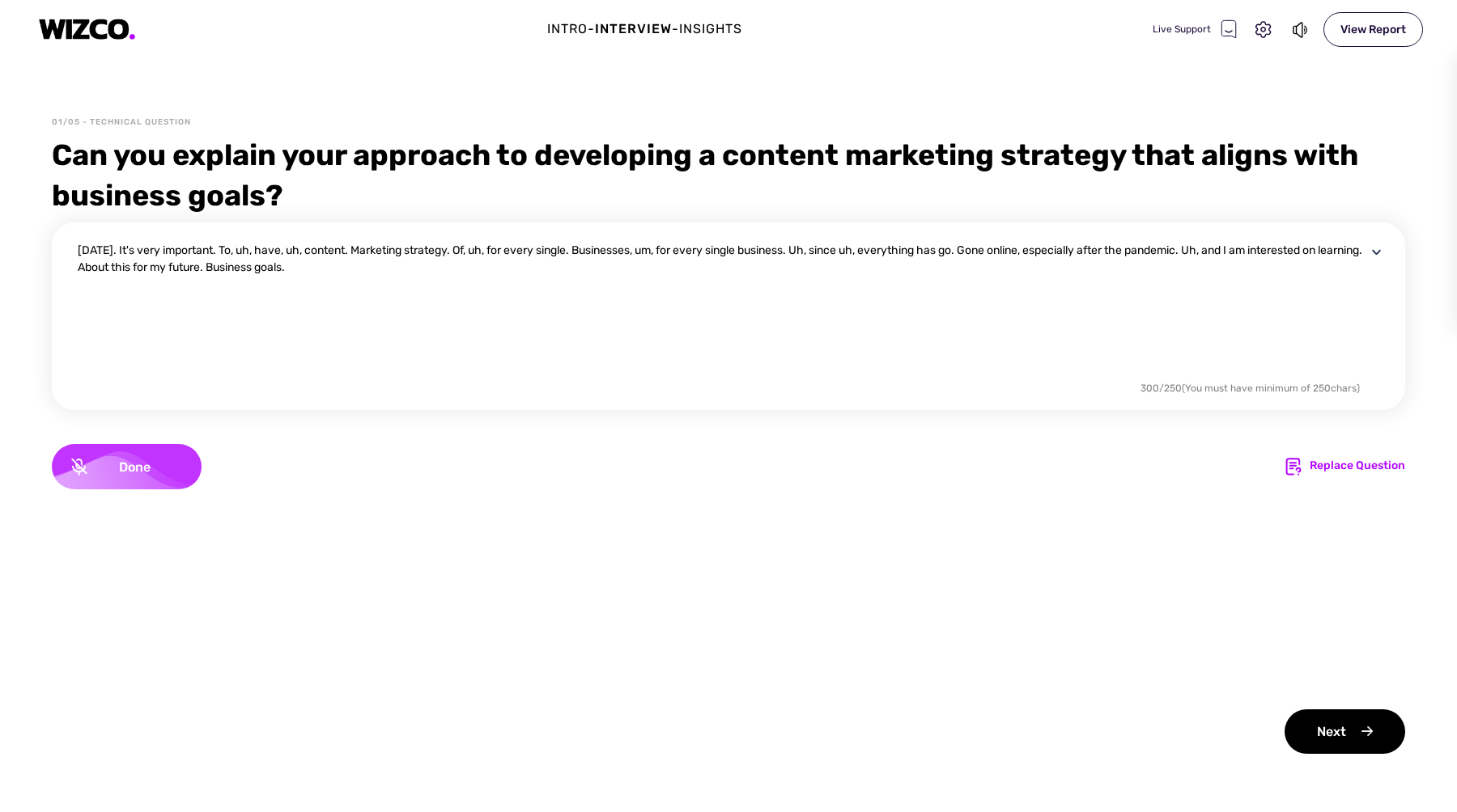
click at [144, 470] on span "Done" at bounding box center [134, 467] width 95 height 15
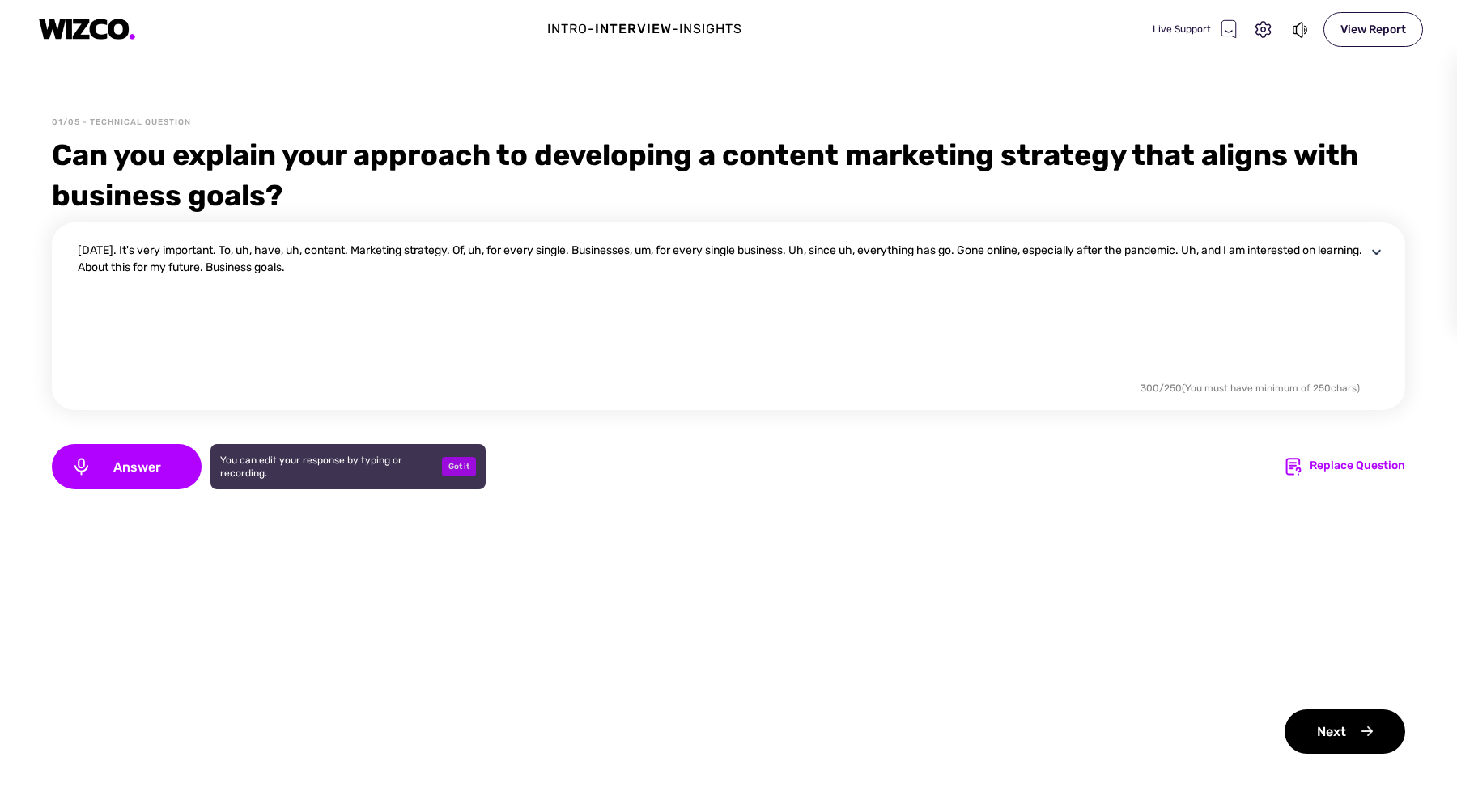
click at [472, 469] on div "Got it" at bounding box center [458, 467] width 34 height 19
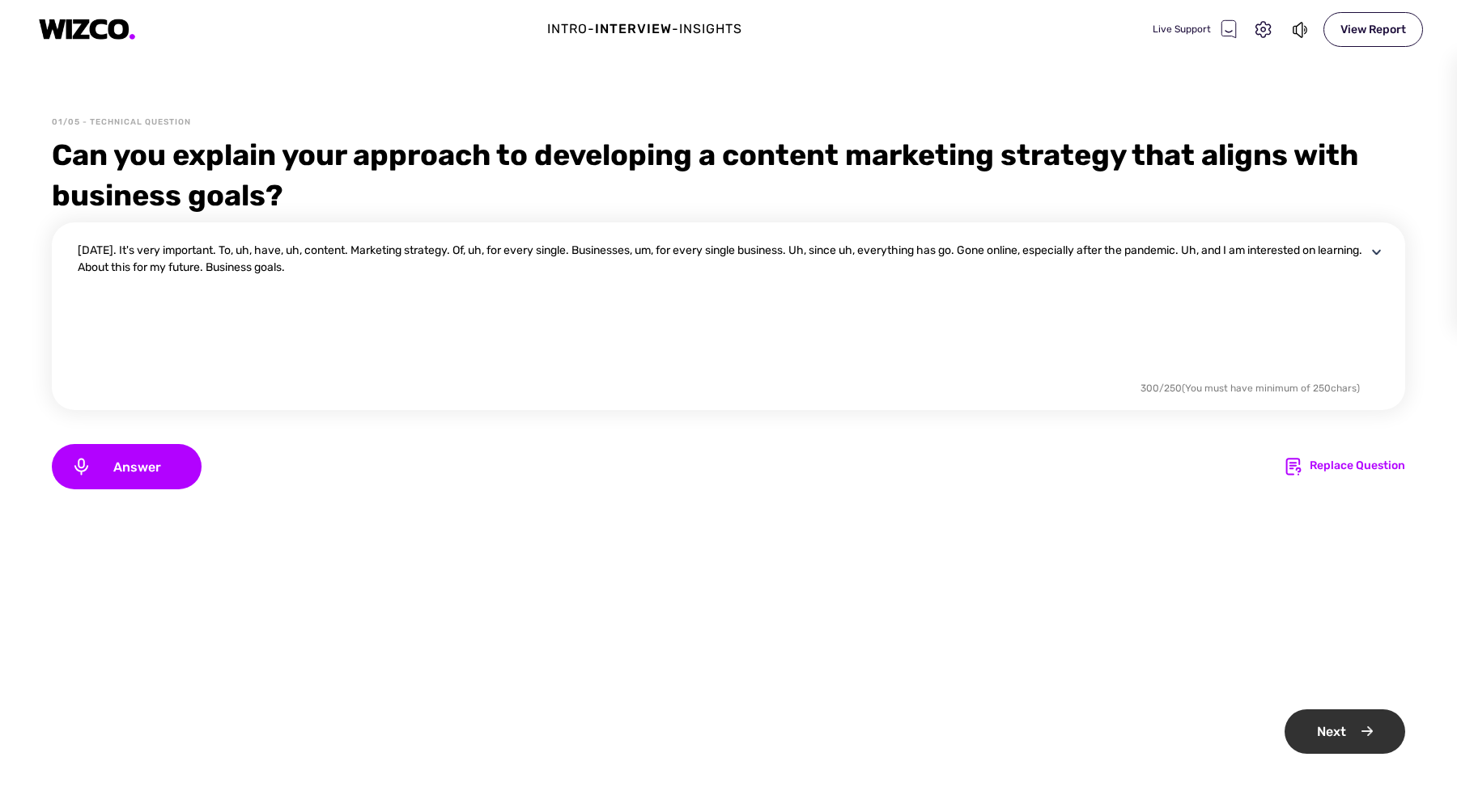
click at [1325, 739] on div "Next" at bounding box center [1345, 731] width 121 height 44
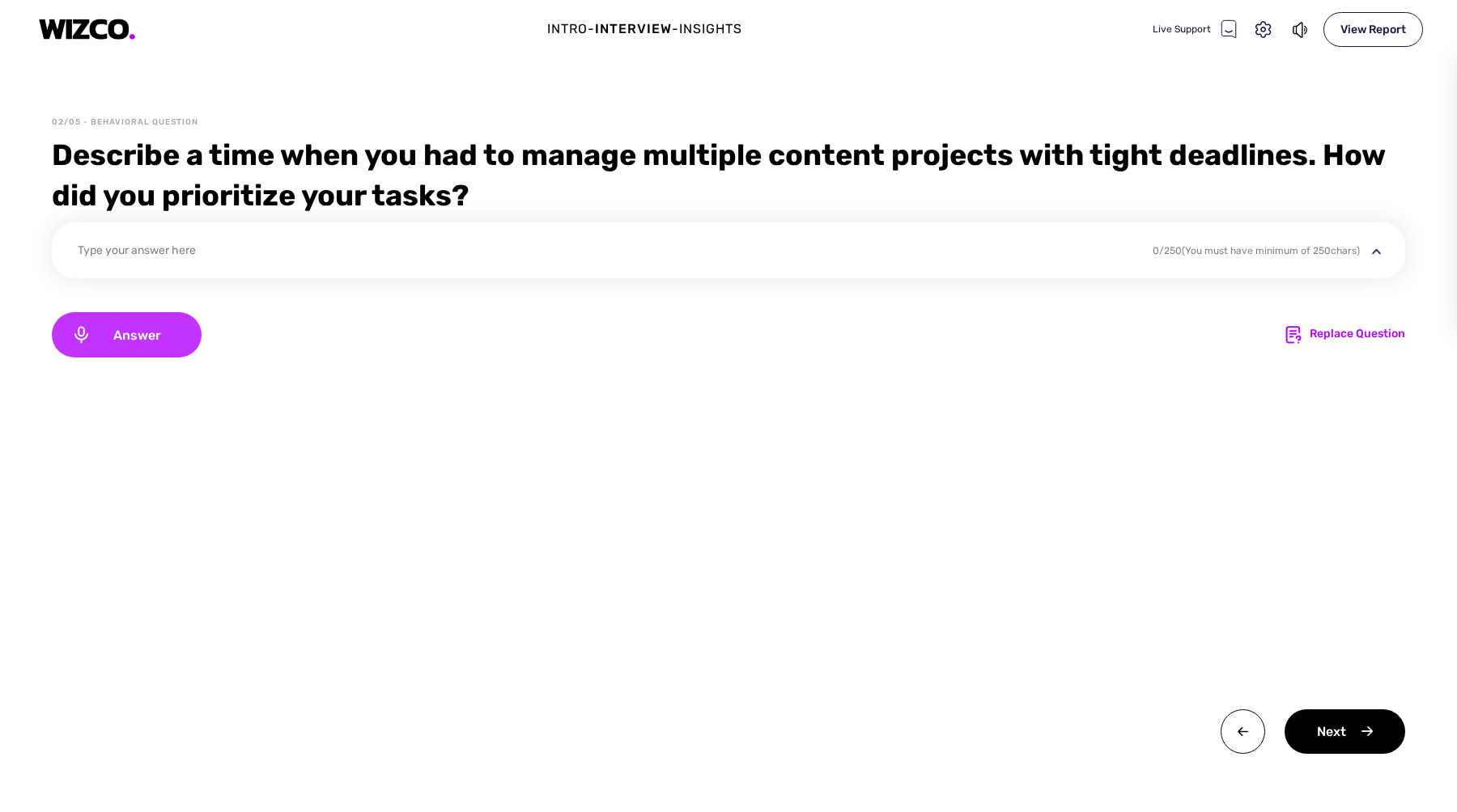
click at [173, 344] on div "Answer" at bounding box center [127, 335] width 150 height 45
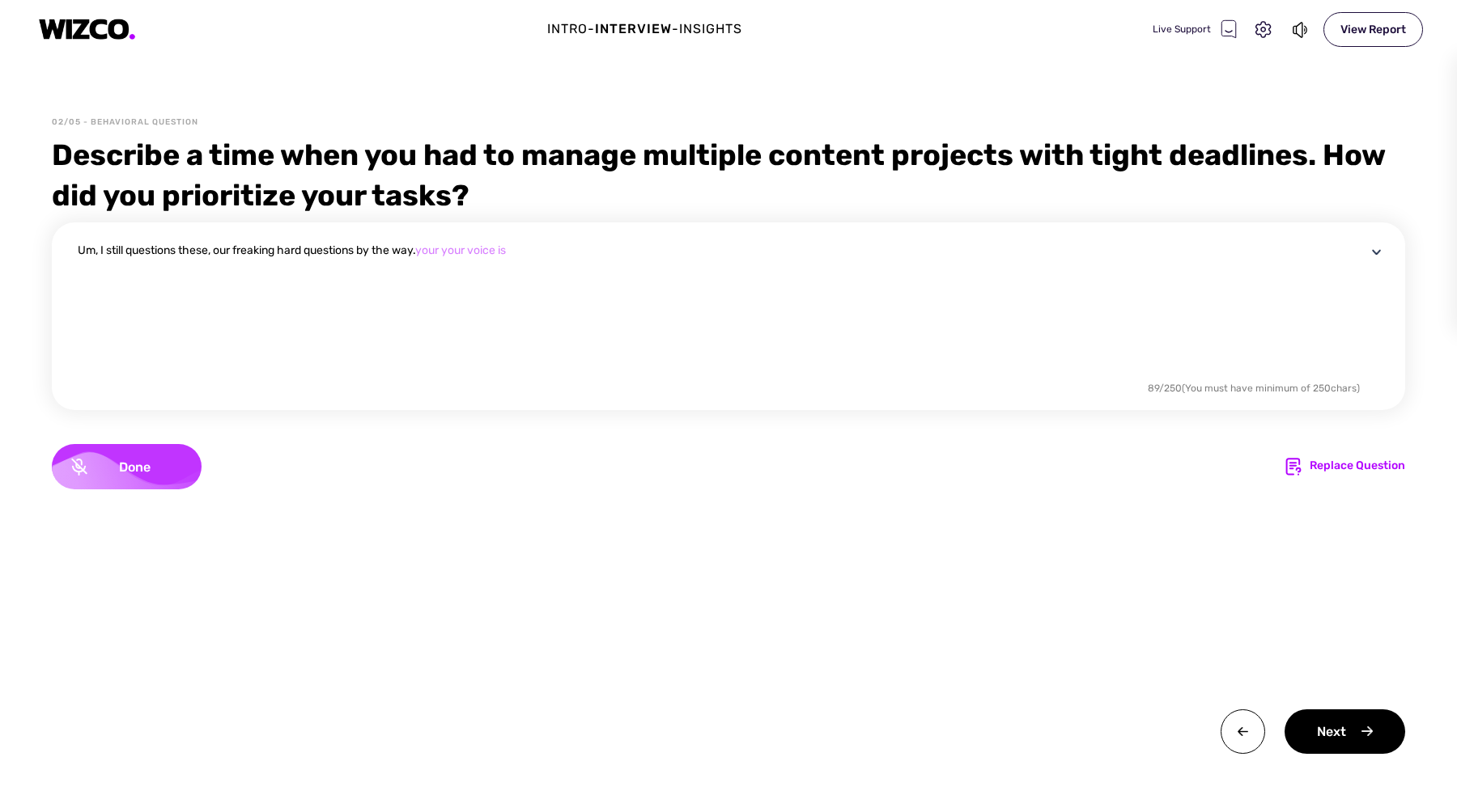
click at [149, 473] on span "Done" at bounding box center [134, 467] width 95 height 15
drag, startPoint x: 118, startPoint y: 466, endPoint x: 109, endPoint y: 469, distance: 9.5
click at [109, 469] on span "Answer" at bounding box center [136, 467] width 91 height 15
drag, startPoint x: 529, startPoint y: 250, endPoint x: 65, endPoint y: 247, distance: 464.0
click at [65, 247] on div "Um, I still questions these, our freaking hard questions by the way. your your …" at bounding box center [728, 316] width 1353 height 188
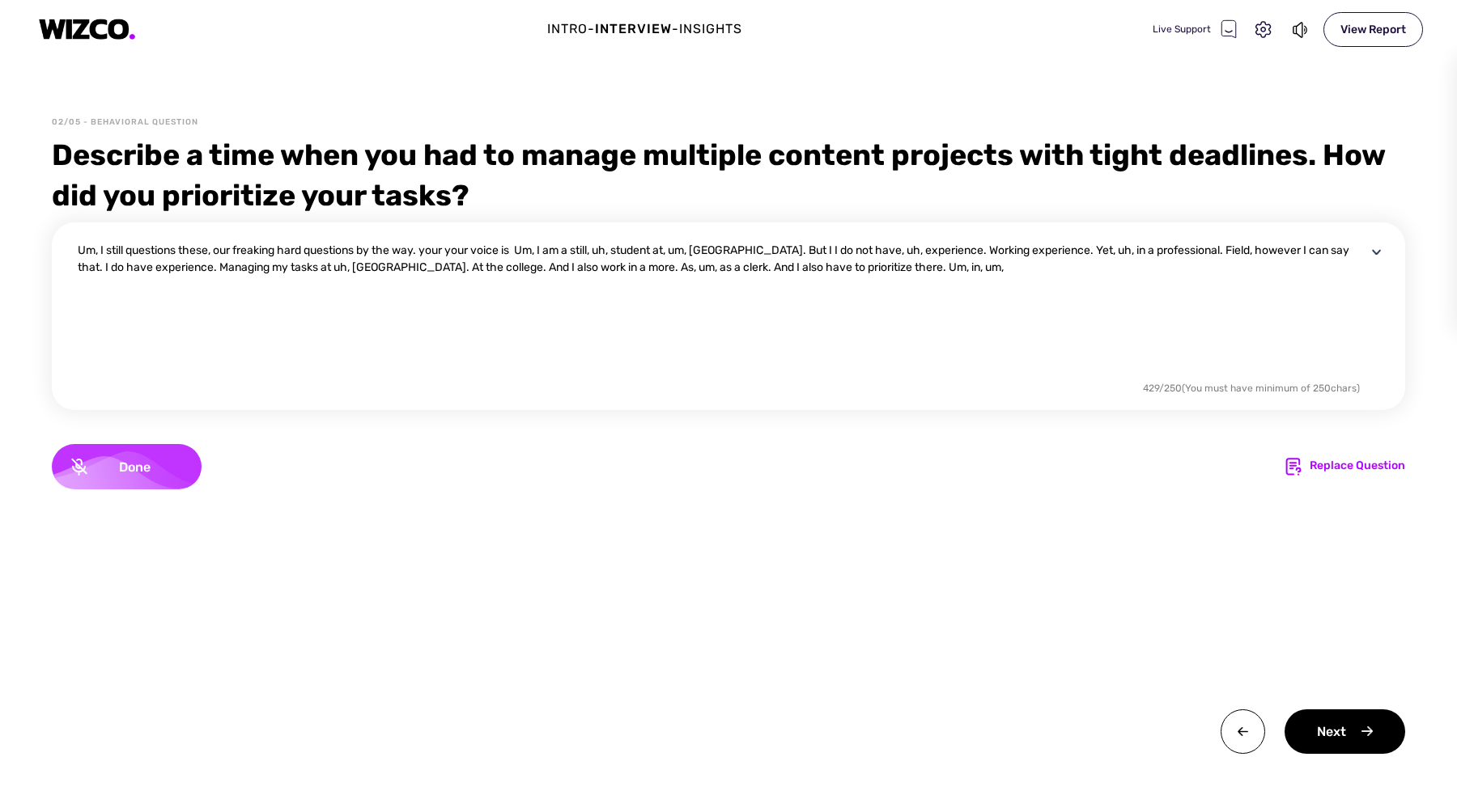
click at [168, 455] on div "Done" at bounding box center [127, 466] width 150 height 45
click at [133, 465] on span "Answer" at bounding box center [136, 467] width 91 height 15
click at [133, 465] on span "Done" at bounding box center [134, 467] width 95 height 15
click at [970, 273] on textarea "Um, I still questions these, our freaking hard questions by the way. your your …" at bounding box center [721, 310] width 1288 height 136
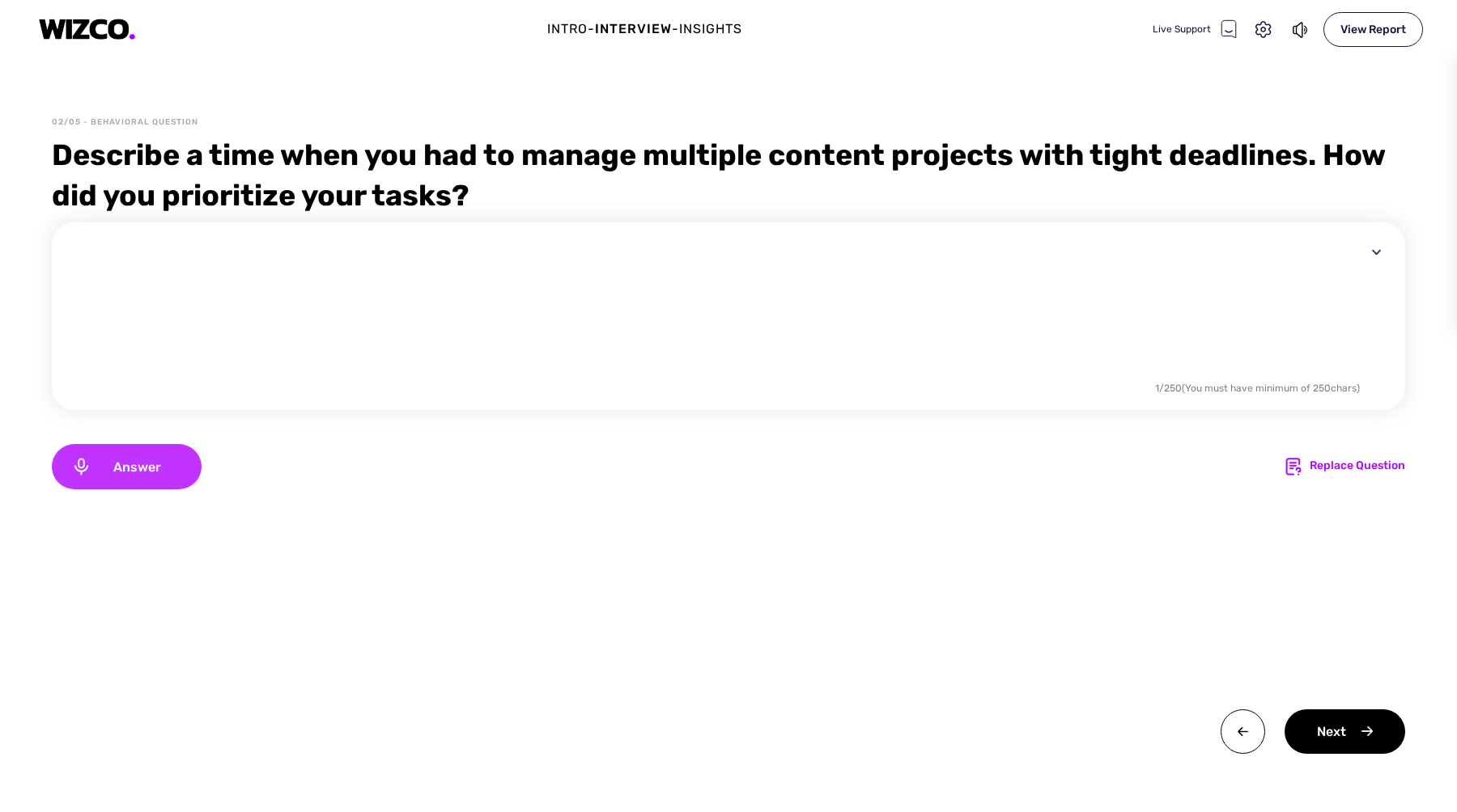
click at [112, 463] on span "Answer" at bounding box center [136, 467] width 91 height 15
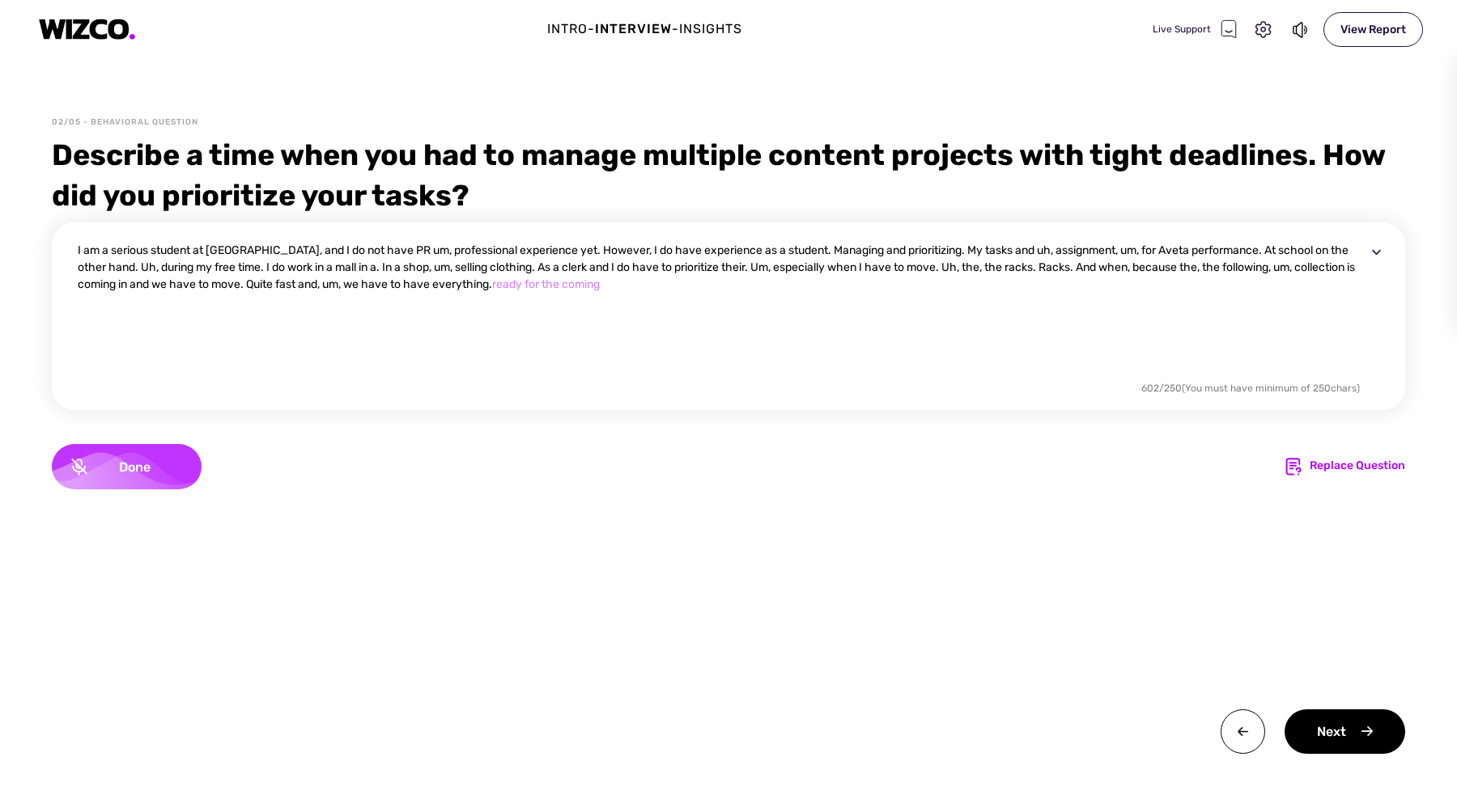
click at [112, 463] on span "Done" at bounding box center [134, 467] width 95 height 15
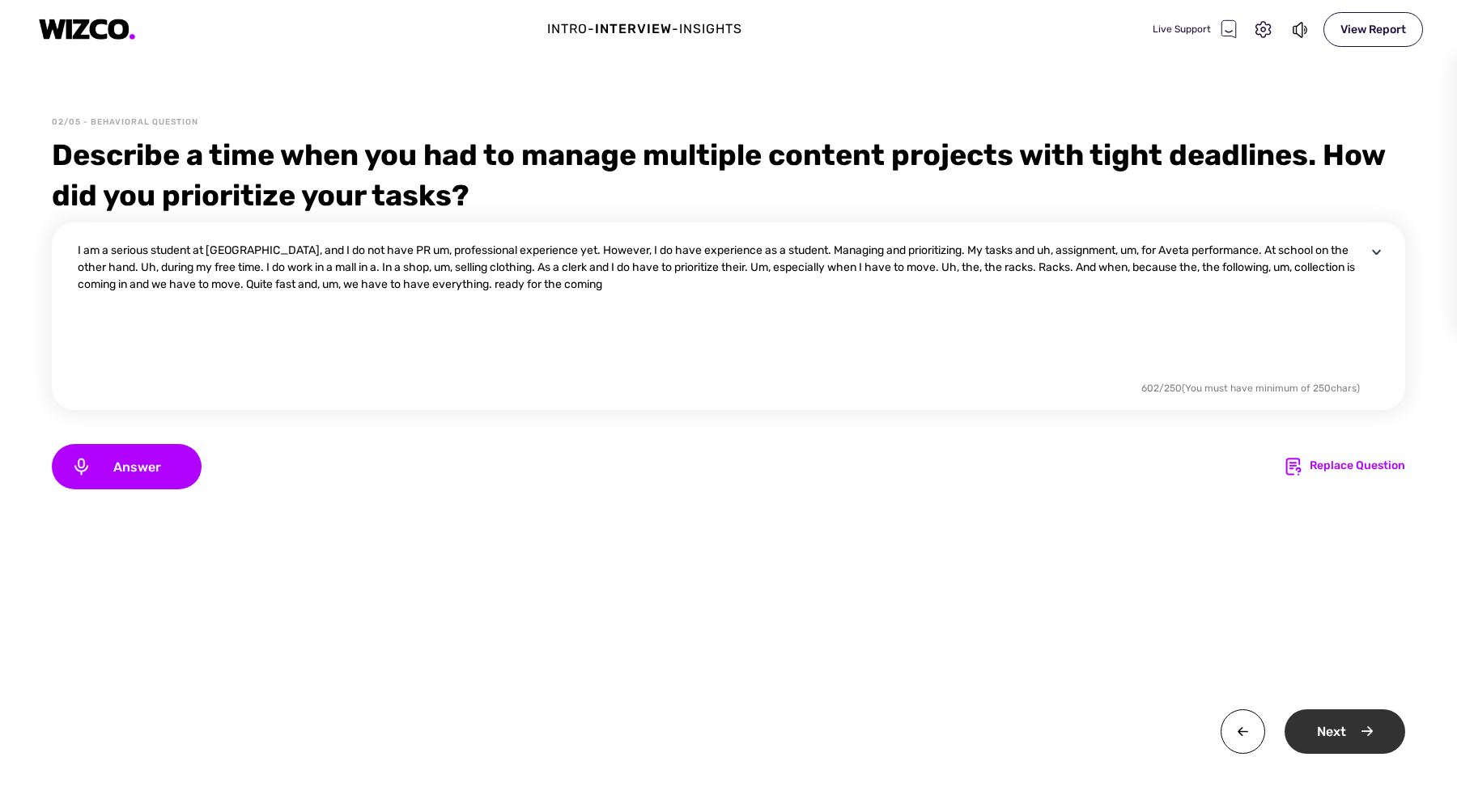
click at [1328, 734] on div "Next" at bounding box center [1345, 731] width 121 height 44
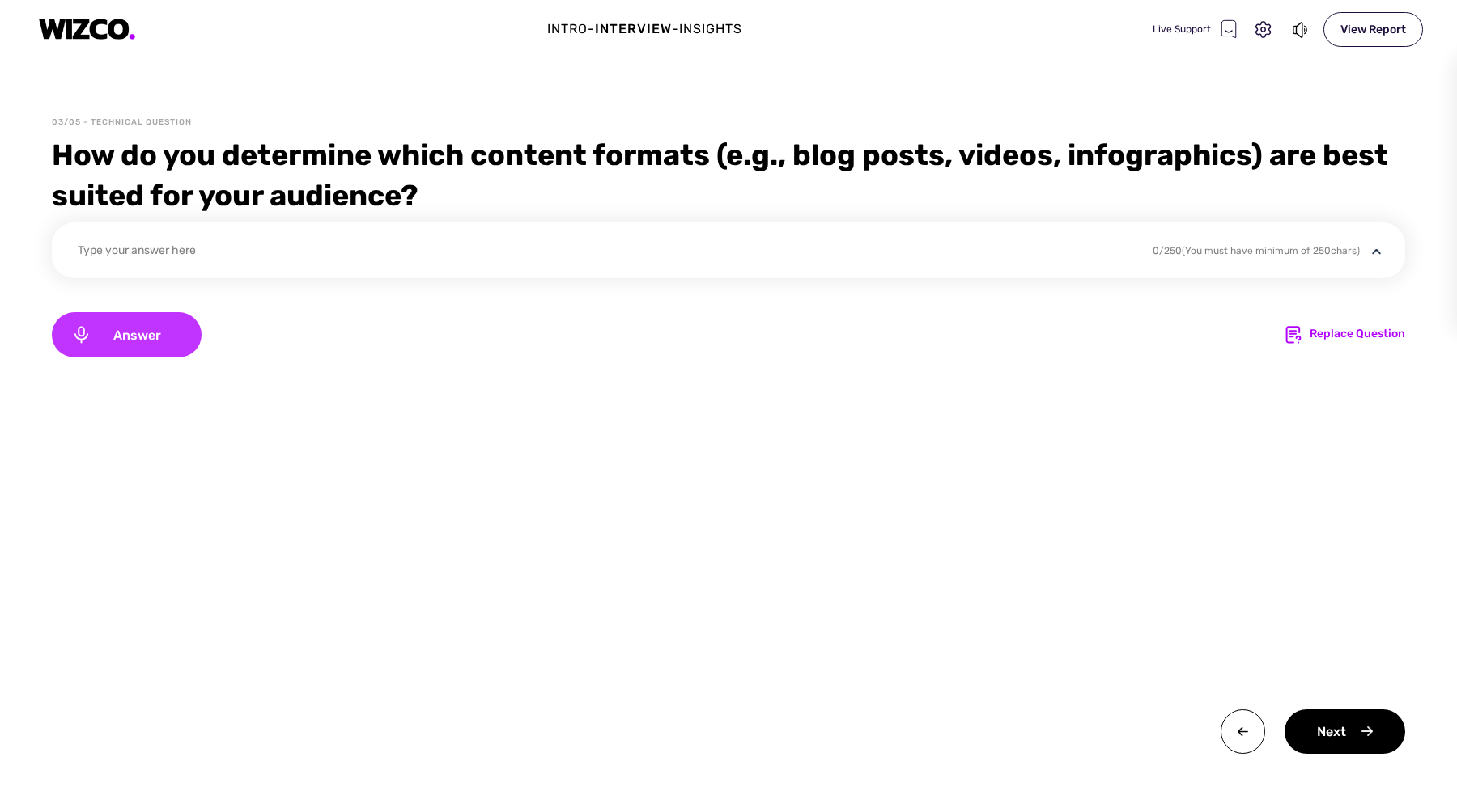
click at [143, 339] on span "Answer" at bounding box center [136, 336] width 91 height 15
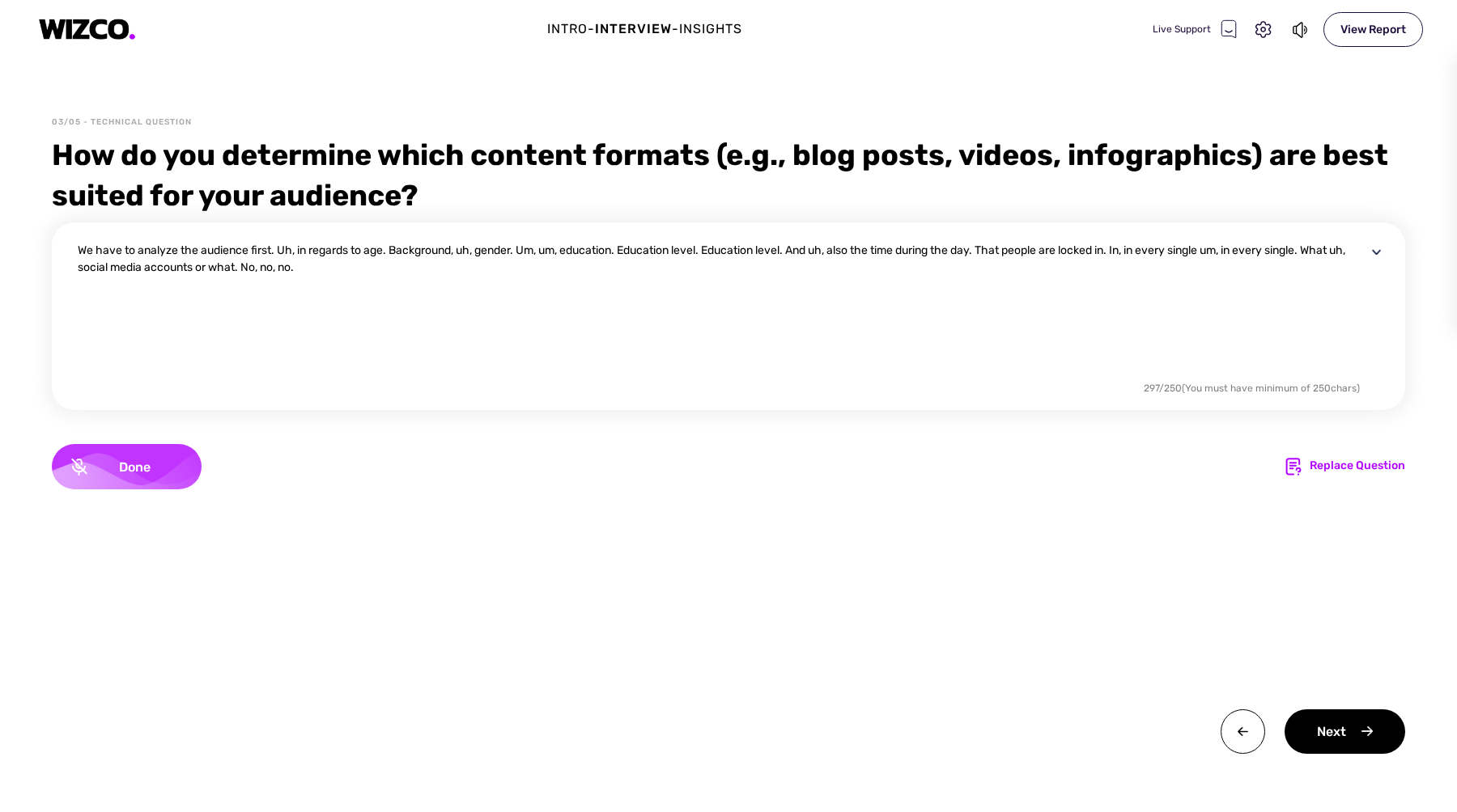
click at [143, 475] on div "Done" at bounding box center [127, 466] width 150 height 45
drag, startPoint x: 348, startPoint y: 279, endPoint x: 80, endPoint y: 253, distance: 269.3
click at [80, 253] on textarea "We have to analyze the audience first. Uh, in regards to age. Background, uh, g…" at bounding box center [721, 310] width 1288 height 136
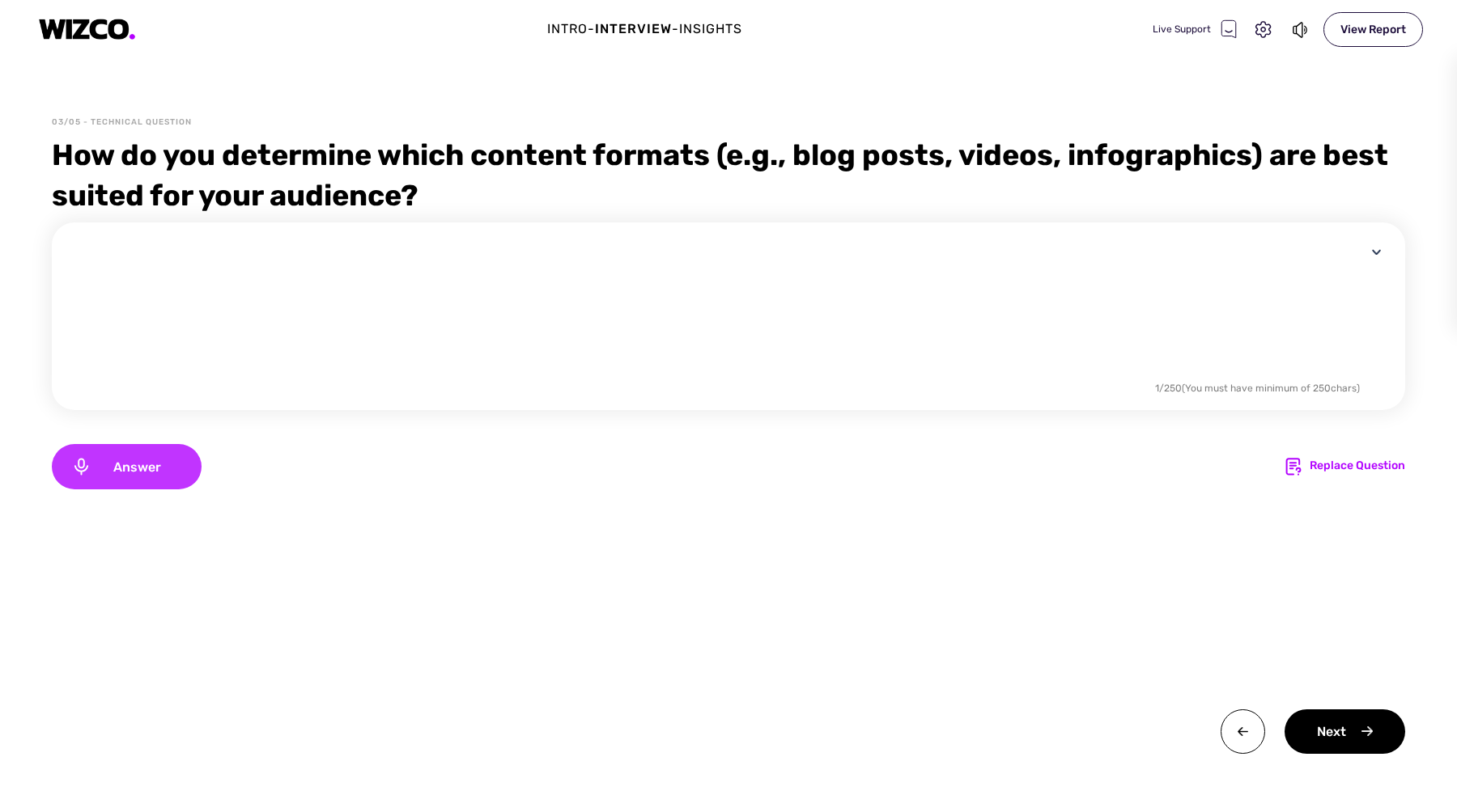
click at [170, 470] on span "Answer" at bounding box center [136, 467] width 91 height 15
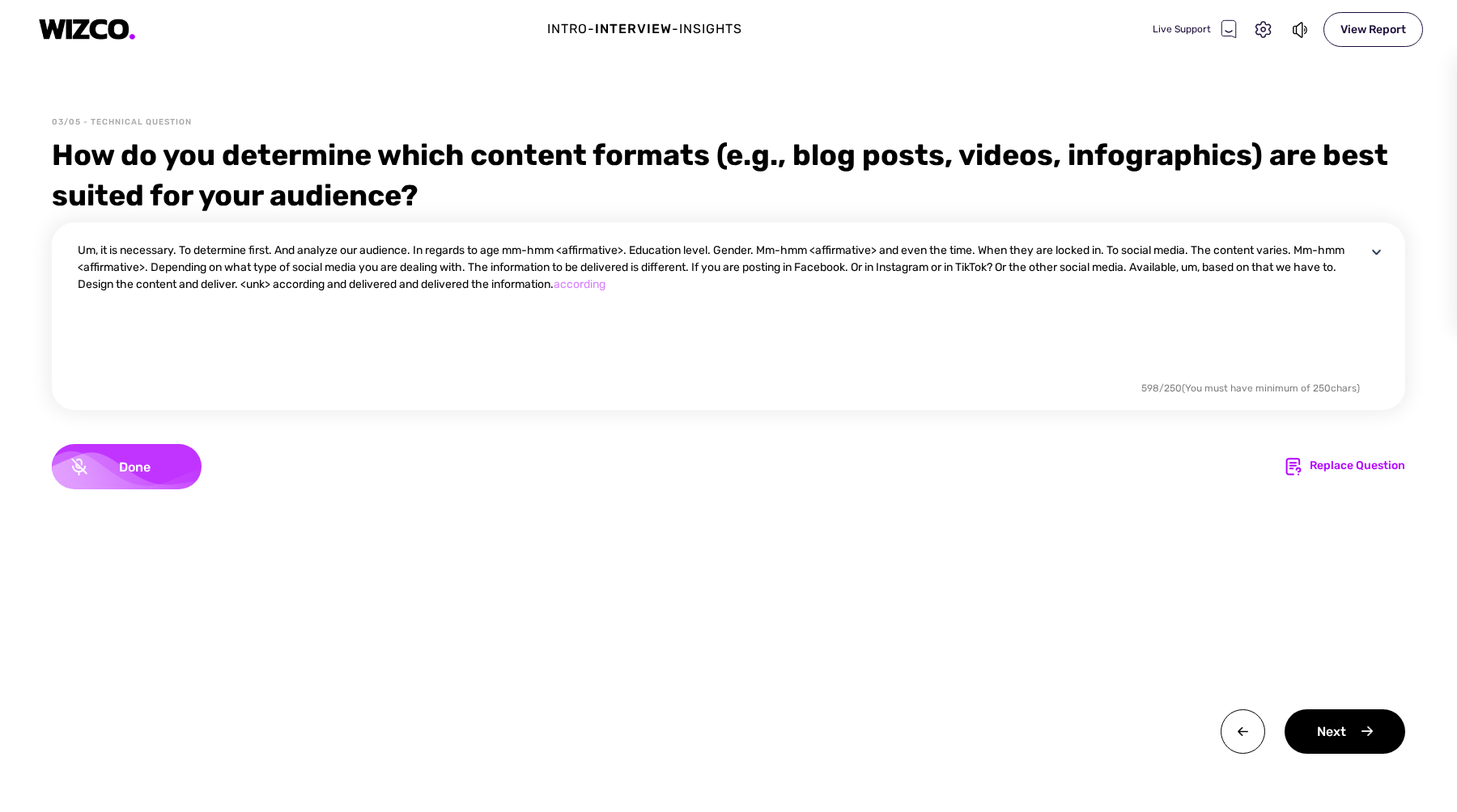
click at [170, 470] on span "Done" at bounding box center [134, 467] width 95 height 15
click at [693, 297] on textarea "Um, it is necessary. To determine first. And analyze our audience. In regards t…" at bounding box center [721, 310] width 1288 height 136
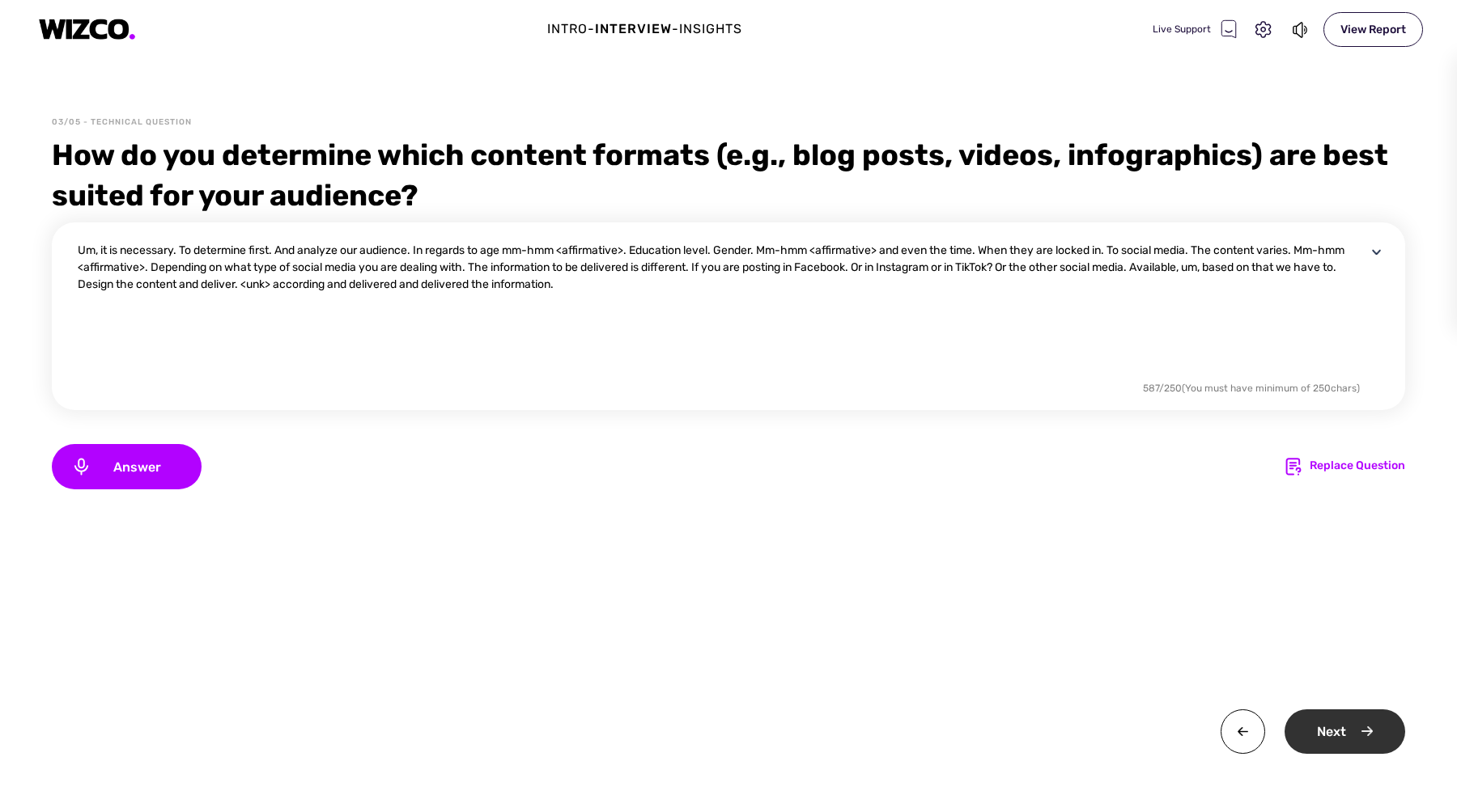
click at [1337, 736] on div "Next" at bounding box center [1345, 731] width 121 height 44
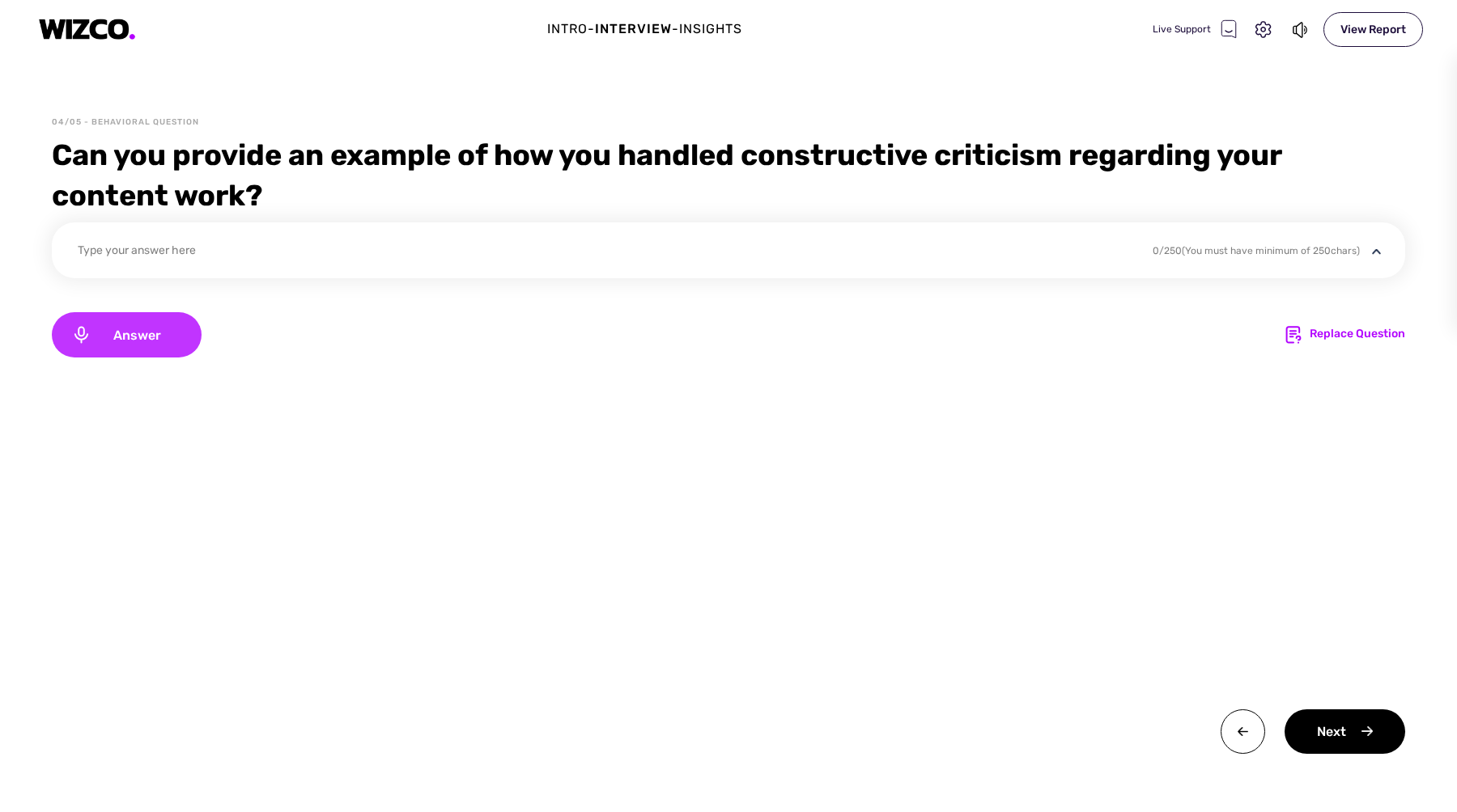
click at [132, 342] on span "Answer" at bounding box center [136, 336] width 91 height 15
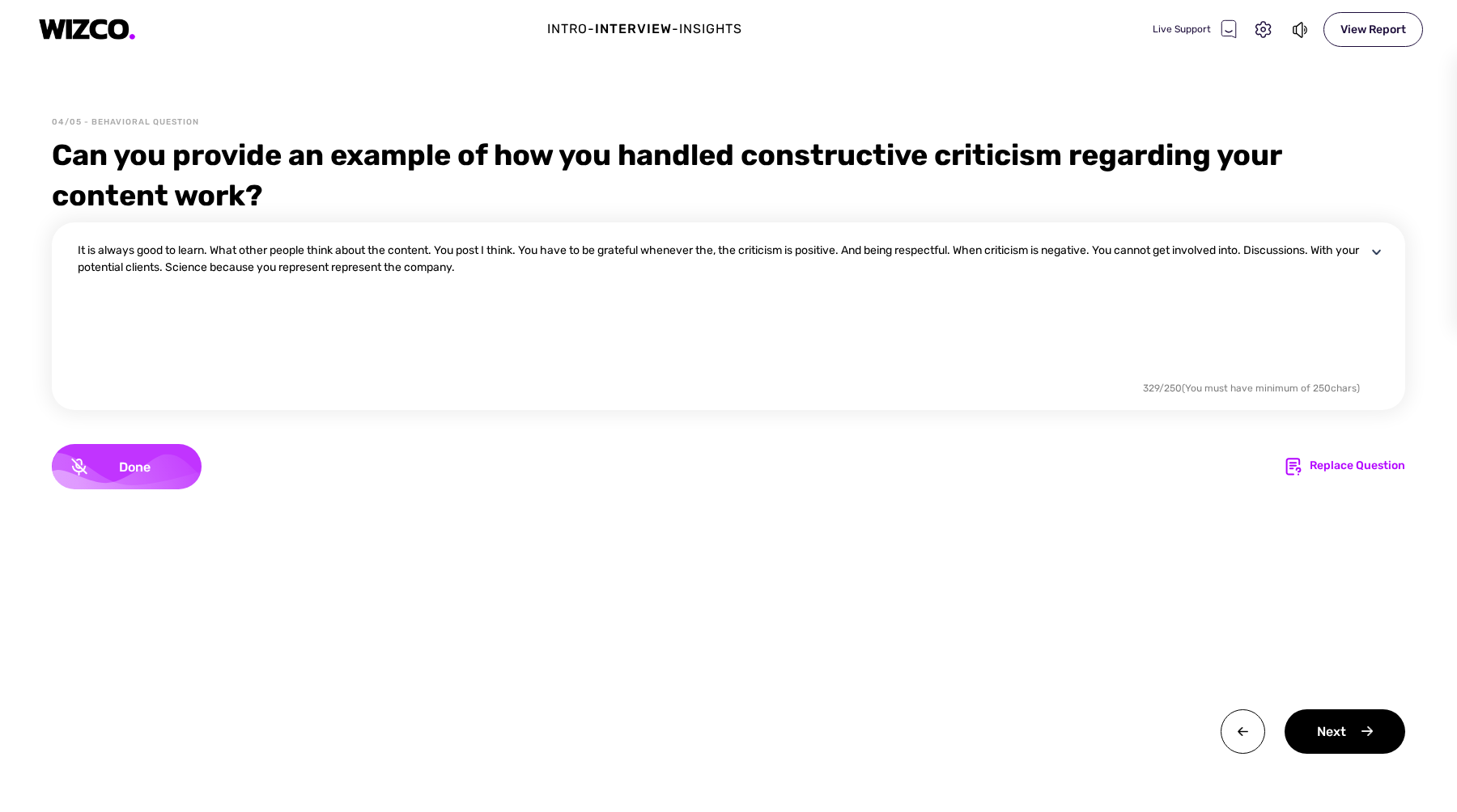
click at [156, 467] on span "Done" at bounding box center [134, 467] width 95 height 15
click at [1314, 739] on div "Next" at bounding box center [1345, 731] width 121 height 44
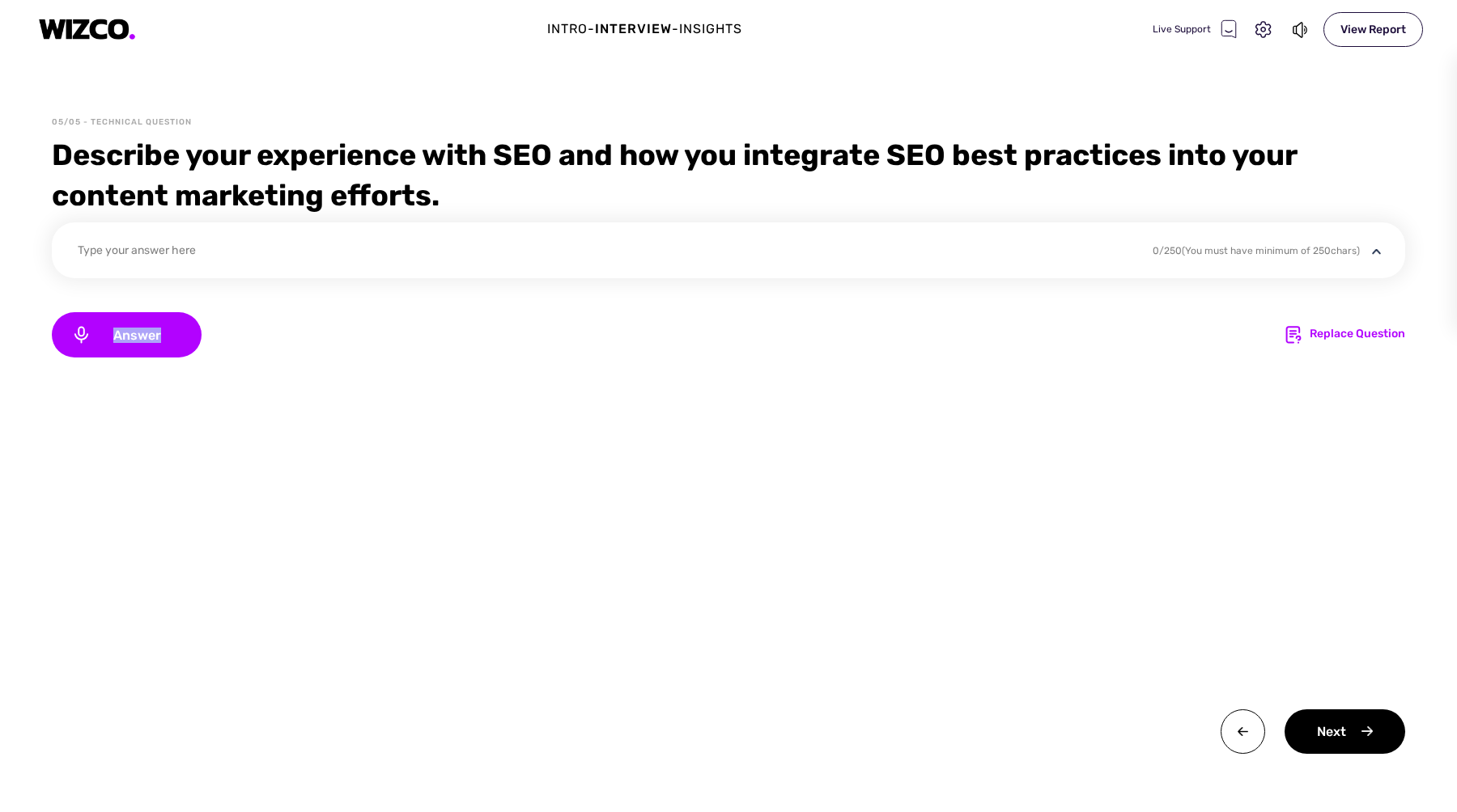
drag, startPoint x: 160, startPoint y: 335, endPoint x: 262, endPoint y: 384, distance: 113.2
click at [262, 384] on div "Type your answer here 0 / 250 (You must have minimum of 250 chars) Answer Repla…" at bounding box center [728, 488] width 1353 height 531
click at [179, 335] on span "Answer" at bounding box center [136, 336] width 91 height 15
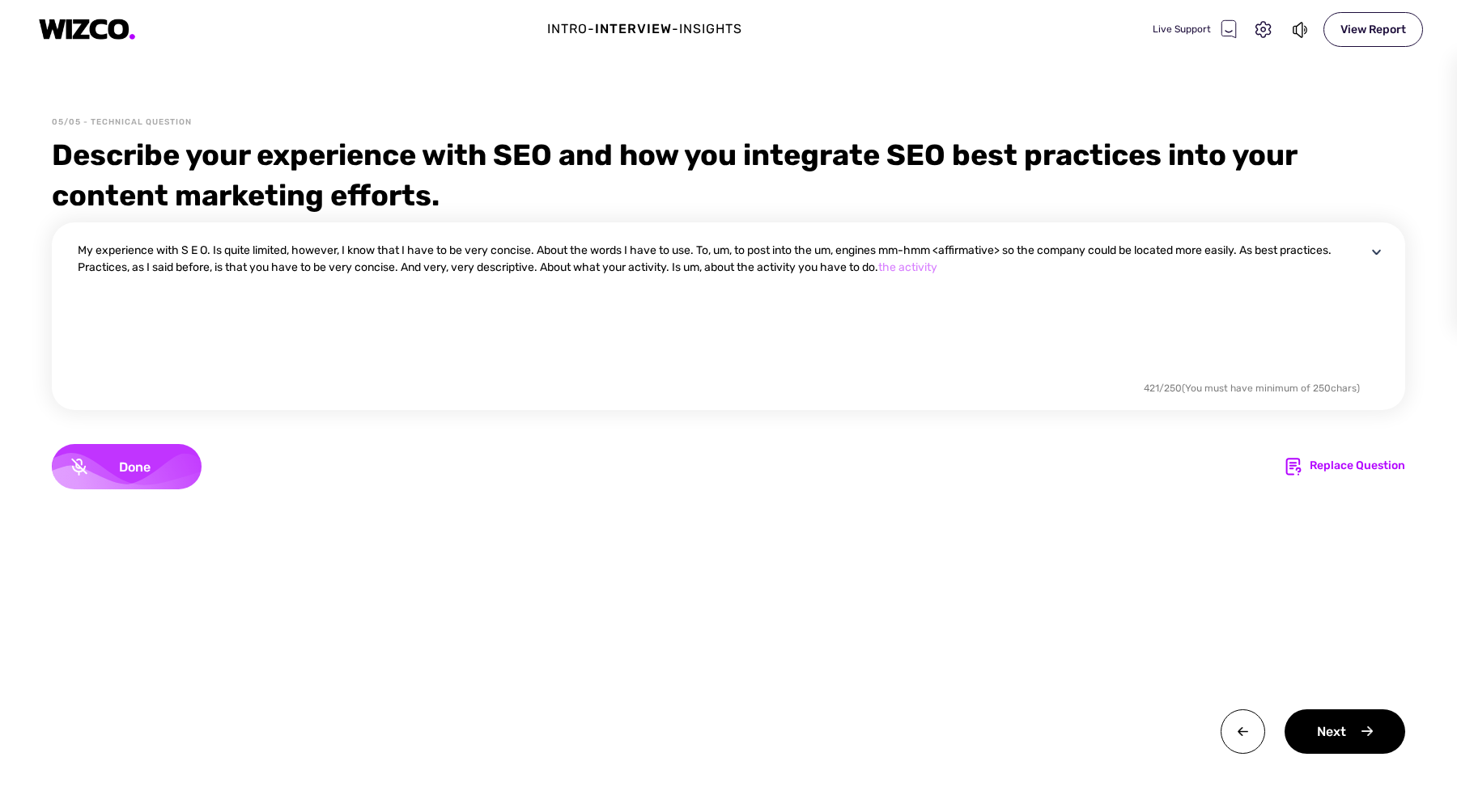
click at [137, 471] on span "Done" at bounding box center [134, 467] width 95 height 15
click at [956, 267] on textarea "My experience with S E O. Is quite limited, however, I know that I have to be v…" at bounding box center [721, 310] width 1288 height 136
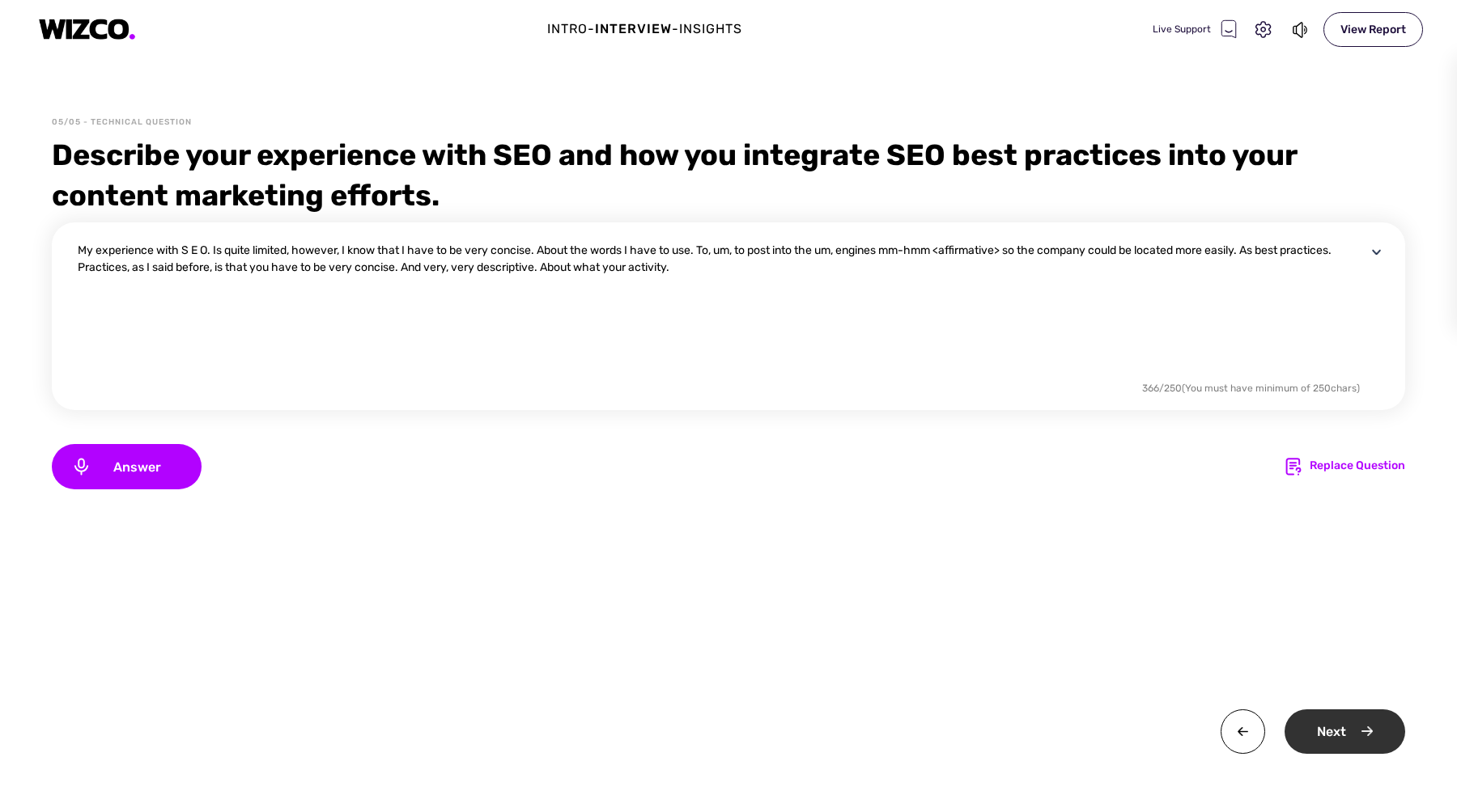
click at [1313, 750] on div "Next" at bounding box center [1345, 731] width 121 height 44
